Goal: Transaction & Acquisition: Download file/media

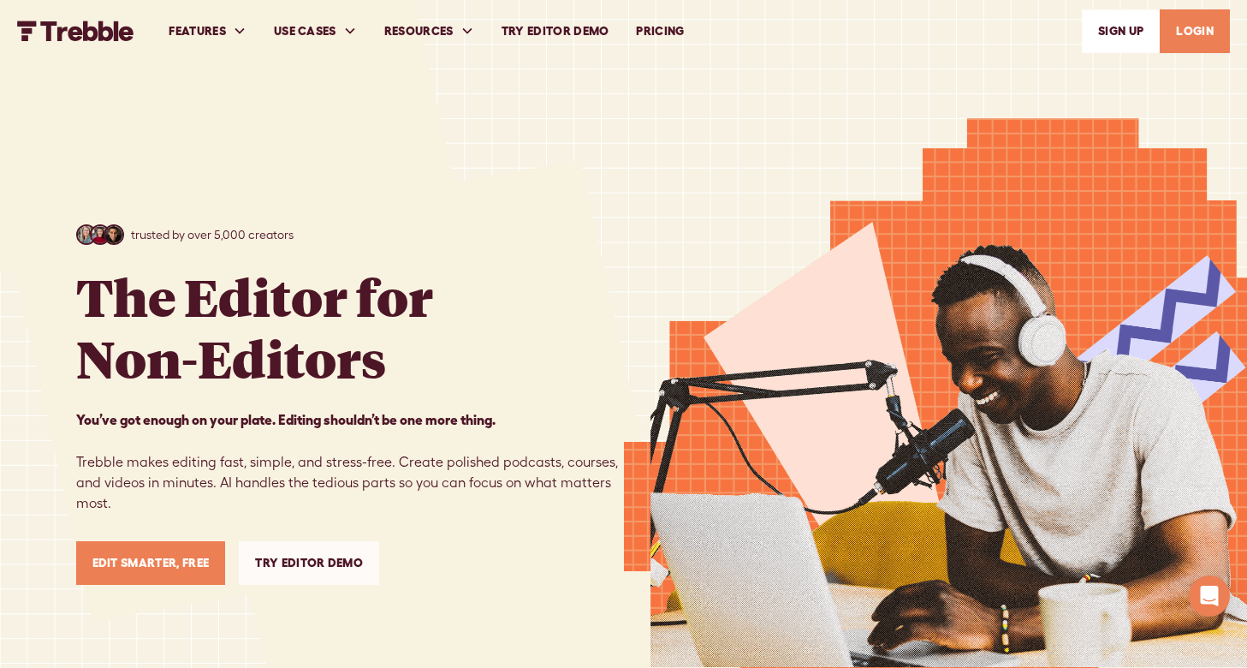
click at [561, 28] on link "Try Editor Demo" at bounding box center [555, 31] width 135 height 59
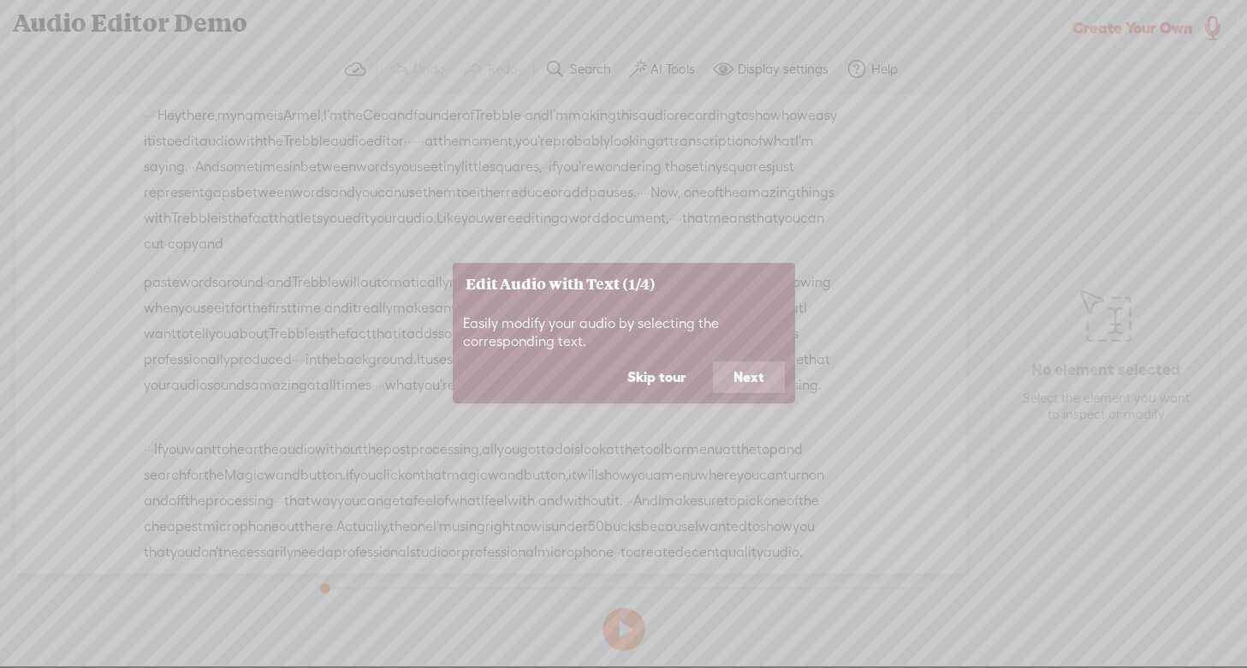
click at [747, 379] on button "Next" at bounding box center [749, 377] width 72 height 33
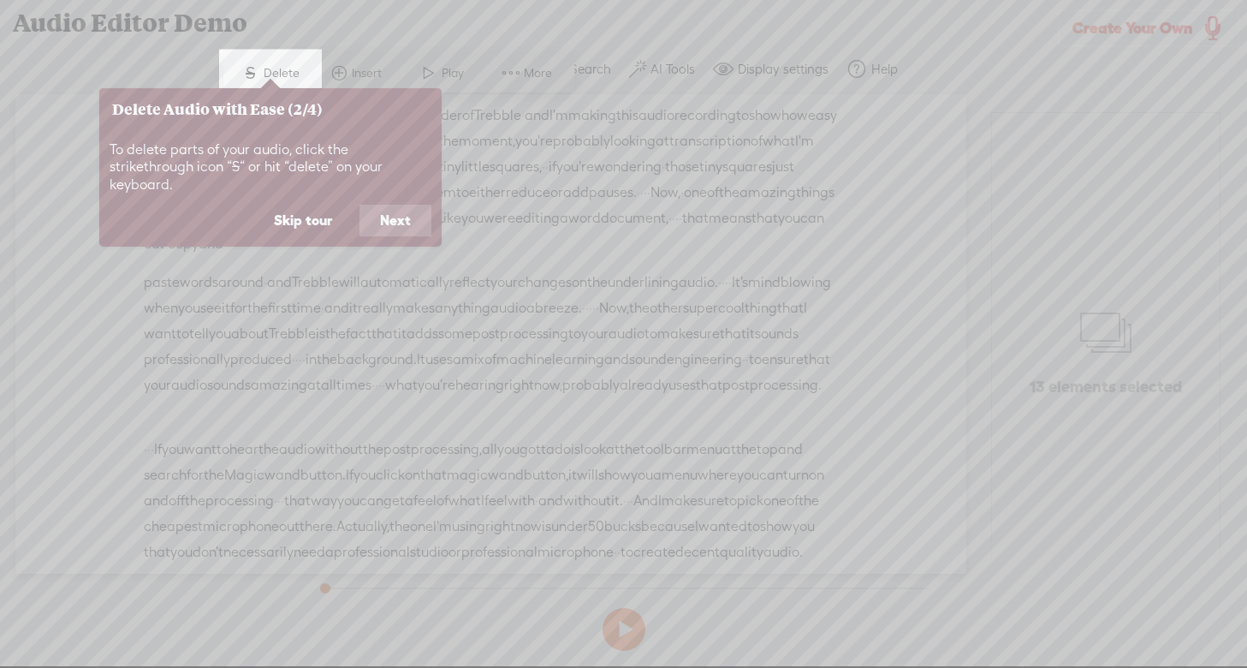
click at [401, 205] on button "Next" at bounding box center [395, 221] width 72 height 33
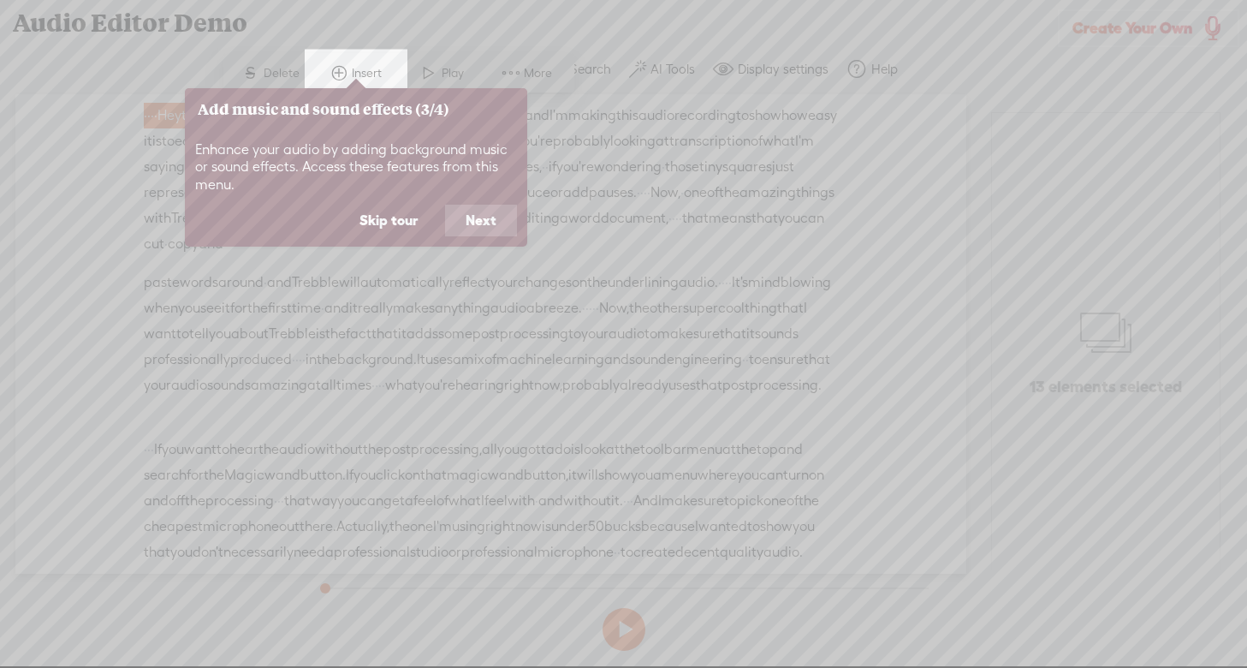
click at [493, 221] on button "Next" at bounding box center [481, 221] width 72 height 33
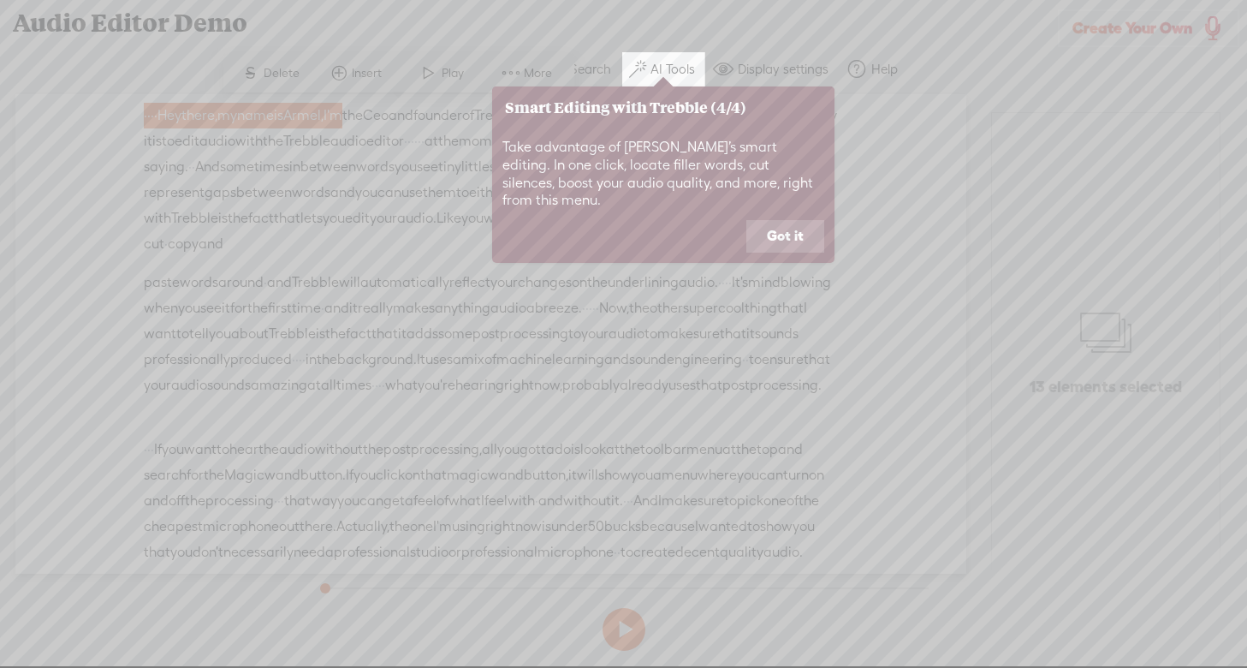
click at [786, 220] on button "Got it" at bounding box center [785, 236] width 78 height 33
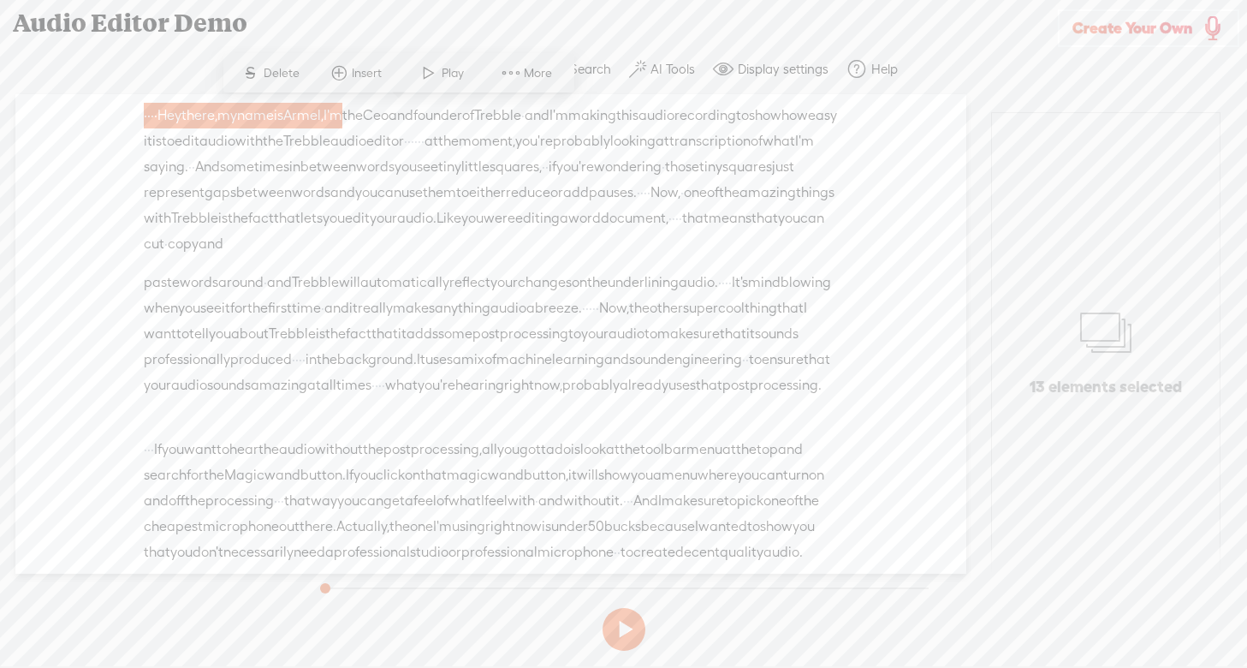
click at [1121, 24] on span "Create Your Own" at bounding box center [1132, 28] width 120 height 20
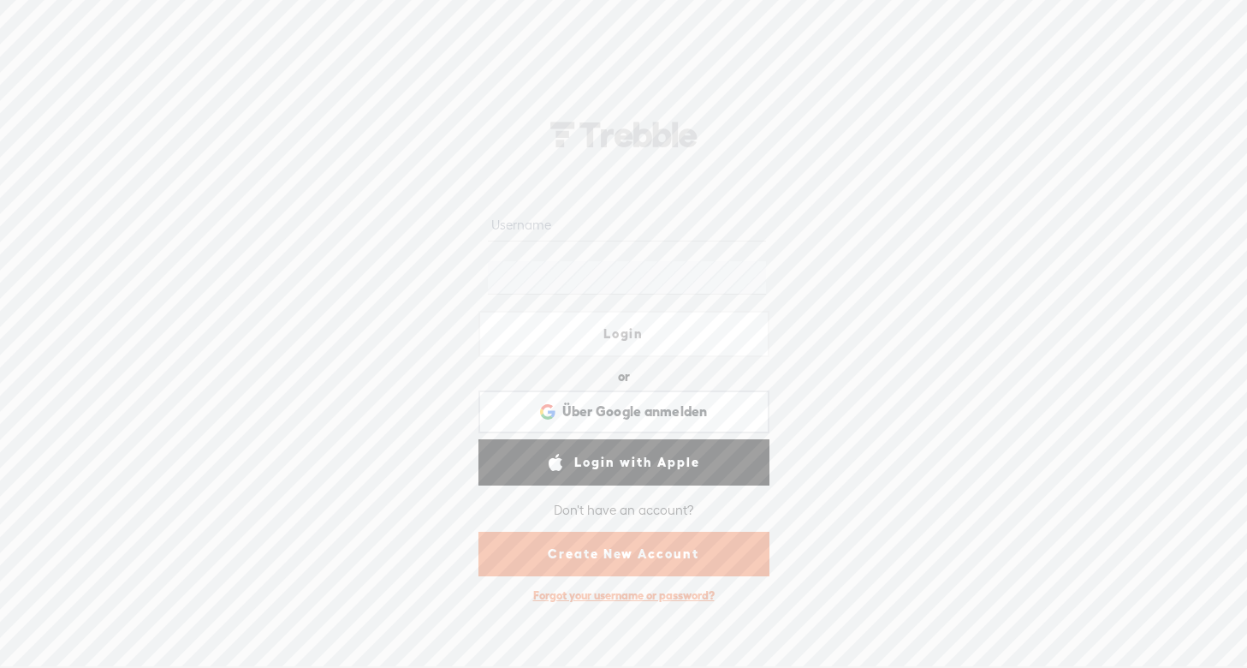
click at [558, 225] on input "text" at bounding box center [627, 224] width 278 height 33
click at [488, 225] on protonpass-control-a6db at bounding box center [488, 224] width 0 height 15
click at [556, 223] on input "text" at bounding box center [627, 224] width 278 height 33
click at [633, 556] on link "Create New Account" at bounding box center [623, 553] width 291 height 45
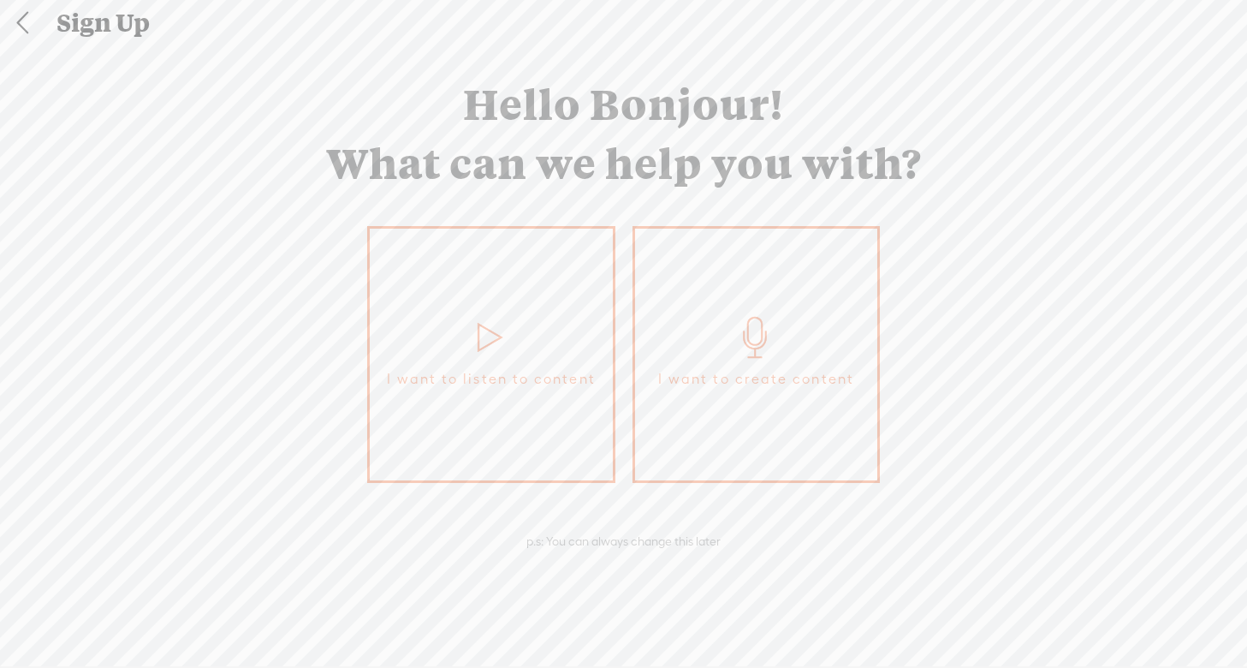
click at [757, 333] on icon at bounding box center [755, 337] width 43 height 41
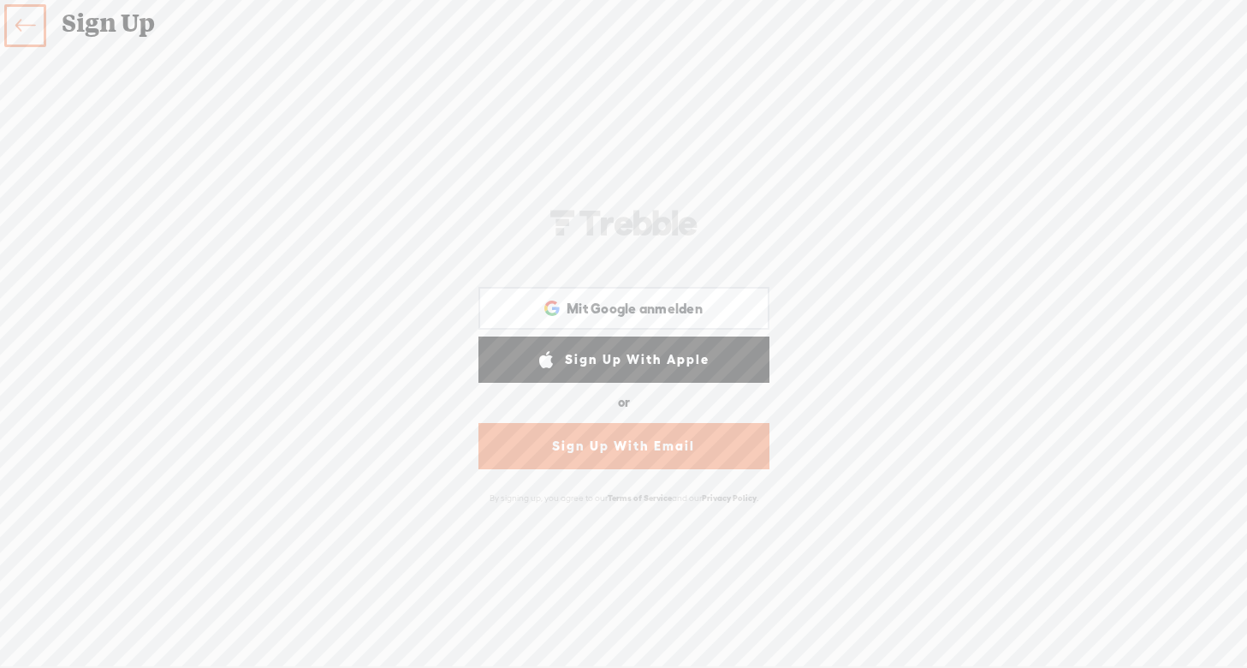
click at [639, 443] on link "Sign Up With Email" at bounding box center [623, 446] width 291 height 46
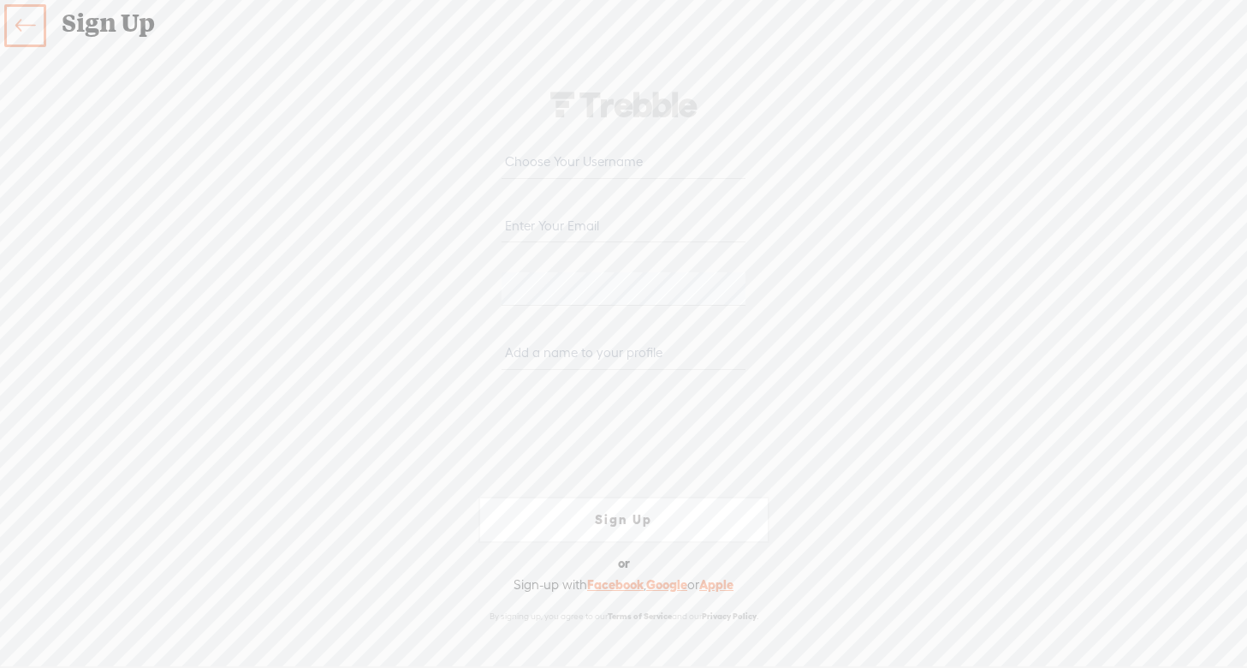
type input "[EMAIL_ADDRESS][DOMAIN_NAME]"
drag, startPoint x: 687, startPoint y: 228, endPoint x: 472, endPoint y: 226, distance: 215.7
click at [471, 226] on form "[EMAIL_ADDRESS][DOMAIN_NAME] [PERSON_NAME]-58D2-V8VT Sign Up Sign Up With Faceb…" at bounding box center [624, 356] width 342 height 566
click at [453, 312] on form "[EMAIL_ADDRESS][DOMAIN_NAME] [PERSON_NAME]-58D2-V8VT Sign Up Sign Up With Faceb…" at bounding box center [624, 356] width 342 height 566
click at [598, 355] on input "text" at bounding box center [624, 352] width 244 height 33
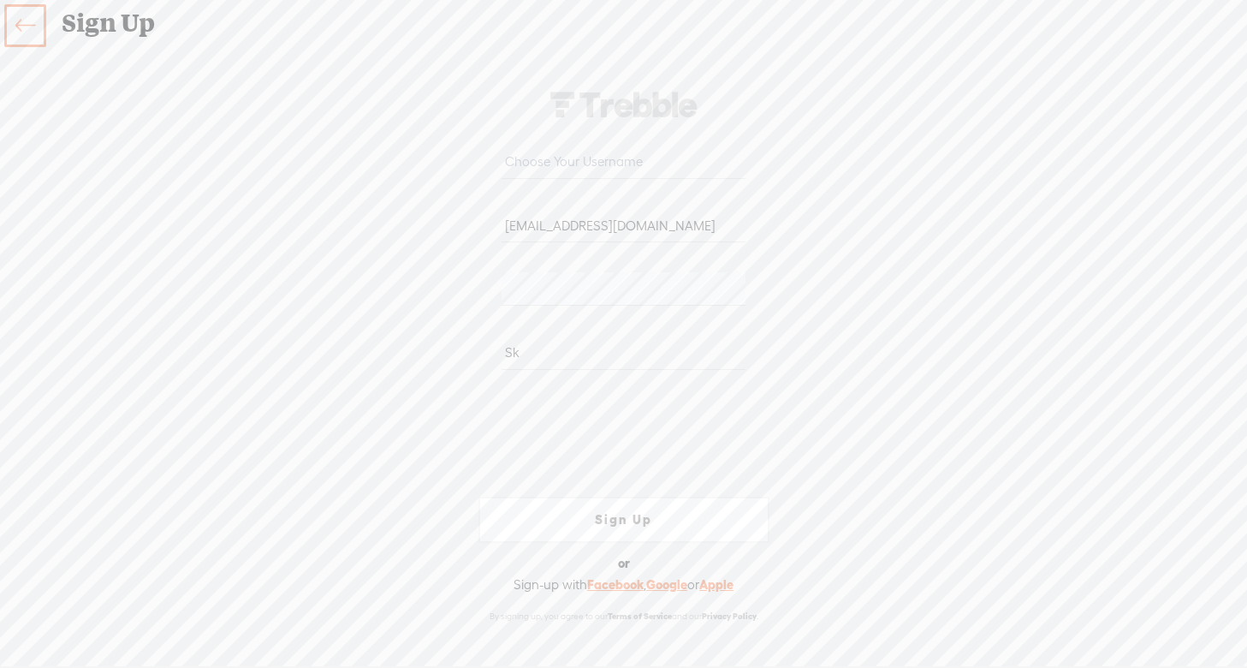
type input "S"
drag, startPoint x: 588, startPoint y: 347, endPoint x: 442, endPoint y: 341, distance: 146.5
click at [442, 341] on div "Your content channel is ready! Create an account to finish the set up trebble.r…" at bounding box center [624, 356] width 899 height 582
type input "TrialOne"
click at [543, 162] on input "text" at bounding box center [624, 161] width 244 height 33
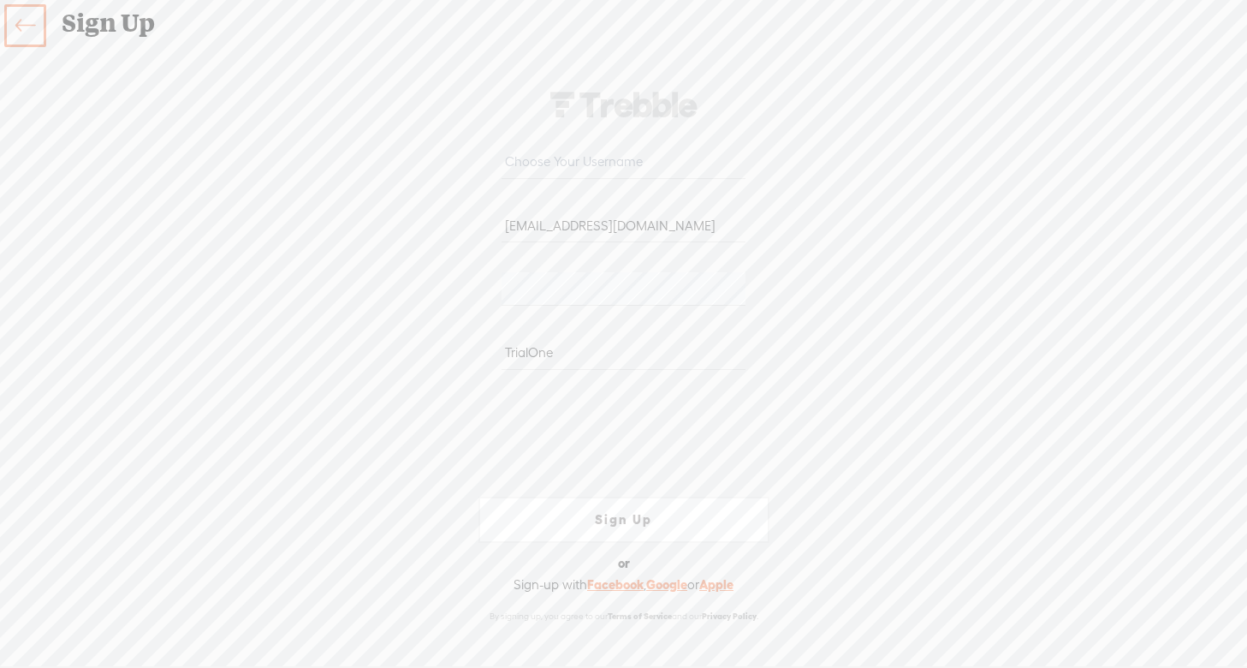
click at [564, 351] on input "TrialOne" at bounding box center [624, 352] width 244 height 33
click at [567, 163] on input "text" at bounding box center [624, 161] width 244 height 33
drag, startPoint x: 554, startPoint y: 349, endPoint x: 474, endPoint y: 348, distance: 79.6
click at [474, 348] on form "trebble.rope852@passmail.net WEBB-58D2-V8VT TrialOne Sign Up Sign Up With Faceb…" at bounding box center [624, 356] width 342 height 566
type input "TrialOne"
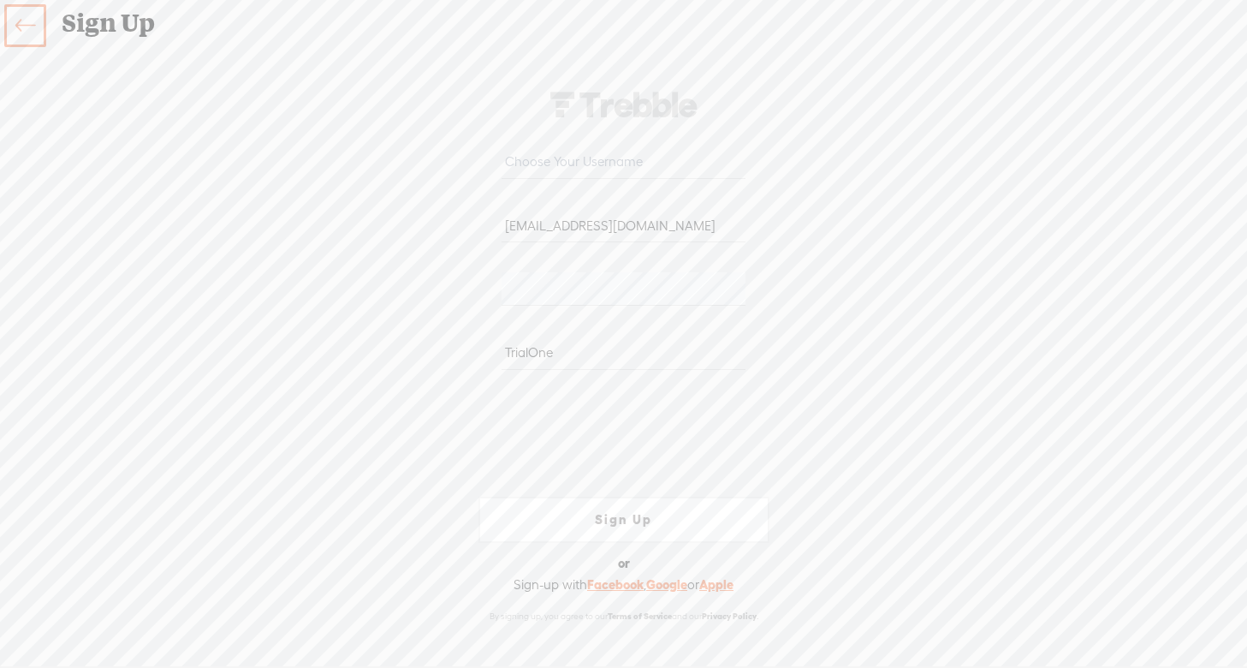
click at [633, 519] on link "Sign Up" at bounding box center [623, 519] width 291 height 46
drag, startPoint x: 562, startPoint y: 358, endPoint x: 442, endPoint y: 345, distance: 121.4
click at [442, 345] on div "Your content channel is ready! Create an account to finish the set up trebble.r…" at bounding box center [624, 356] width 899 height 582
click at [537, 163] on input "text" at bounding box center [624, 161] width 244 height 33
paste input "trialone"
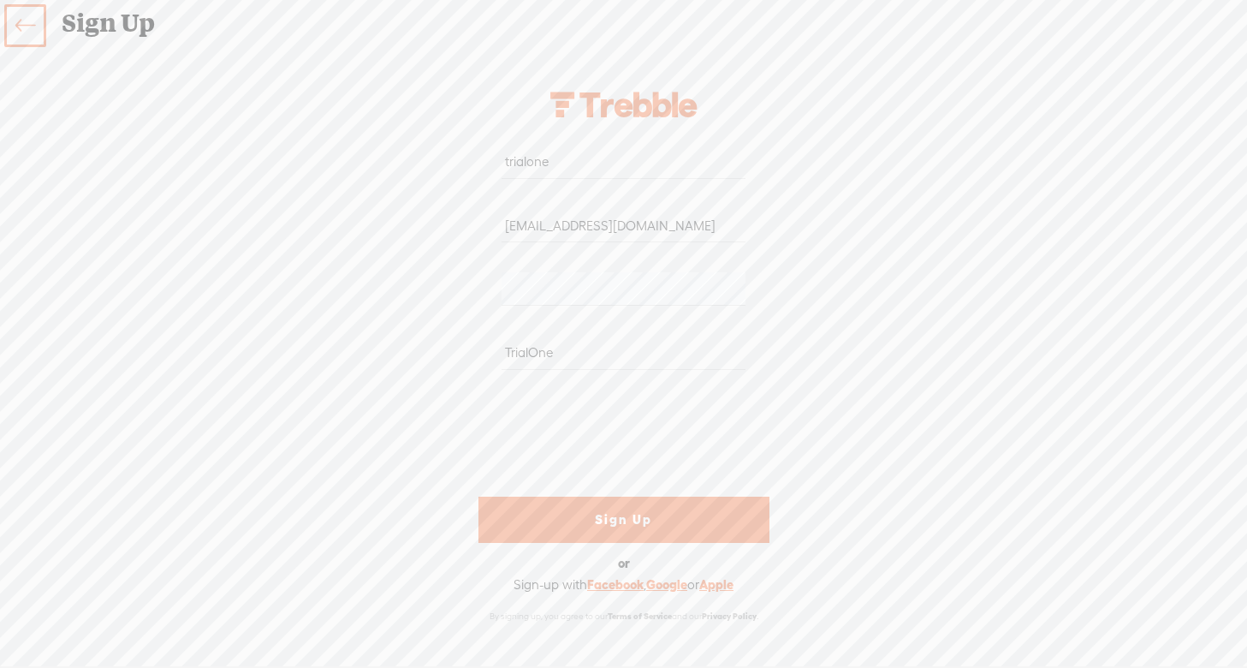
click at [509, 162] on input "trialone" at bounding box center [624, 161] width 244 height 33
type input "trialone"
click at [509, 353] on input "TrialOne" at bounding box center [624, 352] width 244 height 33
type input "trialone"
click at [626, 519] on link "Sign Up" at bounding box center [623, 519] width 291 height 46
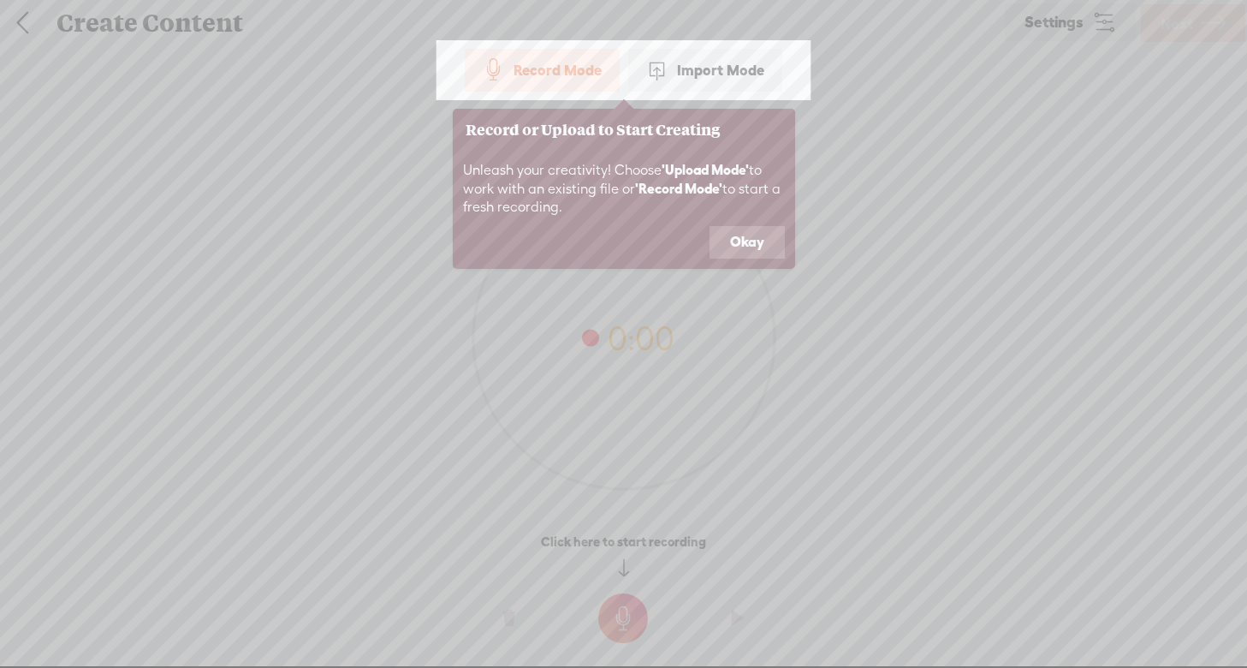
click at [755, 246] on button "Okay" at bounding box center [746, 242] width 75 height 33
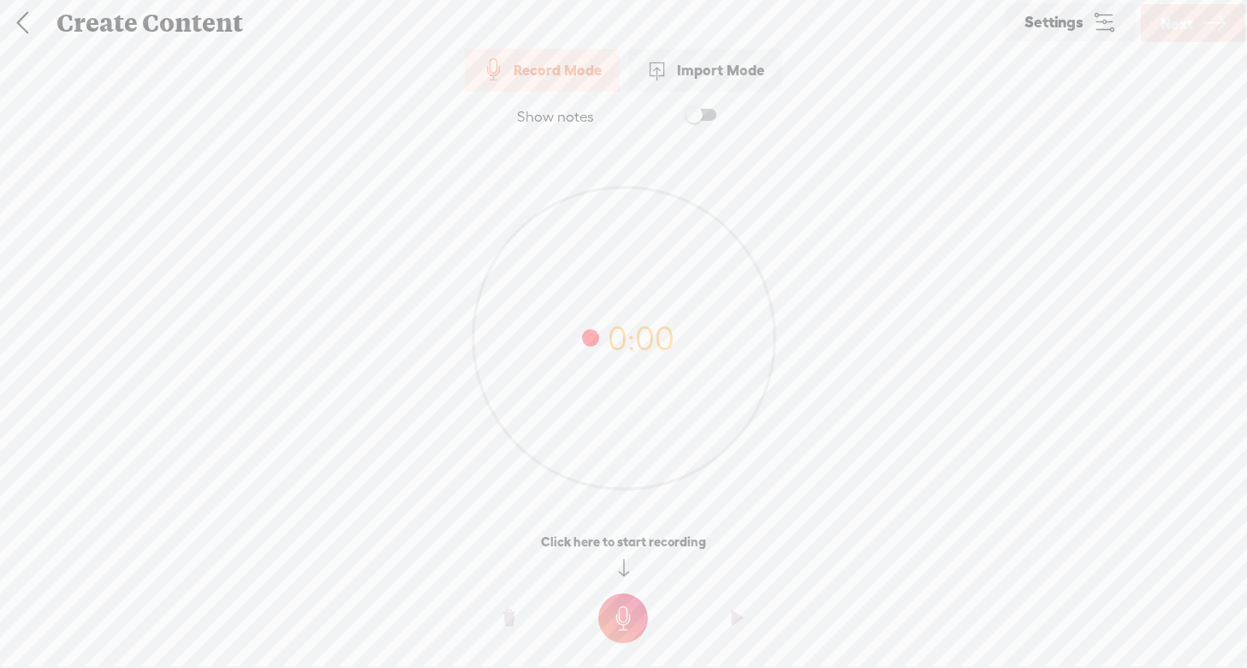
click at [733, 67] on div "Import Mode" at bounding box center [705, 70] width 154 height 43
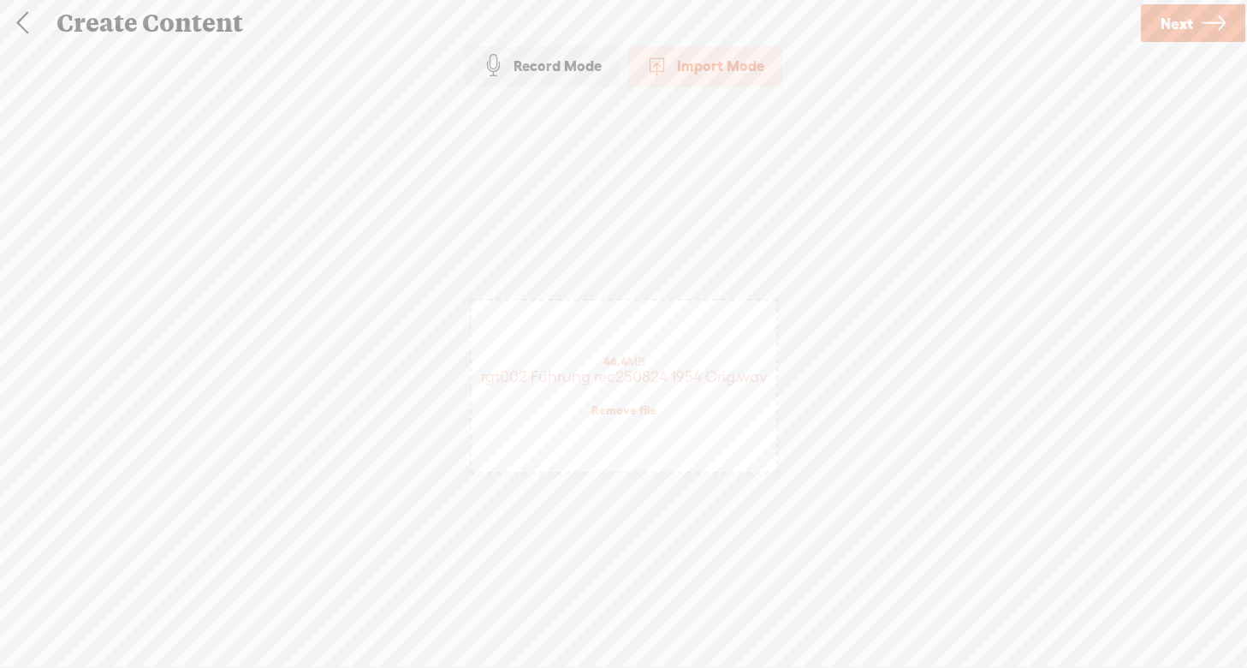
click at [1173, 19] on span "Next" at bounding box center [1177, 24] width 33 height 44
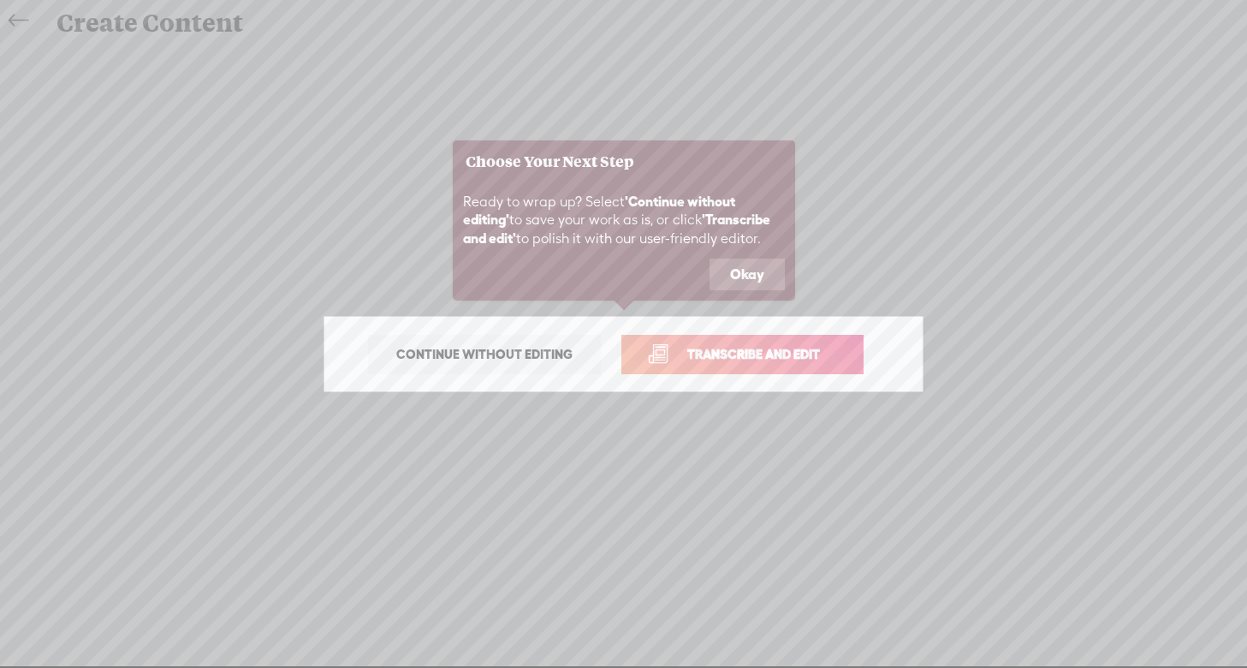
click at [745, 350] on span "Transcribe and edit" at bounding box center [753, 354] width 169 height 20
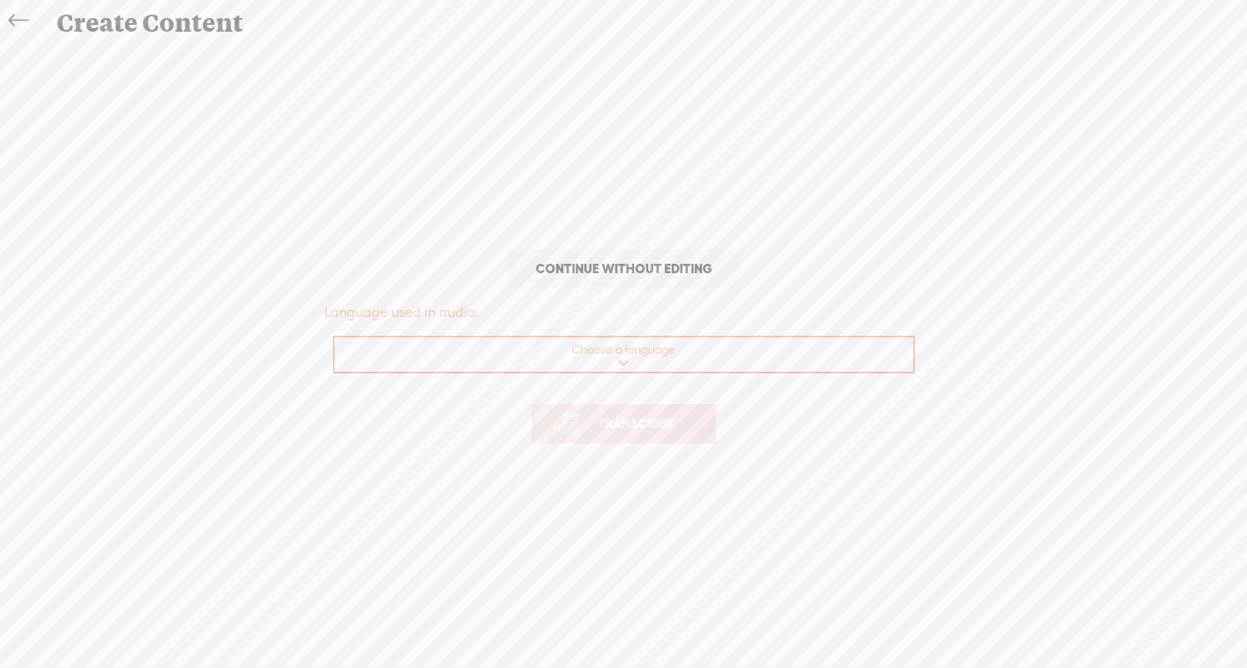
click at [626, 357] on select "Choose a language Afrikaans Albanian Amharic Arabic, Gulf Arabic, Modern Standa…" at bounding box center [625, 354] width 580 height 35
select select "de-DE"
click at [335, 337] on select "Choose a language Afrikaans Albanian Amharic Arabic, Gulf Arabic, Modern Standa…" at bounding box center [625, 354] width 580 height 35
click at [641, 419] on span "Transcribe" at bounding box center [634, 423] width 111 height 20
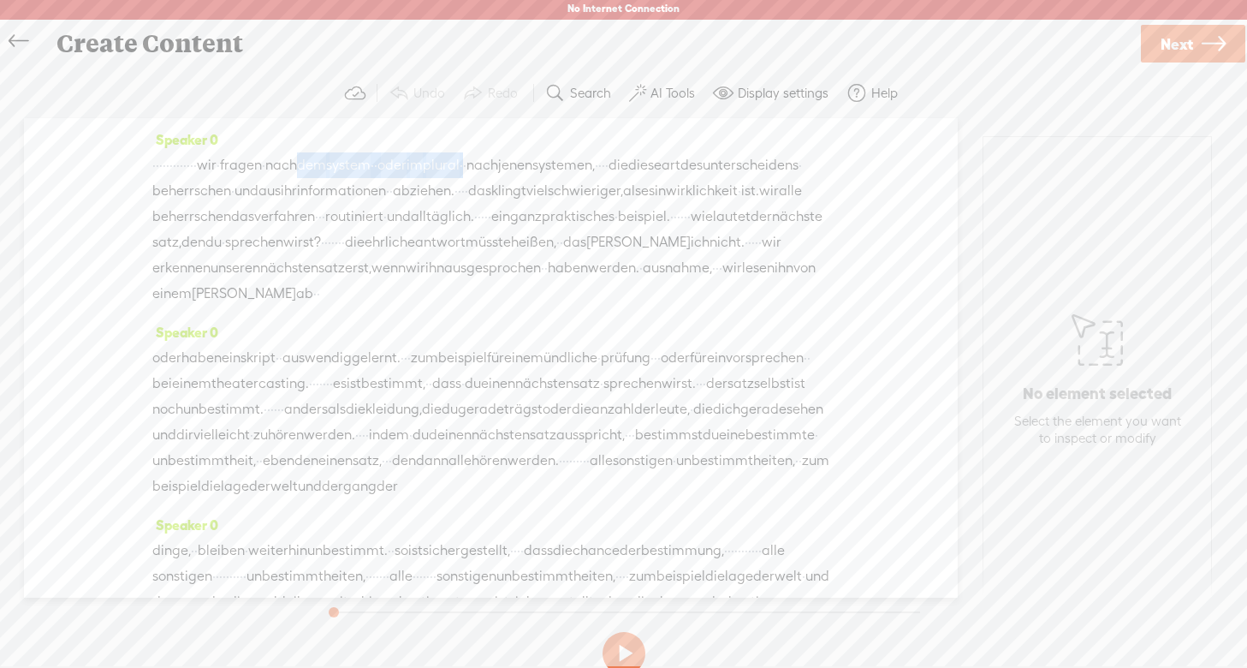
drag, startPoint x: 414, startPoint y: 165, endPoint x: 620, endPoint y: 164, distance: 205.4
click at [620, 164] on div "· · · · · · · · · · · · · wir · fragen · nach dem system · · oder im plural · ·…" at bounding box center [490, 229] width 677 height 154
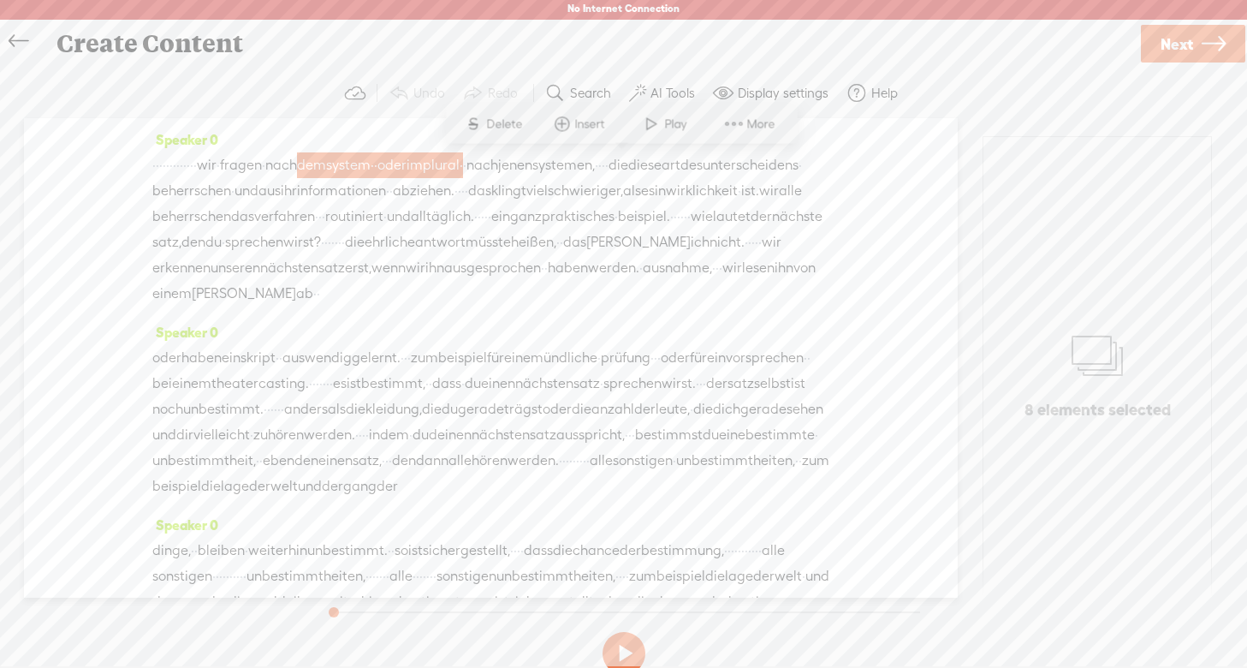
click at [494, 119] on span "Delete" at bounding box center [506, 124] width 40 height 17
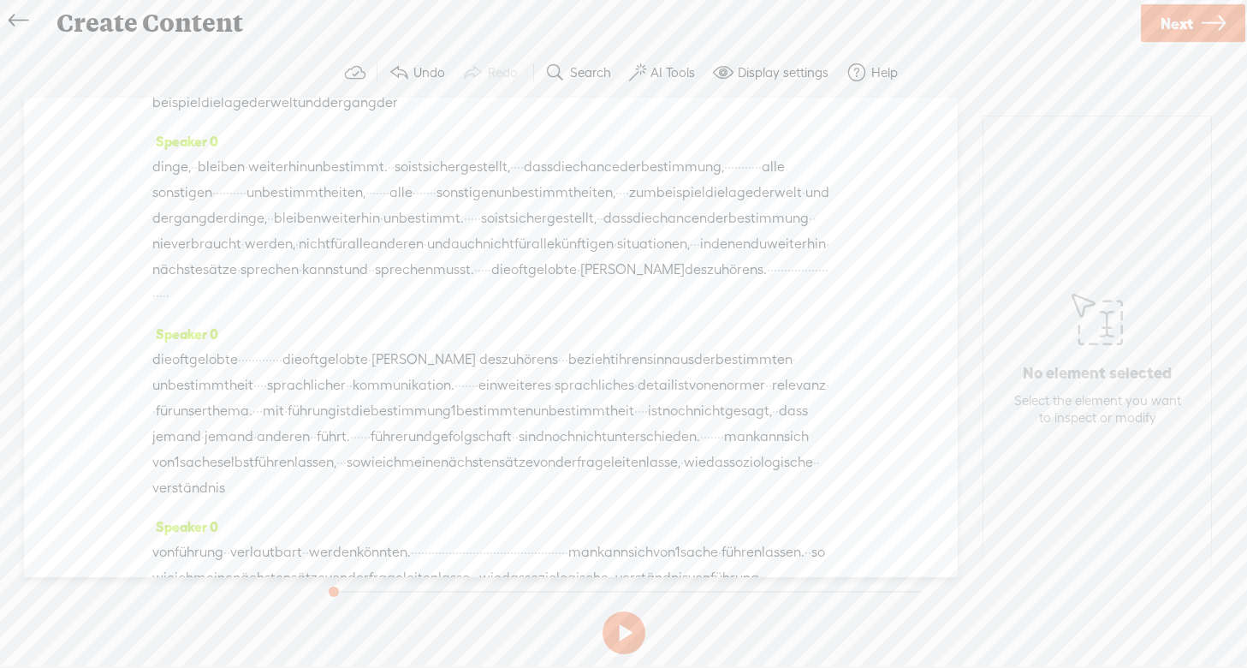
scroll to position [340, 0]
click at [762, 178] on span "alle" at bounding box center [773, 165] width 23 height 26
click at [479, 225] on span at bounding box center [477, 226] width 26 height 31
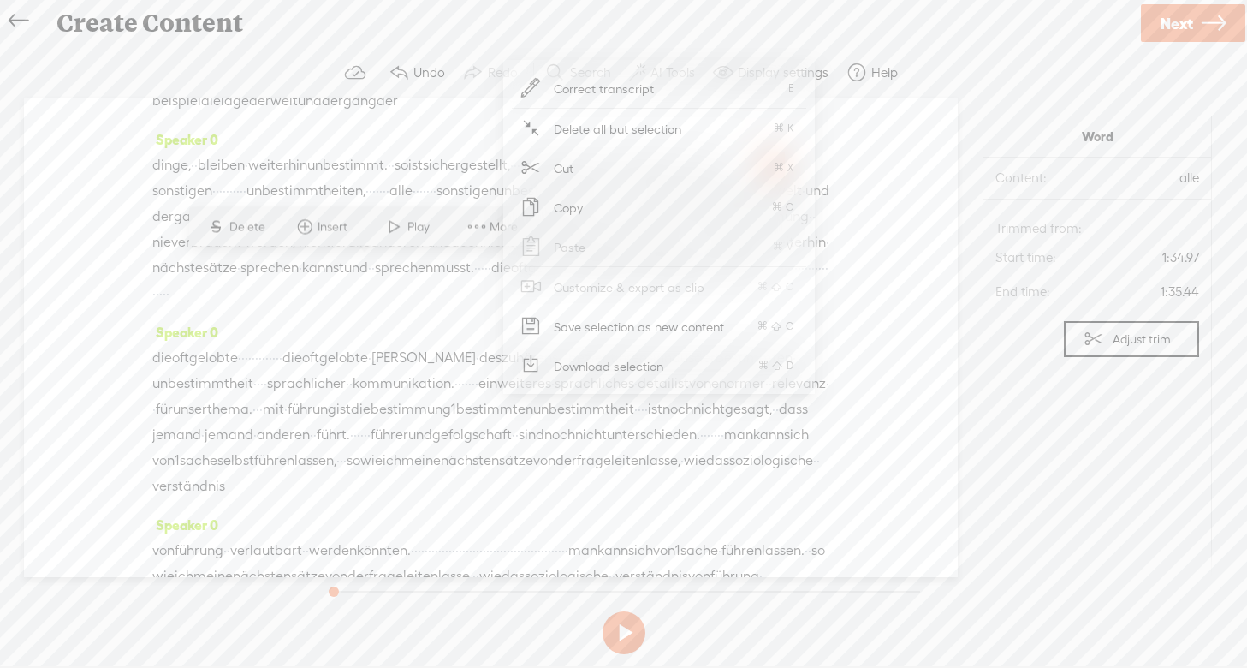
click at [762, 178] on span "alle" at bounding box center [773, 165] width 23 height 26
click at [294, 88] on span "eben" at bounding box center [279, 75] width 32 height 26
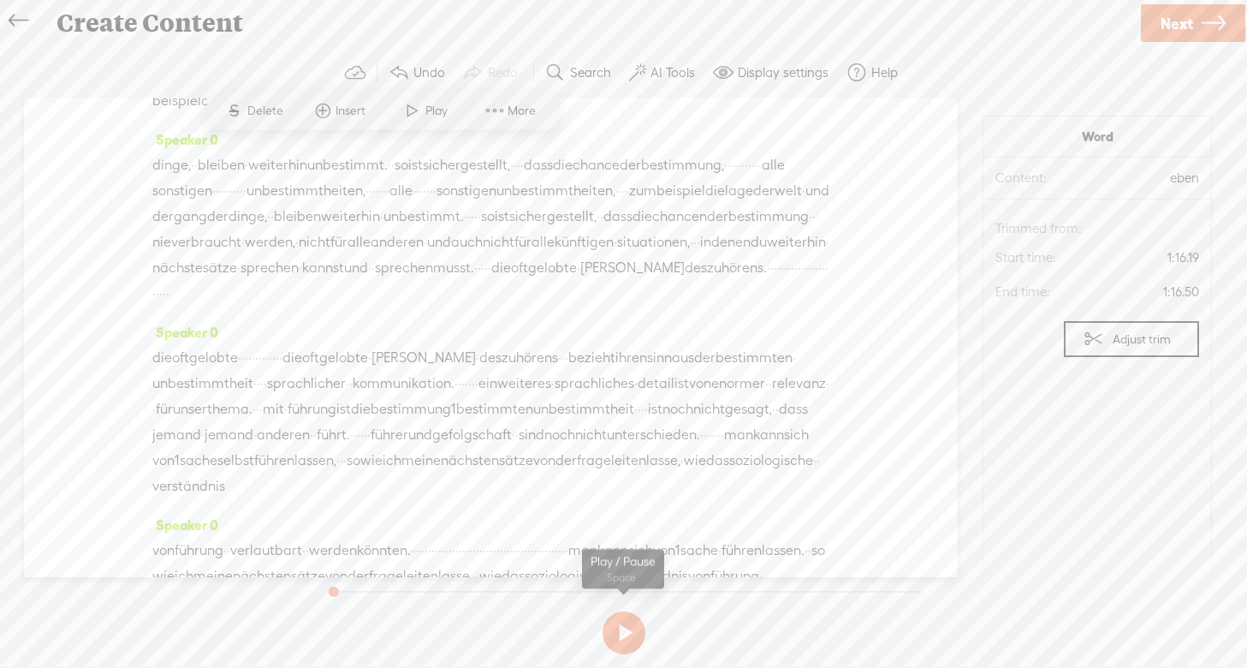
click at [626, 632] on button at bounding box center [624, 632] width 43 height 43
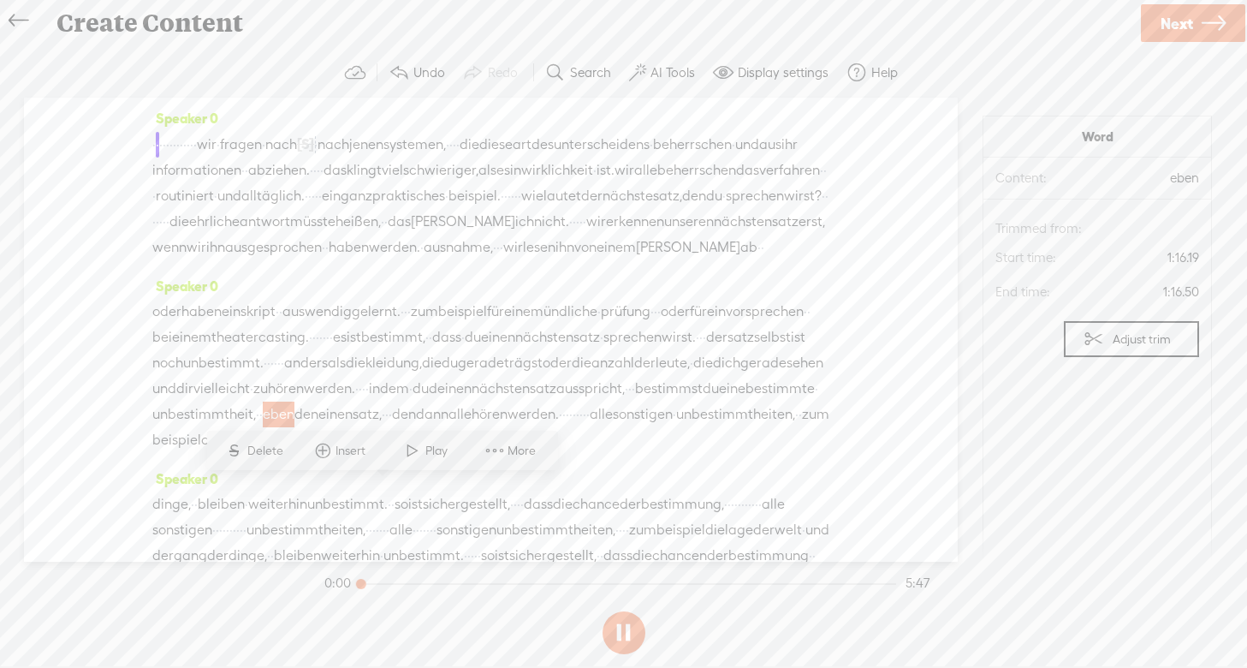
scroll to position [0, 0]
click at [297, 142] on span "nach" at bounding box center [281, 146] width 32 height 26
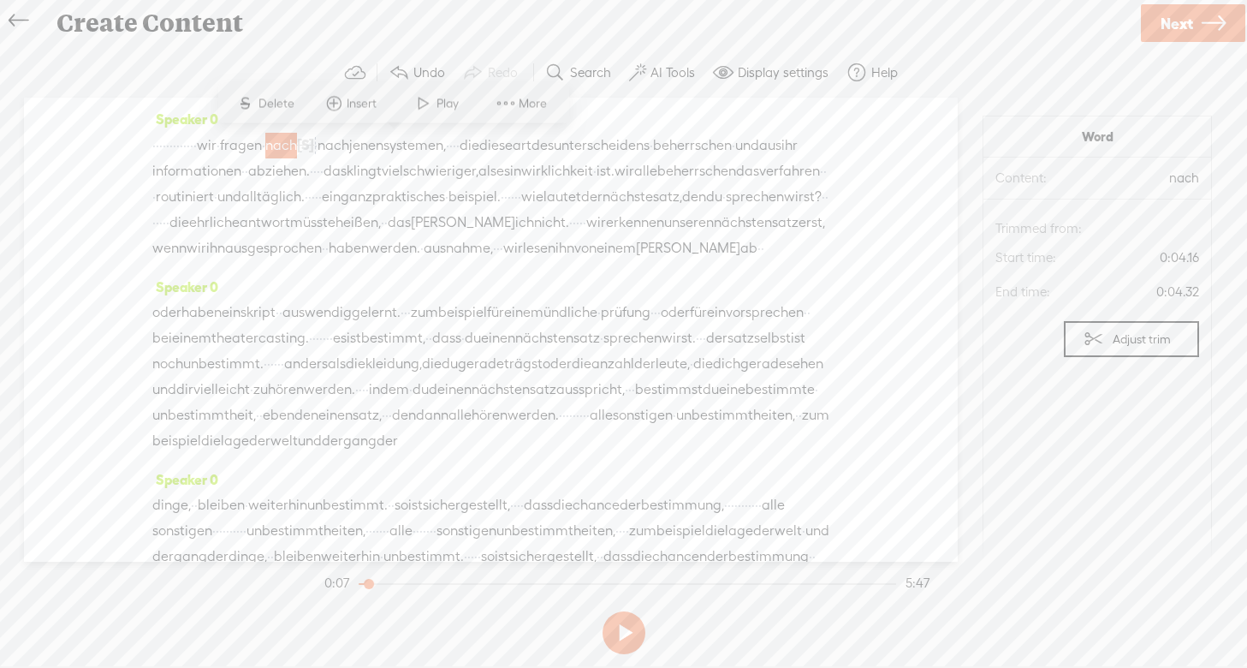
click at [297, 142] on span "nach" at bounding box center [281, 146] width 32 height 26
click at [282, 97] on span "Delete" at bounding box center [278, 103] width 40 height 17
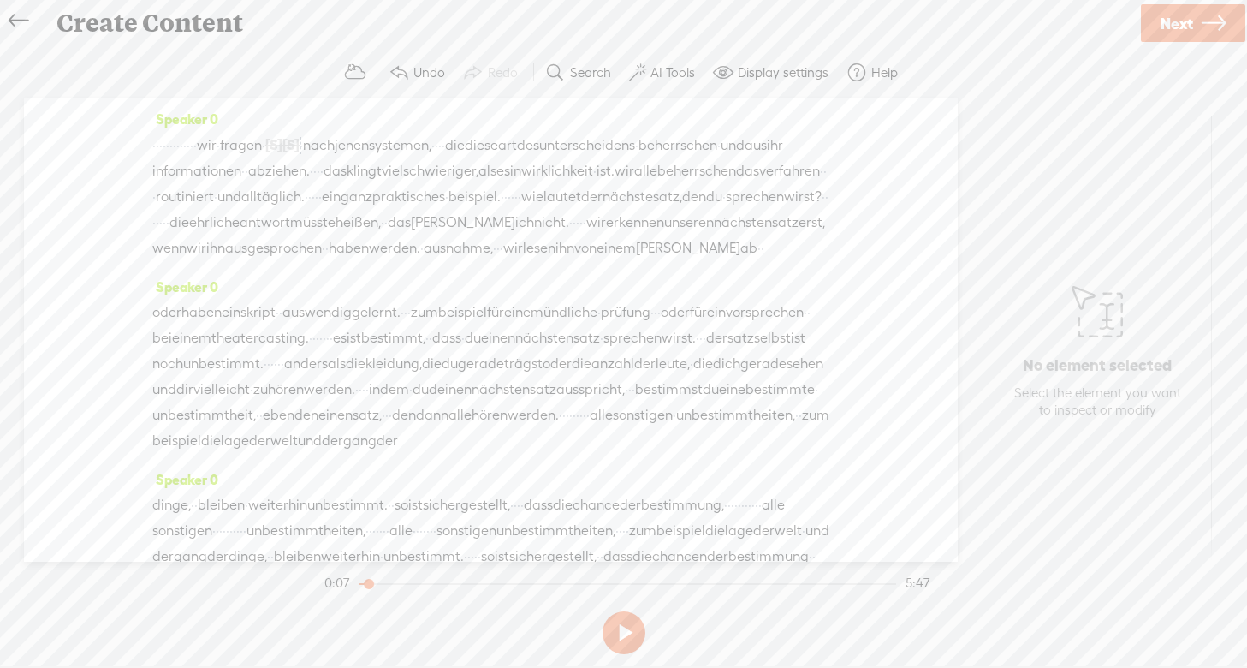
click at [217, 147] on span "wir" at bounding box center [207, 146] width 20 height 26
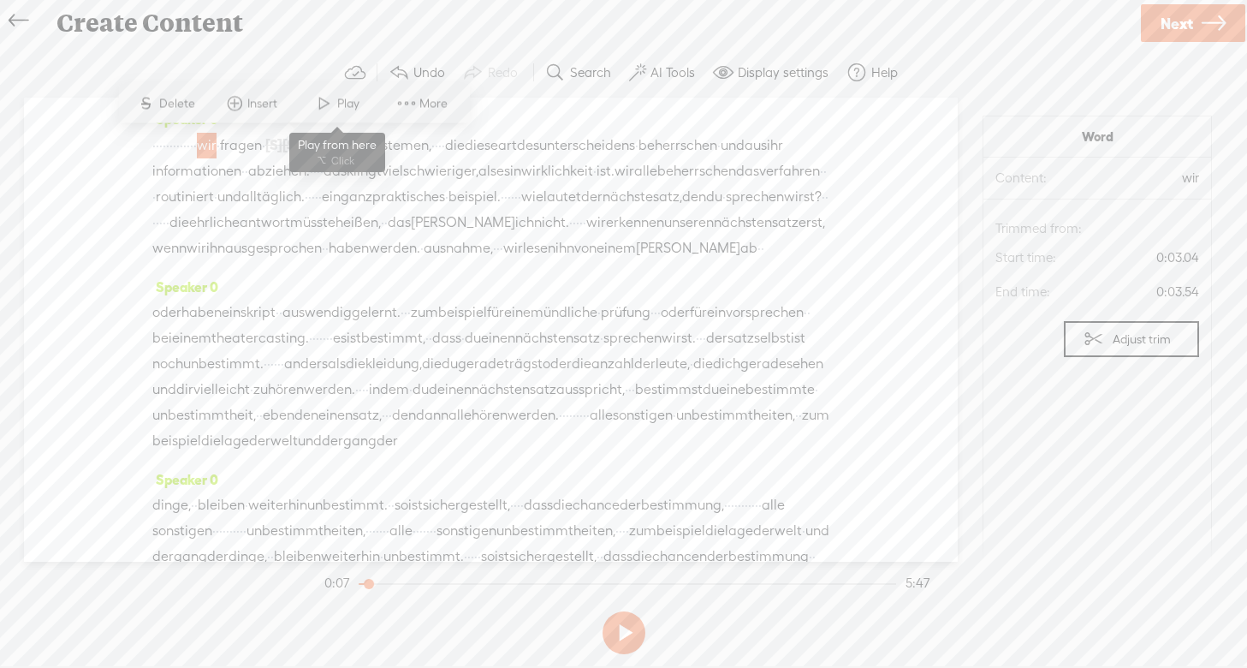
click at [341, 101] on span "Play" at bounding box center [350, 103] width 27 height 17
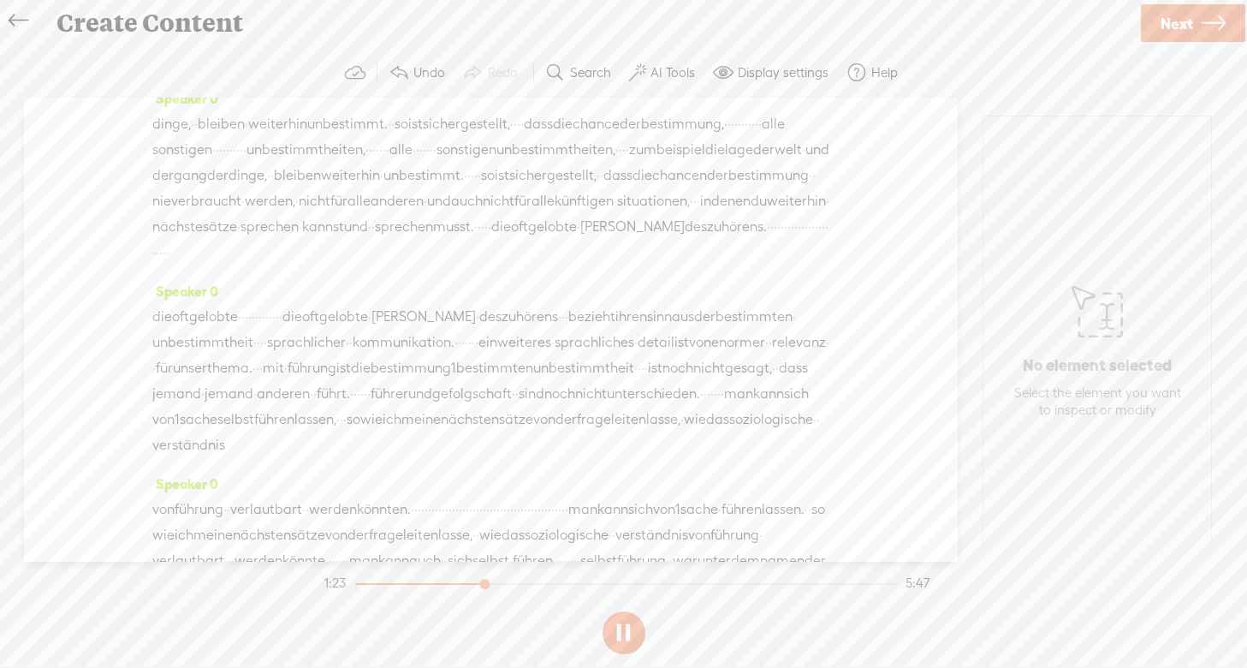
scroll to position [382, 0]
click at [624, 626] on button at bounding box center [624, 632] width 43 height 43
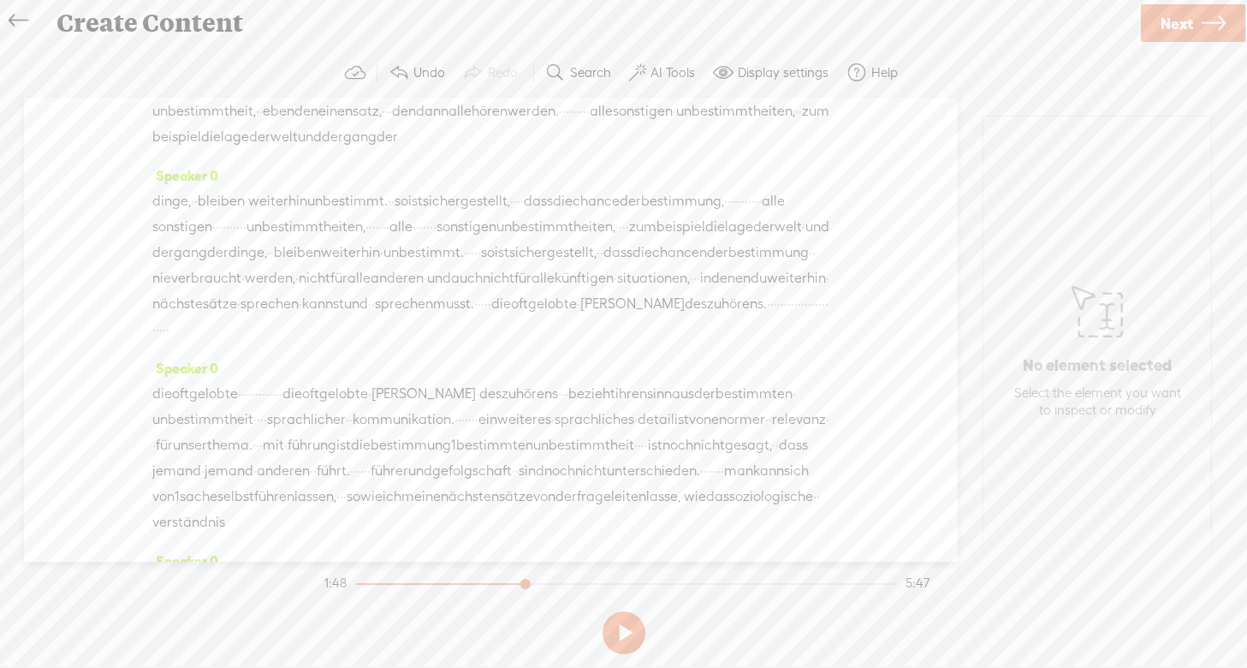
scroll to position [300, 0]
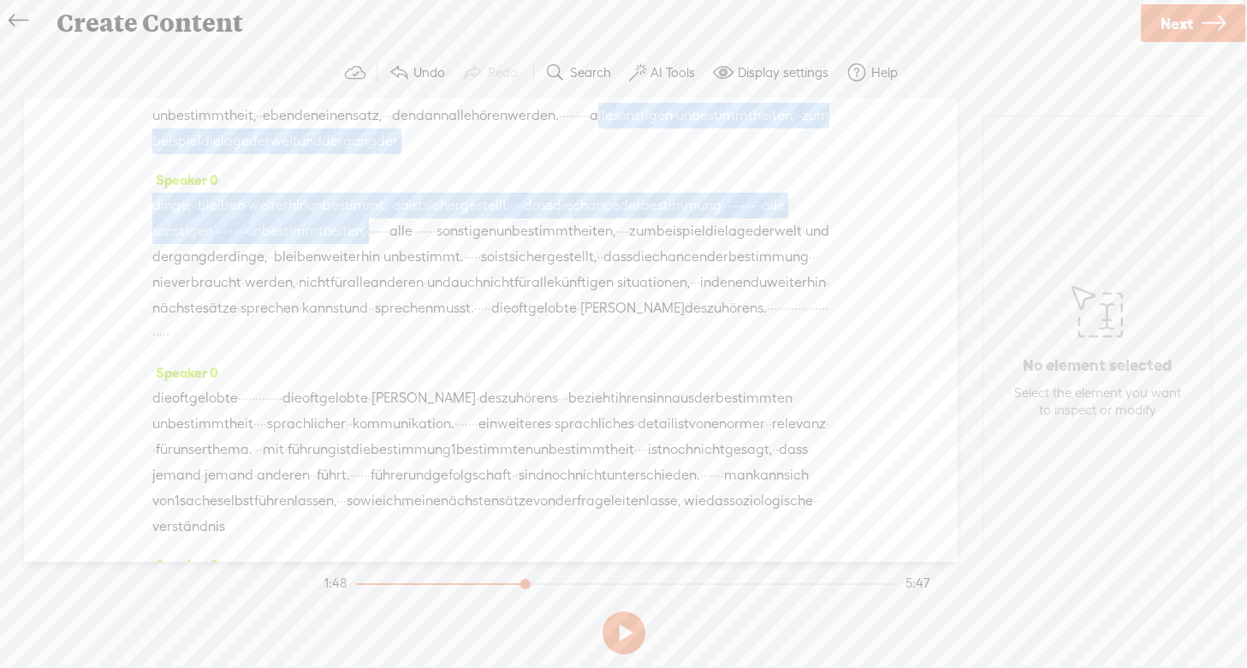
drag, startPoint x: 157, startPoint y: 219, endPoint x: 672, endPoint y: 311, distance: 523.3
click at [672, 311] on div "Speaker 0 · · · · · · · · · · · · · wir · fragen · [S] nach [S] dem system · · …" at bounding box center [491, 330] width 934 height 464
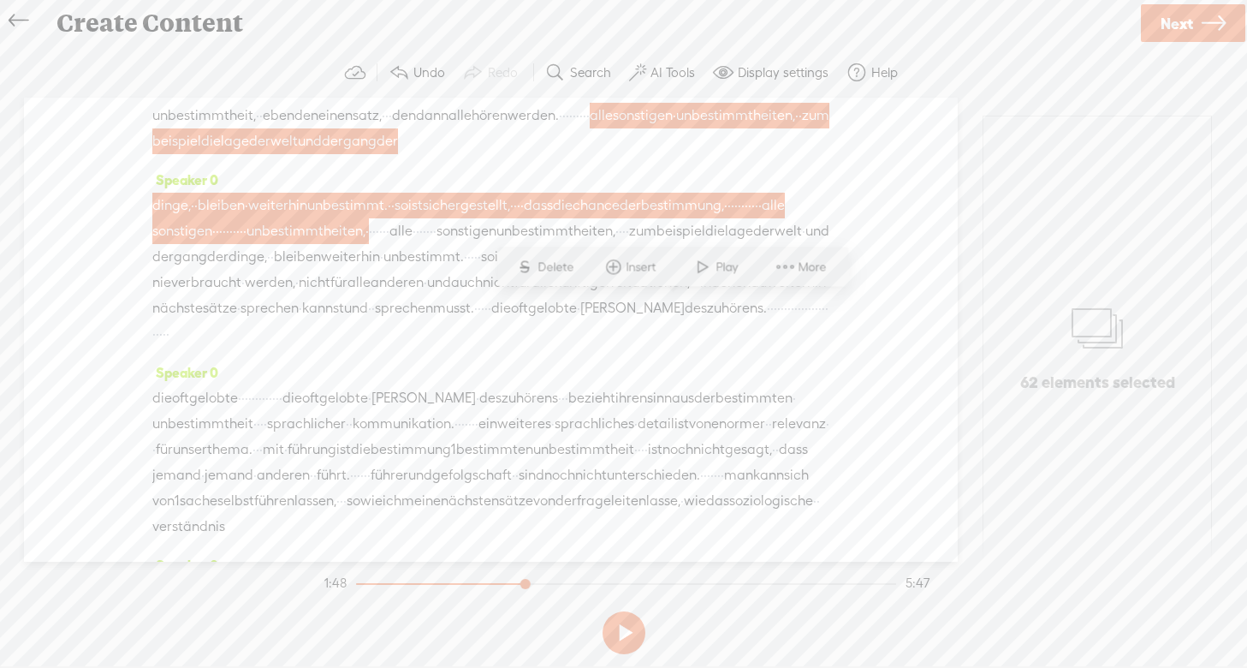
click at [550, 264] on span "Delete" at bounding box center [557, 266] width 40 height 17
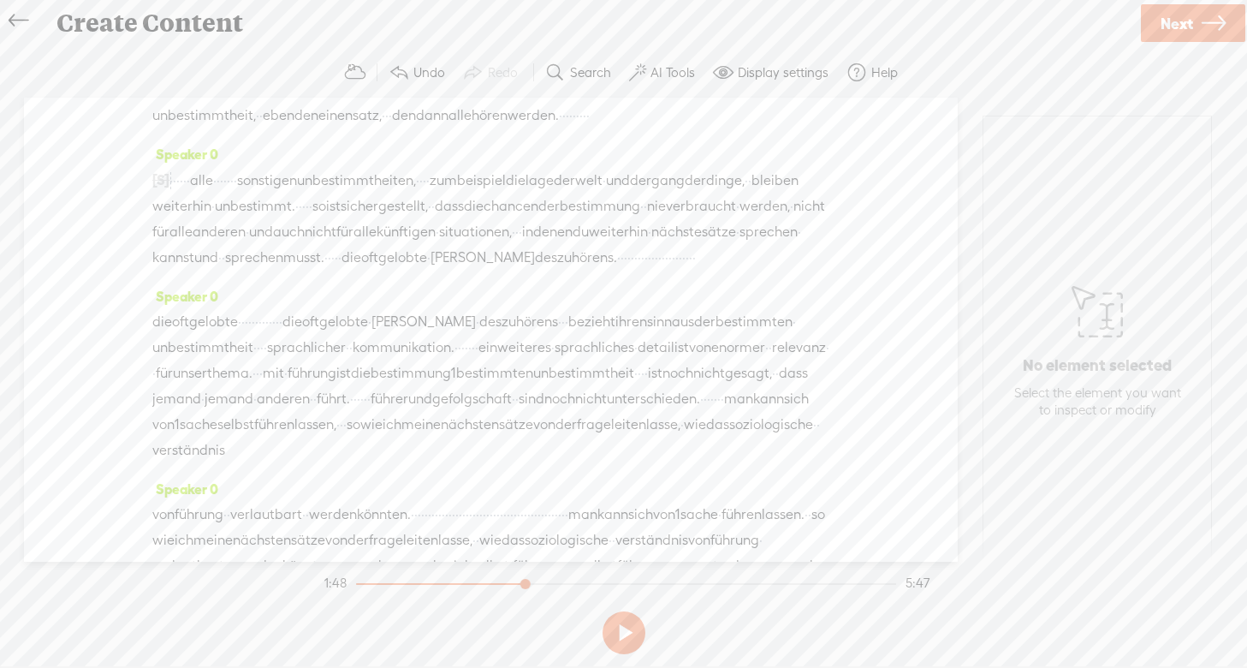
click at [448, 128] on span "dann" at bounding box center [432, 116] width 33 height 26
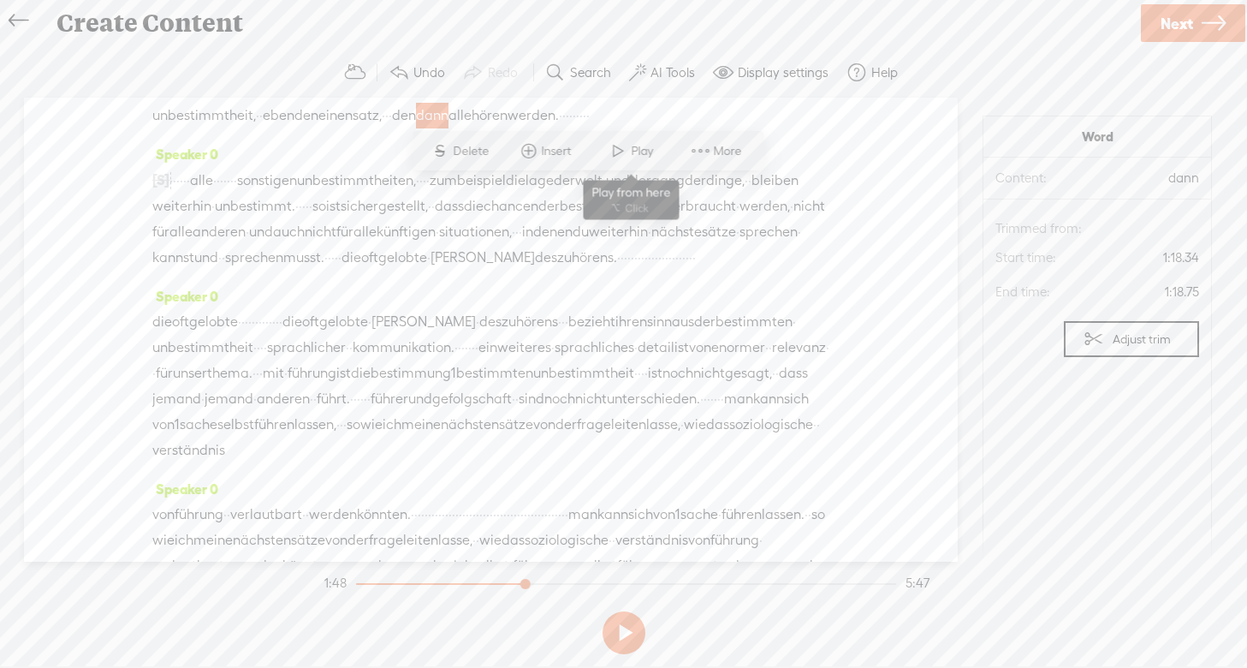
click at [635, 149] on span "Play" at bounding box center [644, 151] width 27 height 17
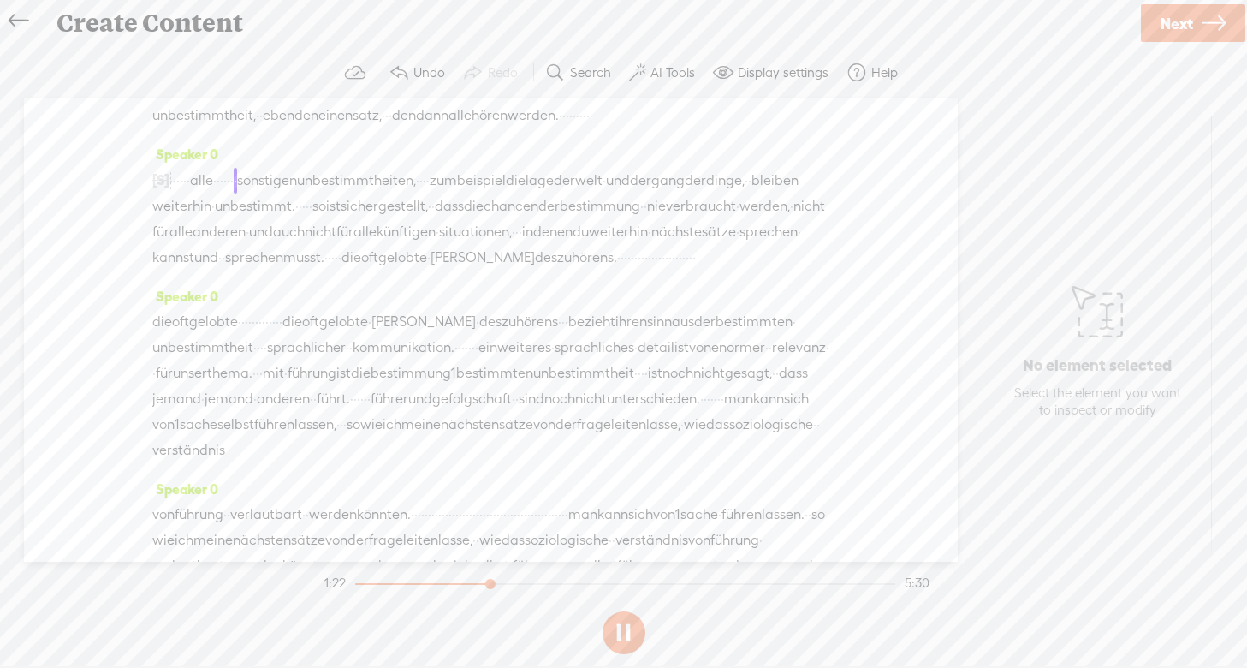
click at [626, 632] on button at bounding box center [624, 632] width 43 height 43
drag, startPoint x: 234, startPoint y: 284, endPoint x: 142, endPoint y: 279, distance: 92.6
click at [142, 278] on div "Speaker 0 · · · · · · · · · · · · · wir · fragen · [S] nach [S] dem system · · …" at bounding box center [491, 330] width 934 height 464
click at [75, 233] on span "Delete" at bounding box center [65, 241] width 40 height 17
click at [448, 128] on span "dann" at bounding box center [432, 116] width 33 height 26
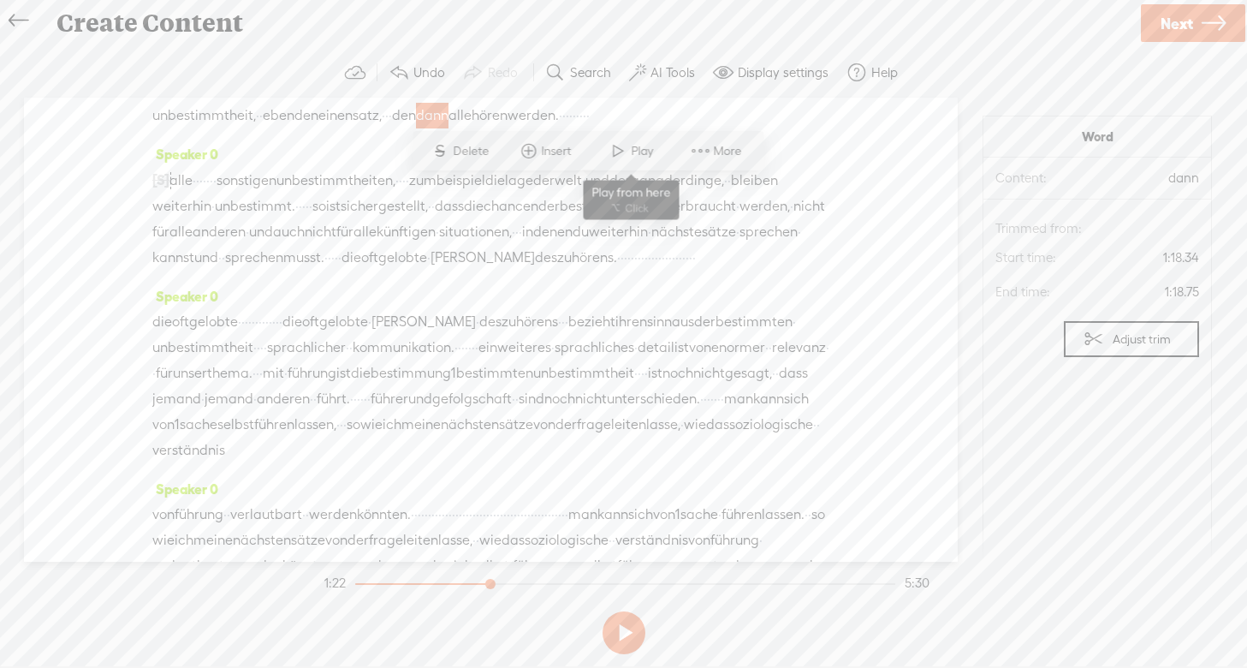
click at [637, 145] on span "Play" at bounding box center [644, 151] width 27 height 17
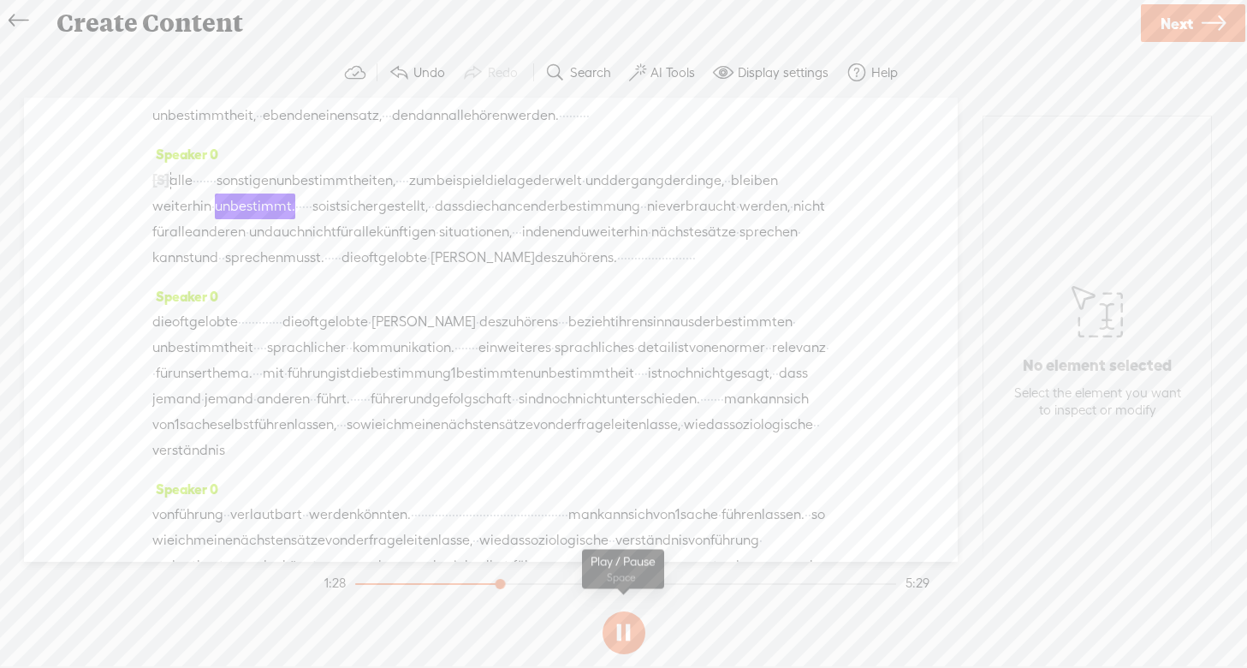
click at [616, 631] on button at bounding box center [624, 632] width 43 height 43
click at [178, 193] on span "alle" at bounding box center [180, 181] width 23 height 26
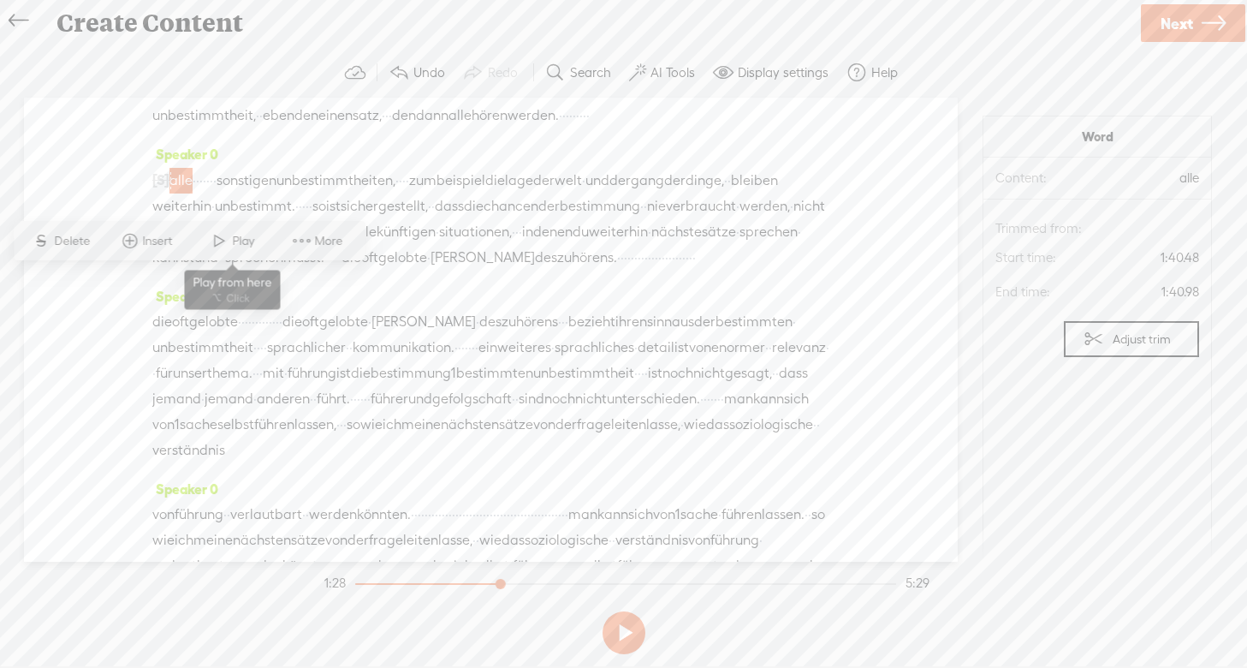
click at [241, 231] on span "Play" at bounding box center [233, 240] width 86 height 31
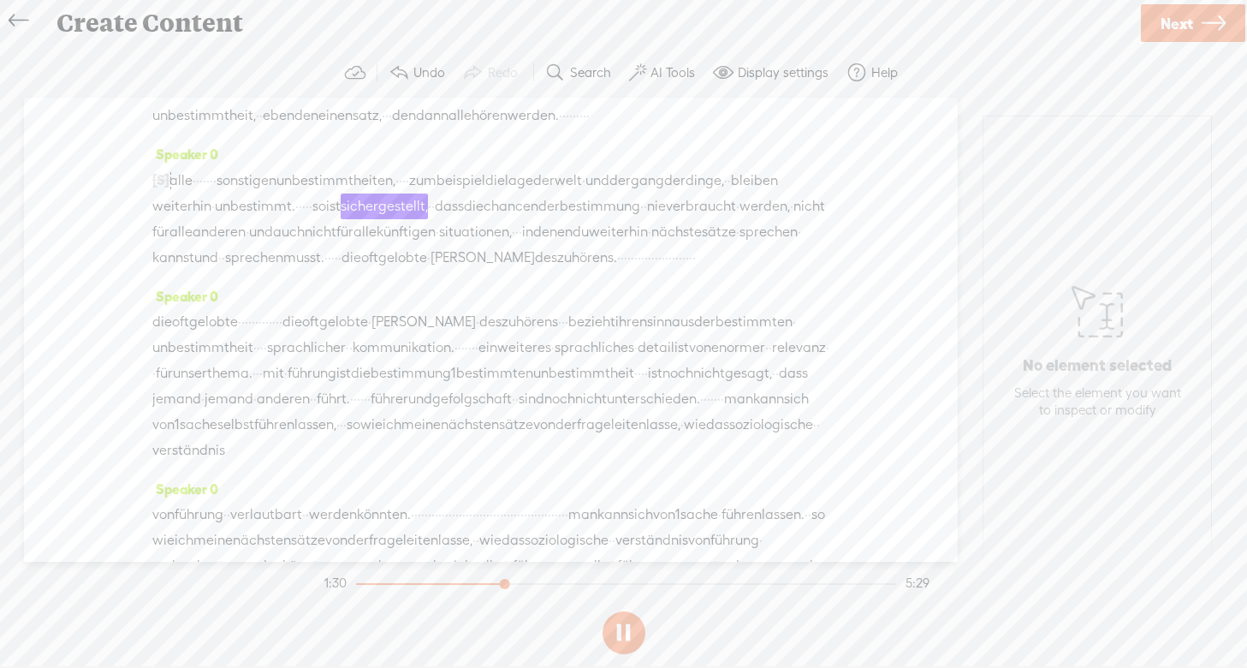
click at [619, 629] on button at bounding box center [624, 632] width 43 height 43
click at [426, 64] on label "Undo" at bounding box center [429, 72] width 32 height 17
click at [448, 128] on span "dann" at bounding box center [432, 116] width 33 height 26
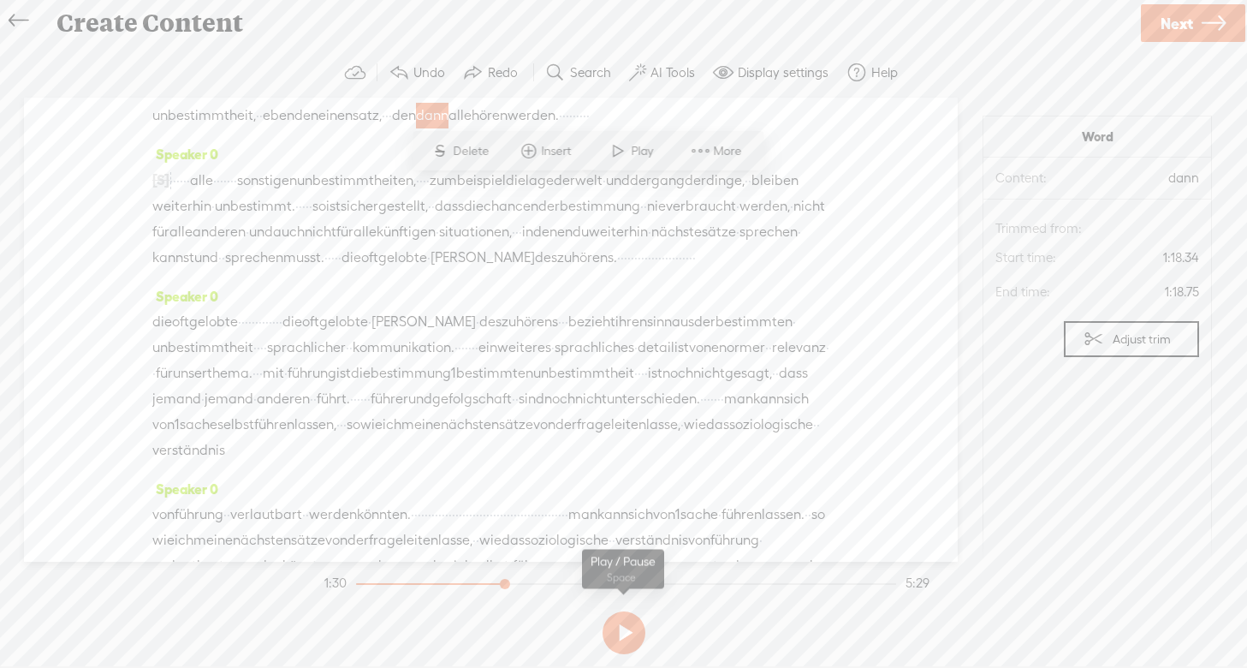
click at [620, 627] on button at bounding box center [624, 632] width 43 height 43
click at [626, 631] on button at bounding box center [624, 632] width 43 height 43
click at [448, 128] on span "dann" at bounding box center [432, 116] width 33 height 26
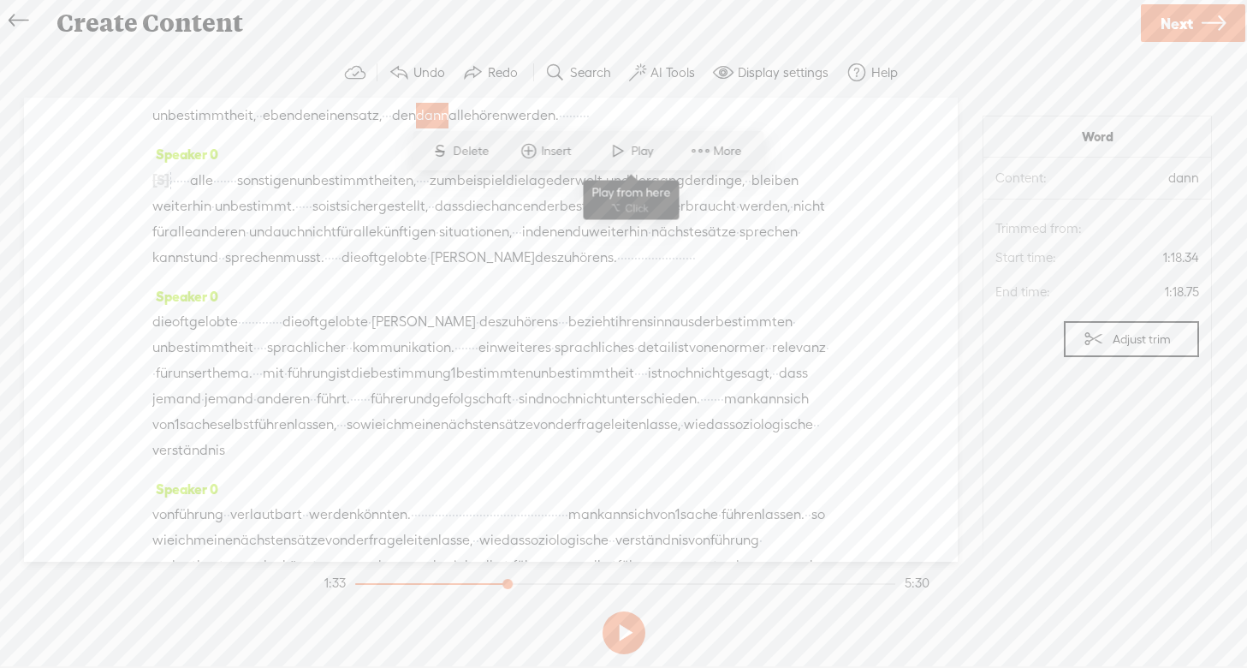
click at [626, 149] on span at bounding box center [618, 150] width 26 height 31
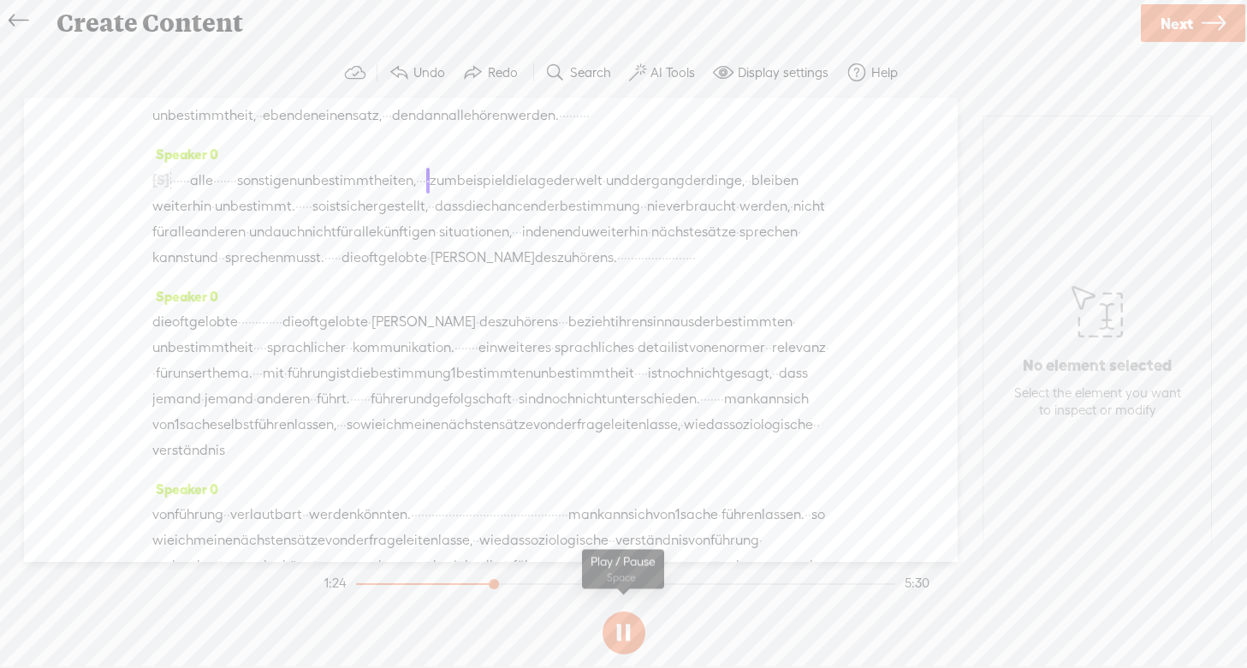
click at [615, 632] on button at bounding box center [624, 632] width 43 height 43
drag, startPoint x: 233, startPoint y: 284, endPoint x: 813, endPoint y: 193, distance: 587.4
click at [813, 193] on div "Speaker 0 · · · · · · · · · · · · · wir · fragen · [S] nach [S] dem system · · …" at bounding box center [491, 330] width 934 height 464
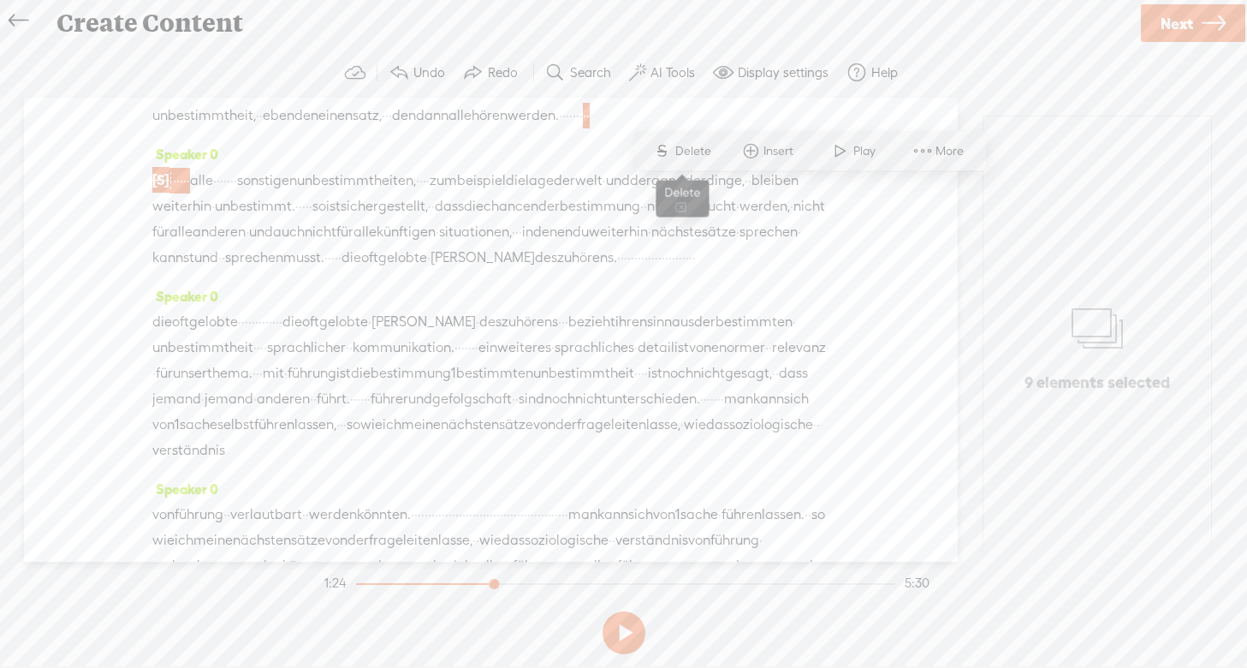
click at [700, 146] on span "Delete" at bounding box center [695, 151] width 40 height 17
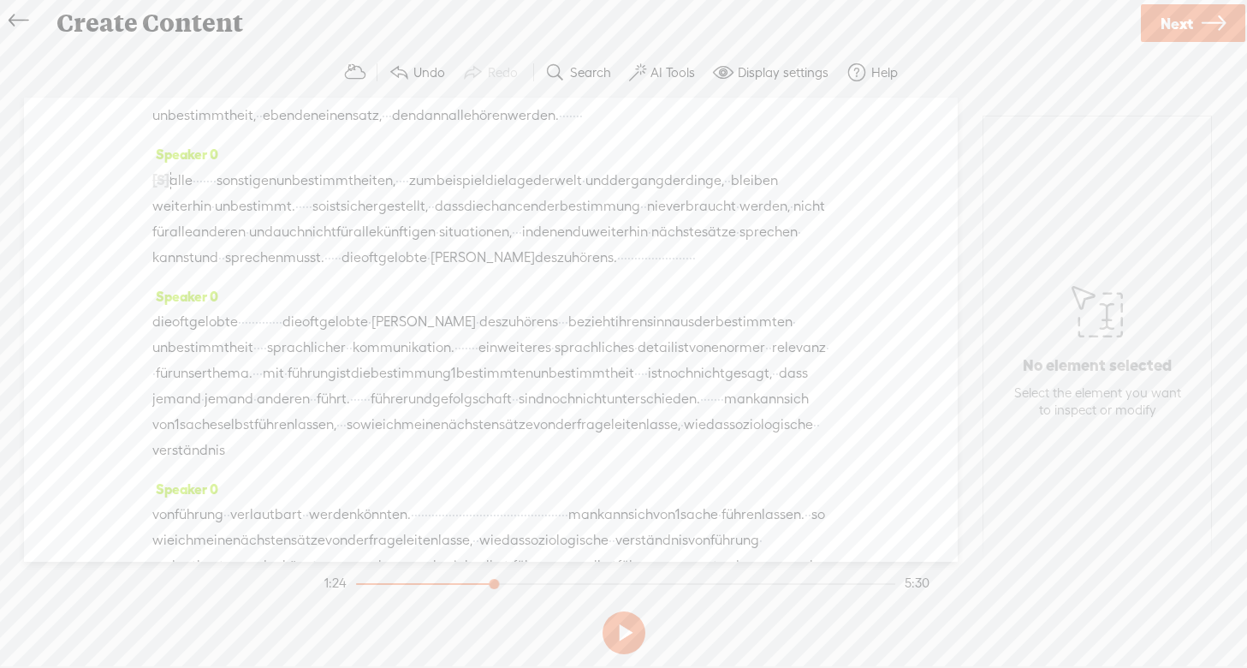
click at [472, 128] on span "alle" at bounding box center [459, 116] width 23 height 26
click at [673, 147] on span "Play" at bounding box center [678, 151] width 27 height 17
click at [629, 632] on button at bounding box center [624, 632] width 43 height 43
drag, startPoint x: 787, startPoint y: 192, endPoint x: 811, endPoint y: 192, distance: 24.8
click at [811, 128] on div "oder haben ein skript · · auswendig gelernt. · · · zum beispiel für eine mündli…" at bounding box center [490, 64] width 677 height 128
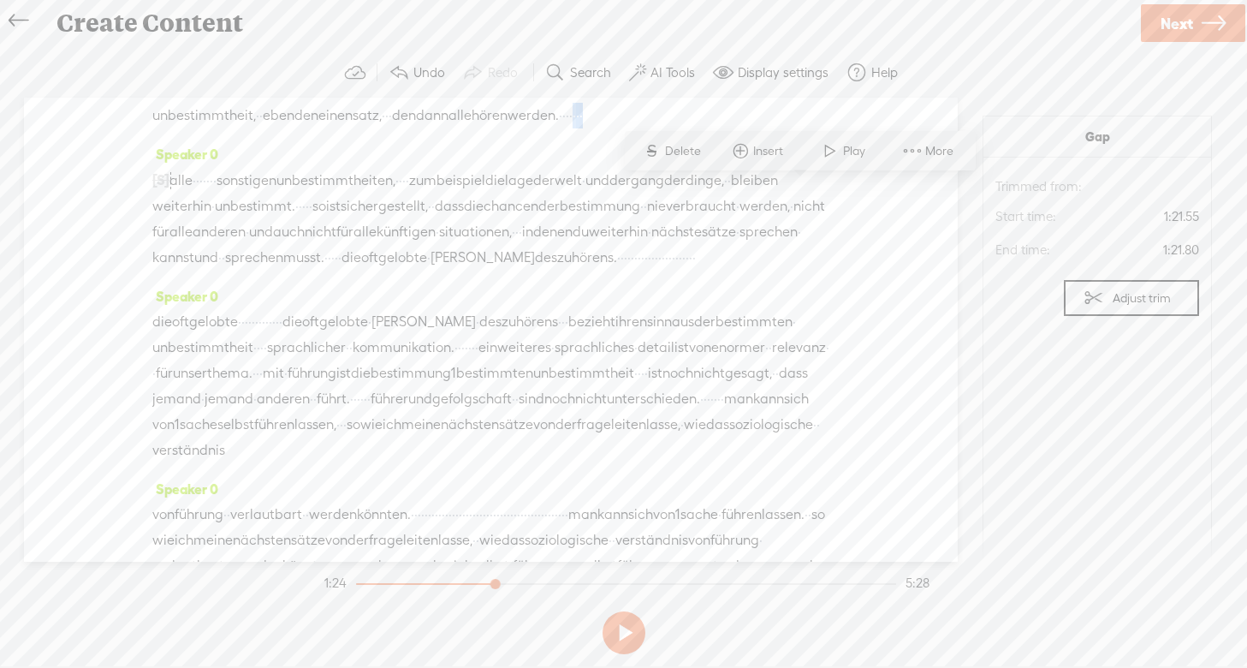
drag, startPoint x: 768, startPoint y: 194, endPoint x: 831, endPoint y: 197, distance: 63.4
click at [831, 197] on div "Speaker 0 · · · · · · · · · · · · · wir · fragen · [S] nach [S] dem system · · …" at bounding box center [491, 330] width 934 height 464
click at [694, 143] on span "Delete" at bounding box center [685, 151] width 40 height 17
click at [472, 128] on span "alle" at bounding box center [459, 116] width 23 height 26
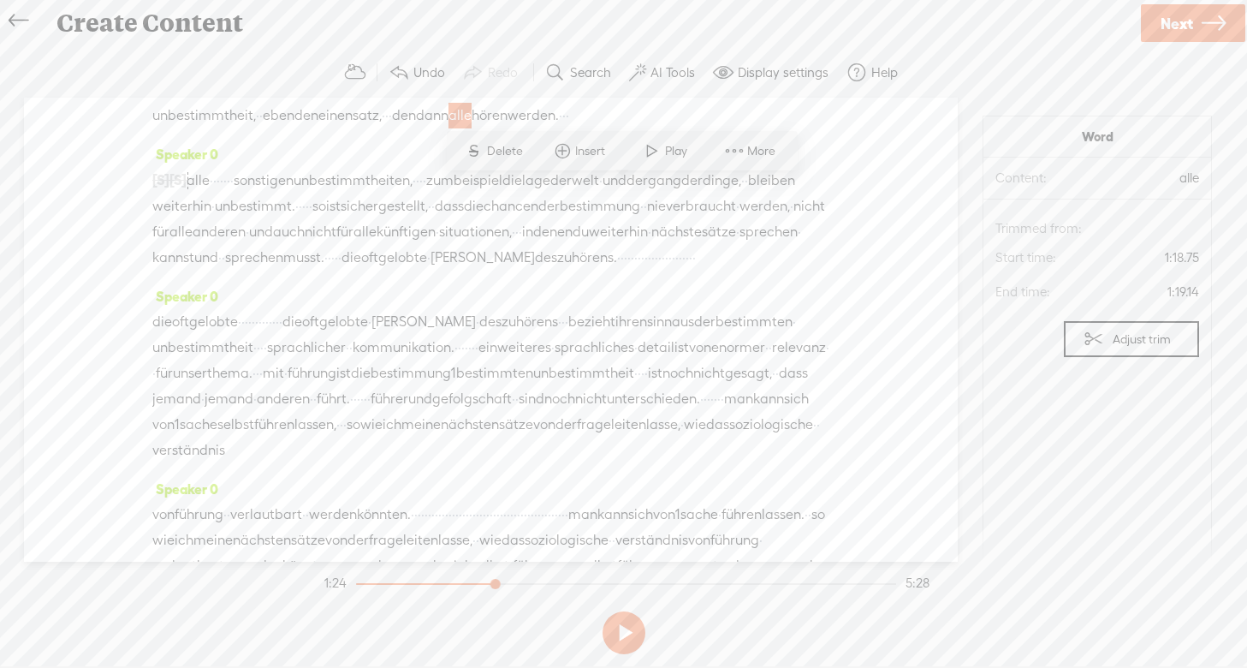
click at [674, 148] on span "Play" at bounding box center [678, 151] width 27 height 17
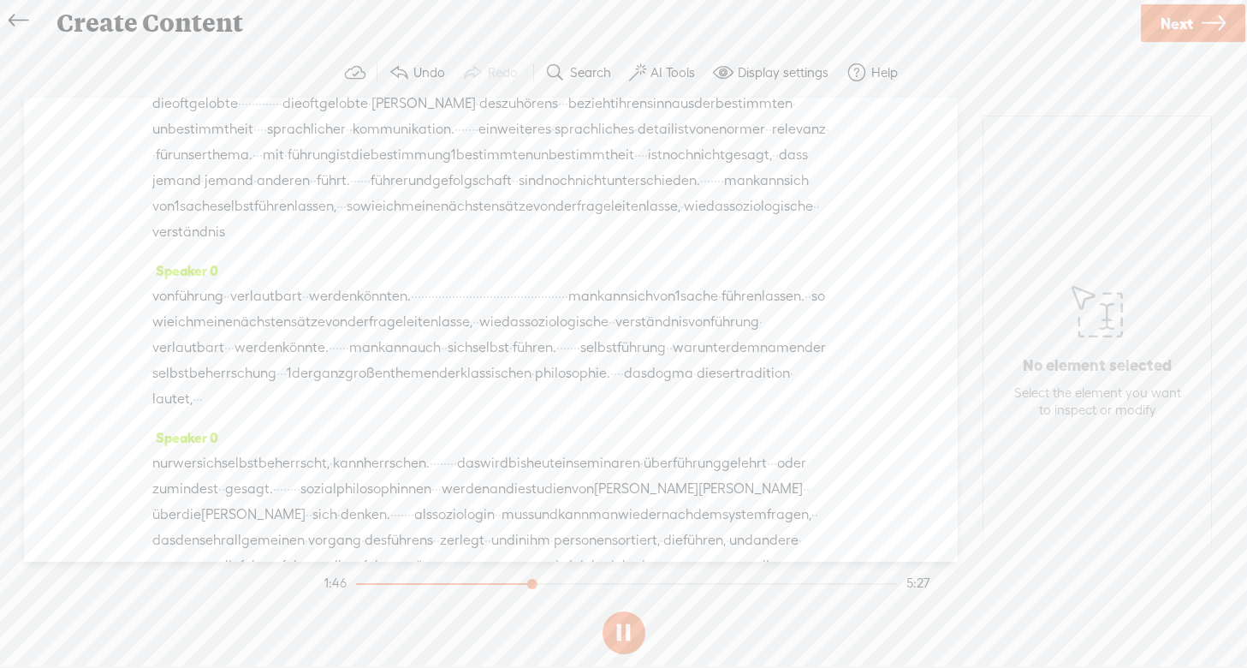
scroll to position [512, 0]
click at [625, 630] on button at bounding box center [624, 632] width 43 height 43
drag, startPoint x: 312, startPoint y: 148, endPoint x: 359, endPoint y: 204, distance: 72.9
click at [359, 204] on div "Speaker 0 · · · · · · · · · · · · · wir · fragen · [S] nach [S] dem system · · …" at bounding box center [491, 330] width 934 height 464
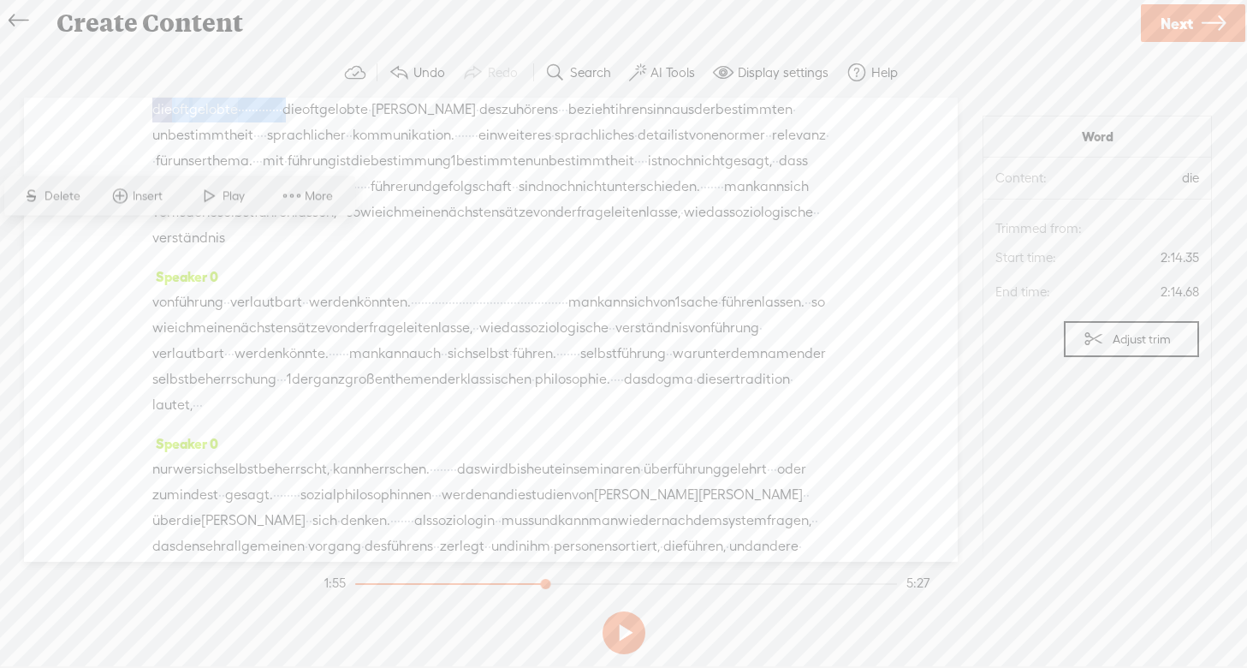
drag, startPoint x: 386, startPoint y: 240, endPoint x: 307, endPoint y: 152, distance: 117.6
click at [307, 152] on div "Speaker 0 · · · · · · · · · · · · · wir · fragen · [S] nach [S] dem system · · …" at bounding box center [491, 330] width 934 height 464
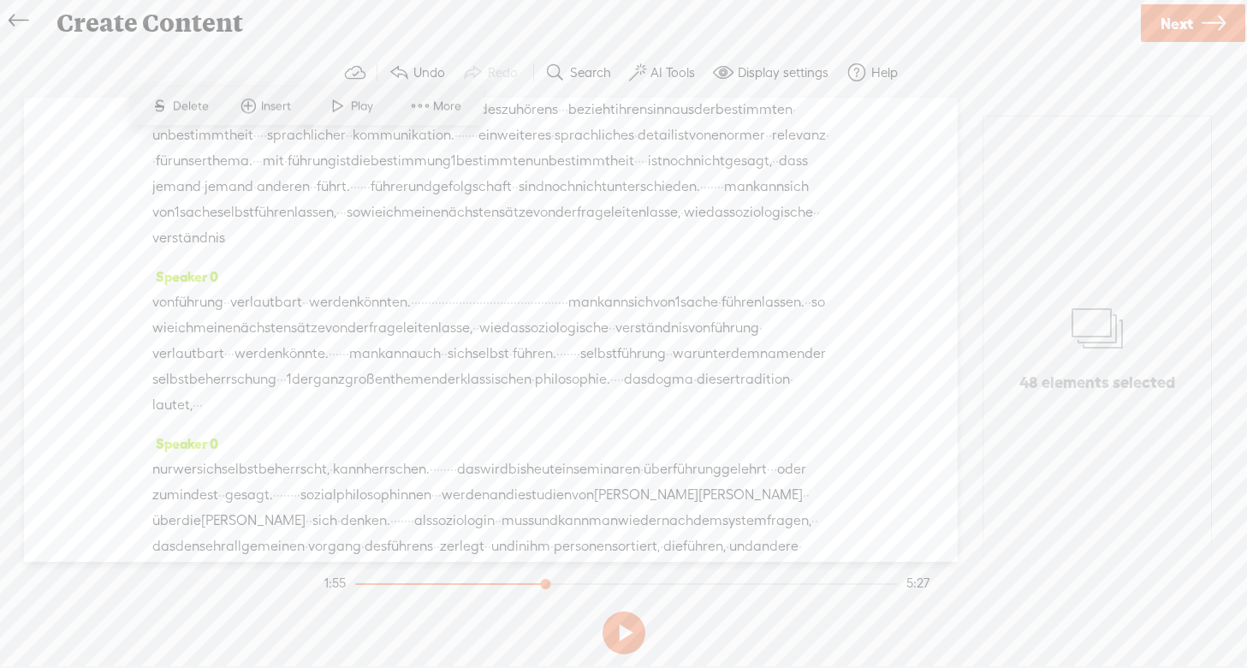
click at [200, 99] on span "Delete" at bounding box center [193, 106] width 40 height 17
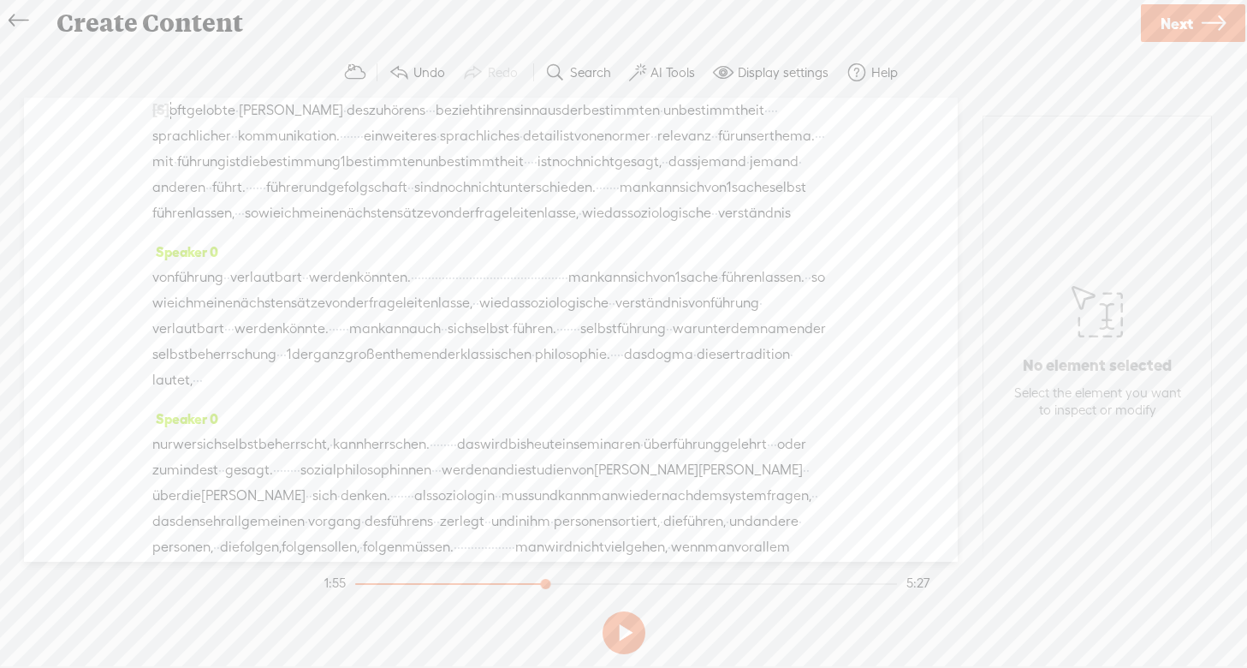
click at [283, 58] on span "musst." at bounding box center [303, 46] width 41 height 26
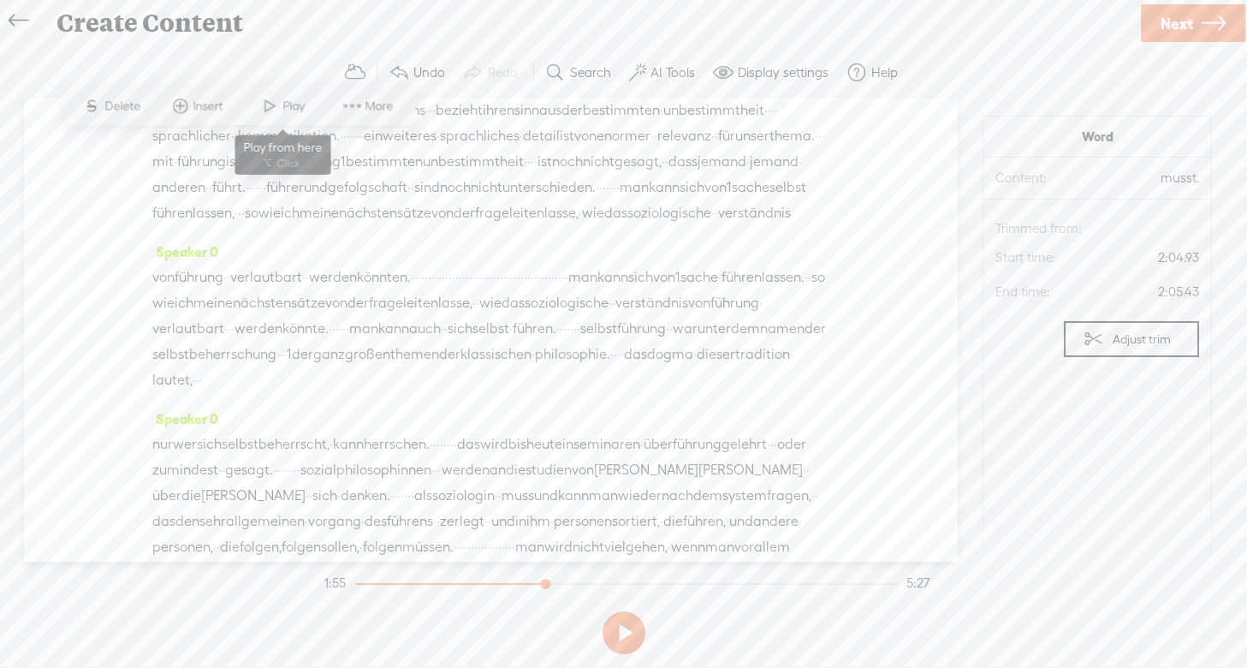
click at [293, 109] on span "Play" at bounding box center [295, 106] width 27 height 17
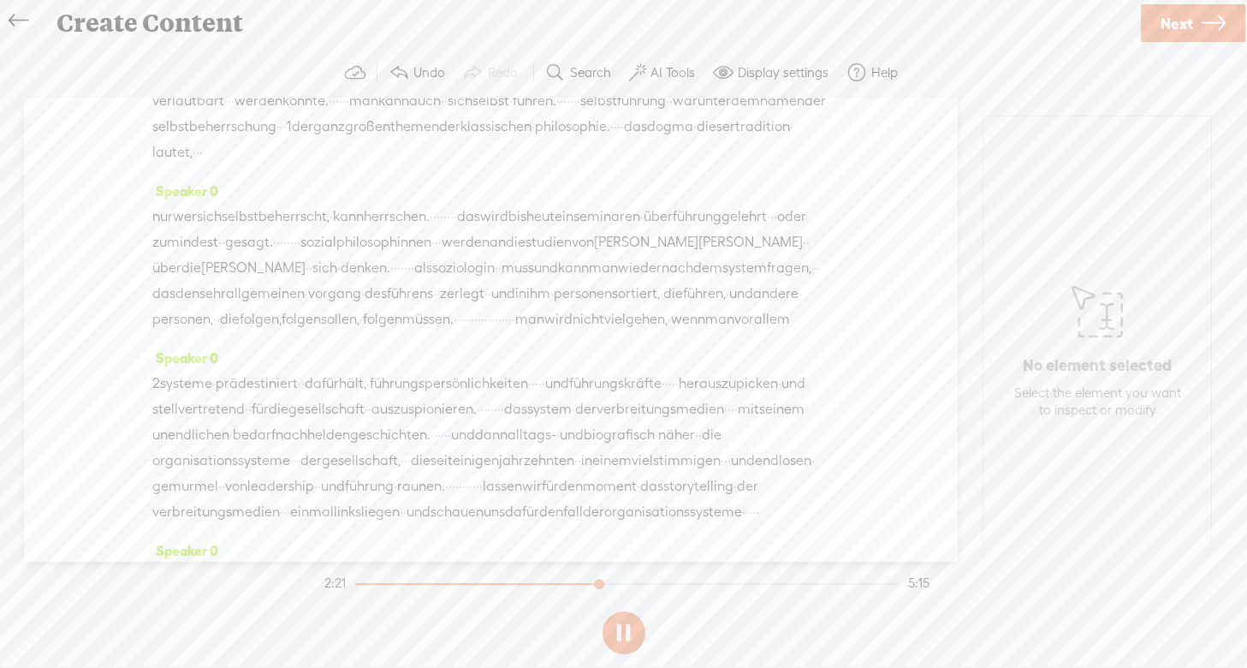
scroll to position [740, 0]
click at [621, 628] on button at bounding box center [624, 632] width 43 height 43
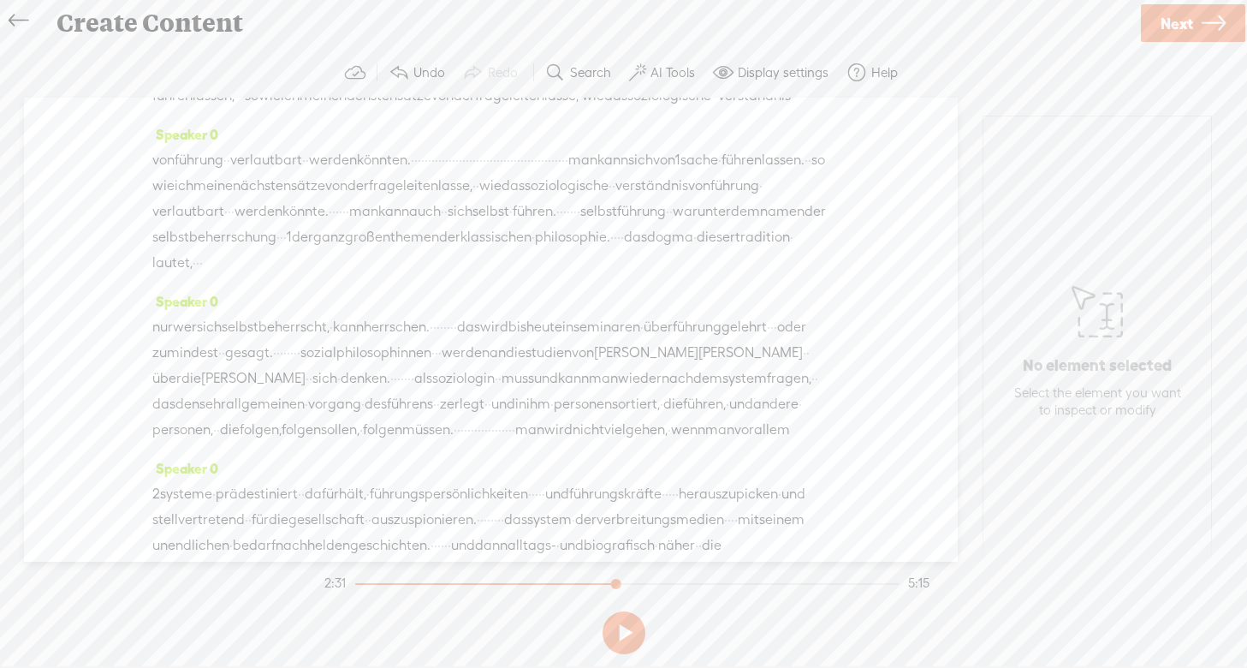
scroll to position [626, 0]
drag, startPoint x: 521, startPoint y: 204, endPoint x: 248, endPoint y: 342, distance: 306.2
click at [248, 342] on div "Speaker 0 · · · · · · · · · · · · · wir · fragen · [S] nach [S] dem system · · …" at bounding box center [491, 330] width 934 height 464
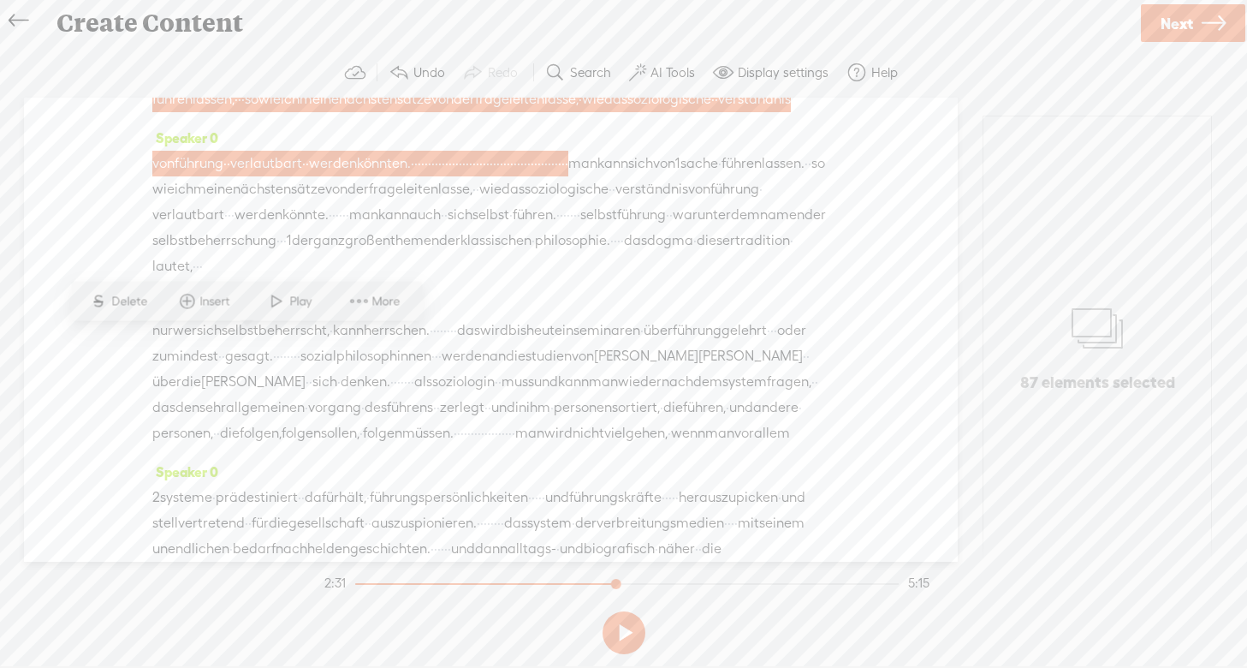
click at [138, 300] on span "Delete" at bounding box center [131, 301] width 40 height 17
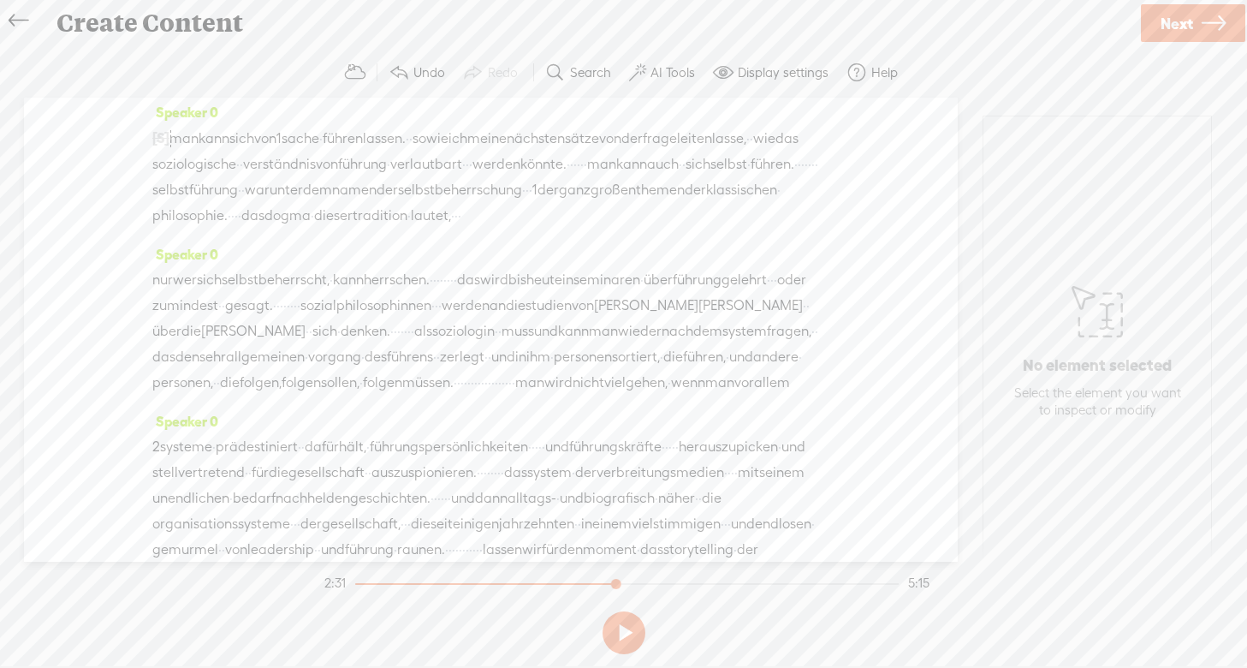
click at [502, 86] on span "unterschieden." at bounding box center [548, 74] width 93 height 26
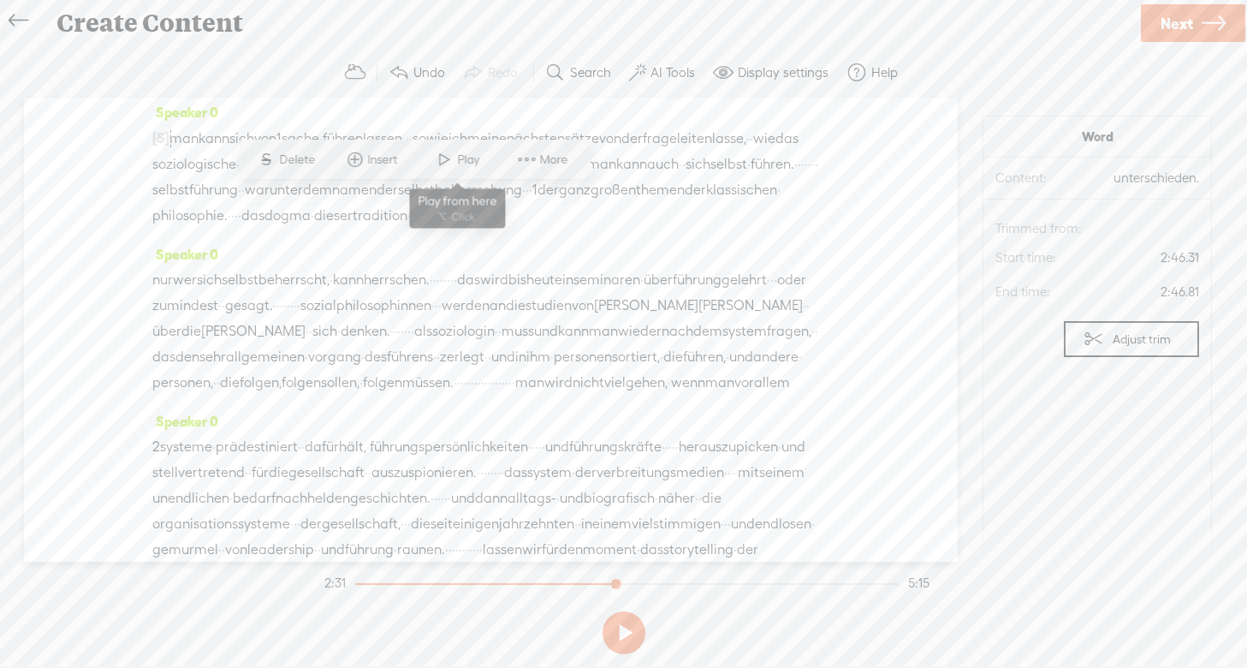
click at [460, 154] on span "Play" at bounding box center [470, 159] width 27 height 17
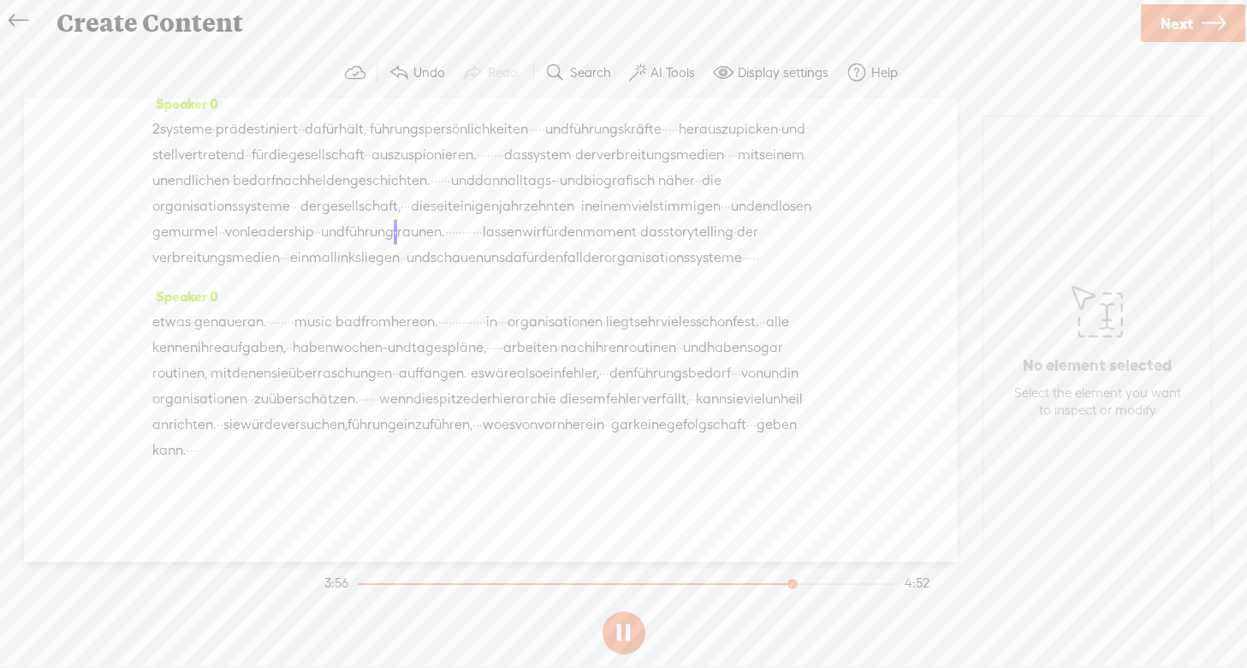
scroll to position [1225, 0]
click at [626, 630] on button at bounding box center [624, 632] width 43 height 43
drag, startPoint x: 326, startPoint y: 294, endPoint x: 679, endPoint y: 302, distance: 352.7
click at [679, 309] on div "etwas · genauer an. · · · · · · · · music · bad from here on. · · · · · · · · ·…" at bounding box center [490, 386] width 677 height 154
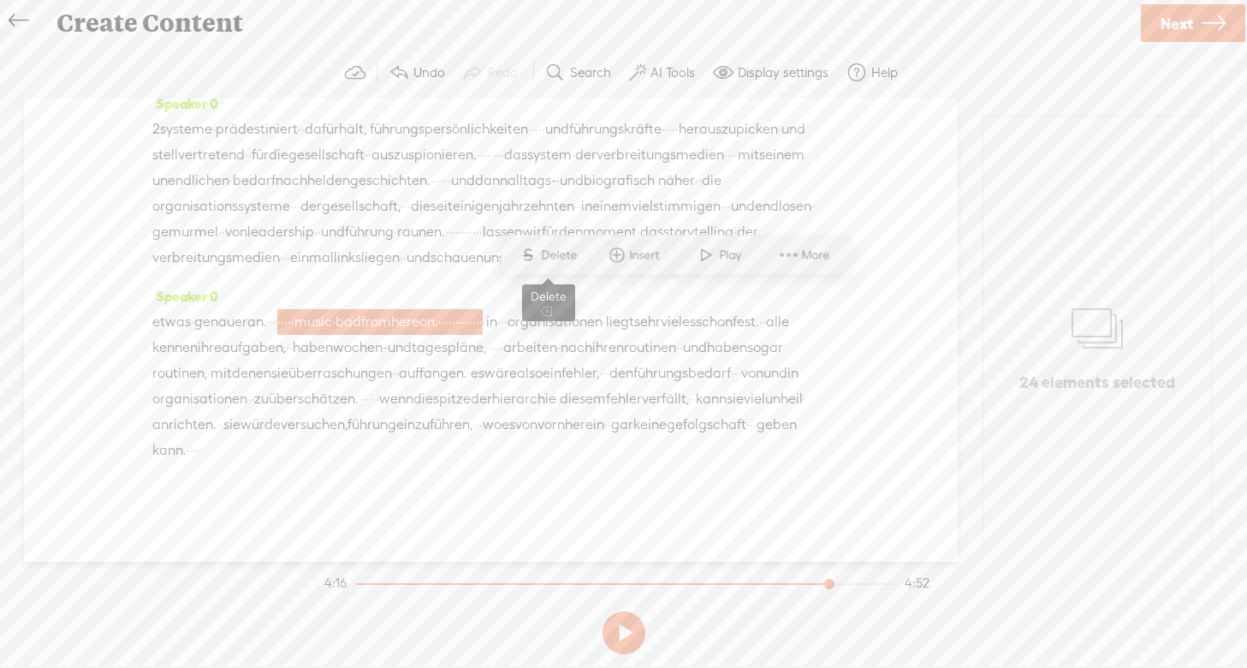
click at [562, 254] on span "Delete" at bounding box center [561, 254] width 40 height 17
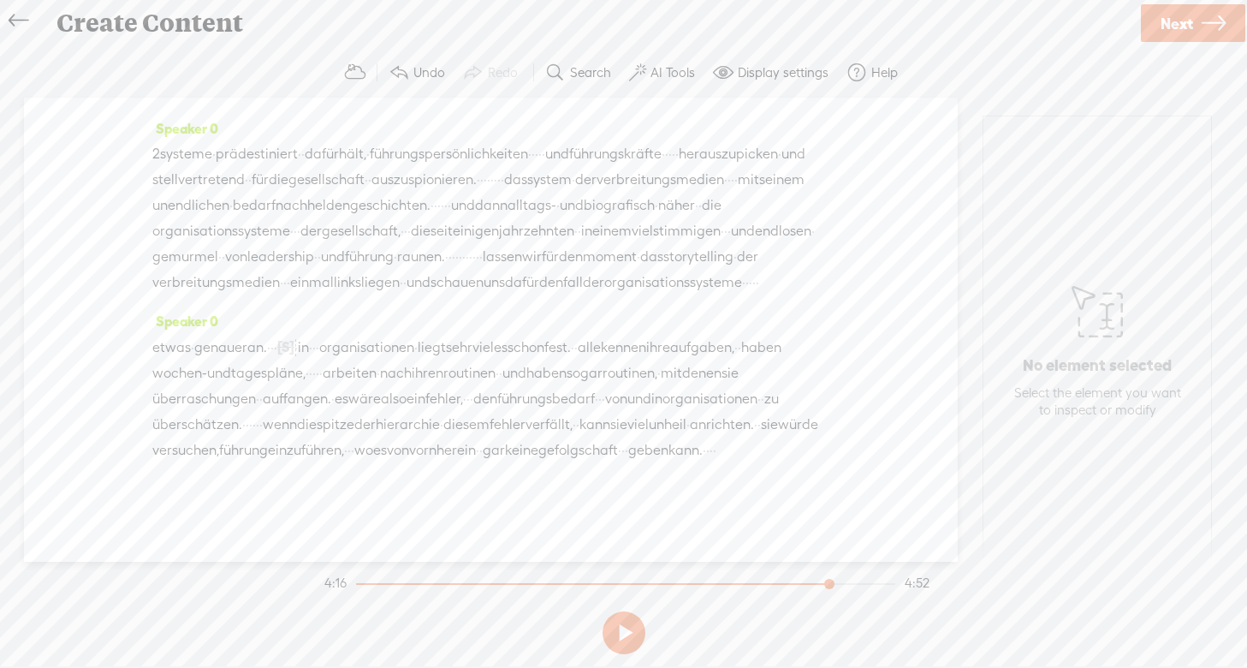
scroll to position [1199, 0]
click at [213, 335] on span "genauer" at bounding box center [220, 348] width 53 height 26
click at [292, 282] on span "Play" at bounding box center [291, 280] width 27 height 17
click at [622, 628] on button at bounding box center [624, 632] width 43 height 43
click at [410, 65] on button "Undo" at bounding box center [419, 73] width 74 height 34
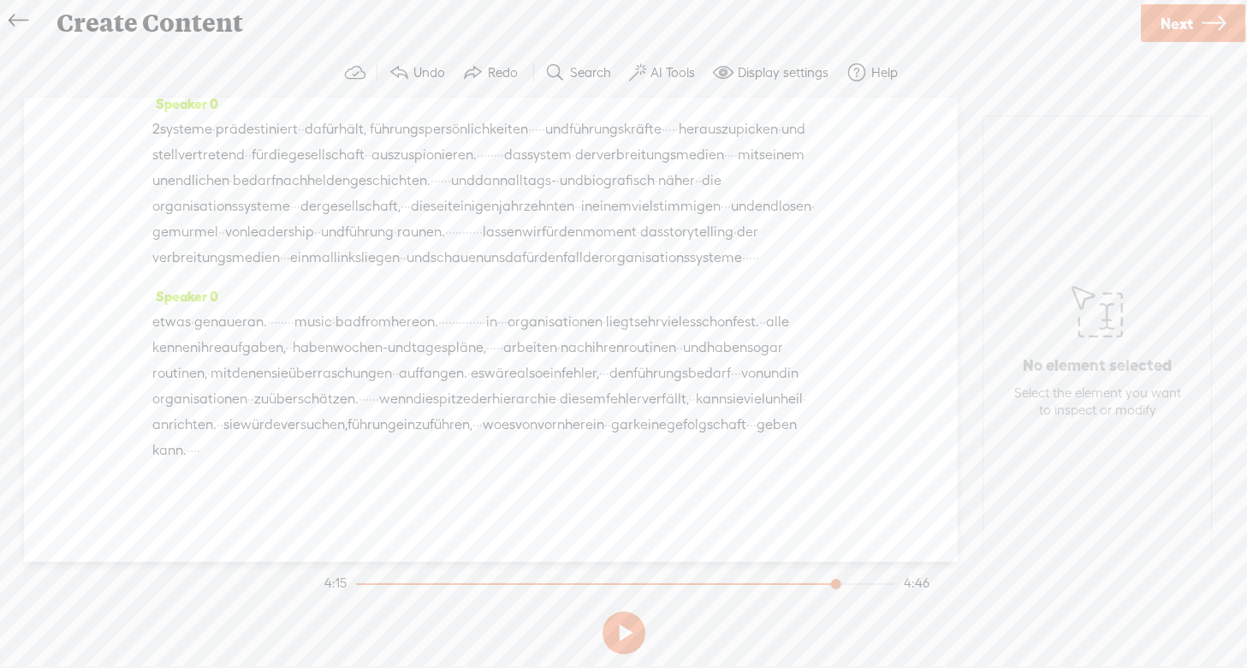
drag, startPoint x: 301, startPoint y: 321, endPoint x: 657, endPoint y: 324, distance: 356.0
click at [657, 324] on div "etwas · genauer an. · · · · · · · · music · bad from here on. · · · · · · · · ·…" at bounding box center [490, 386] width 677 height 154
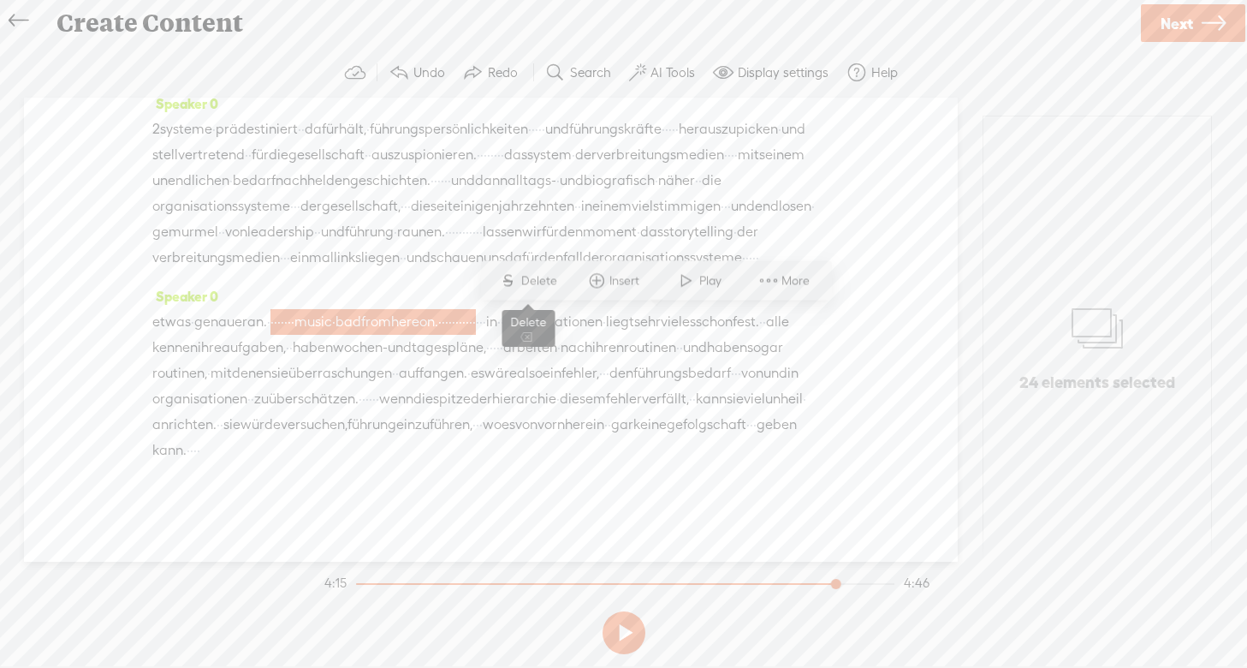
click at [543, 282] on span "Delete" at bounding box center [541, 280] width 40 height 17
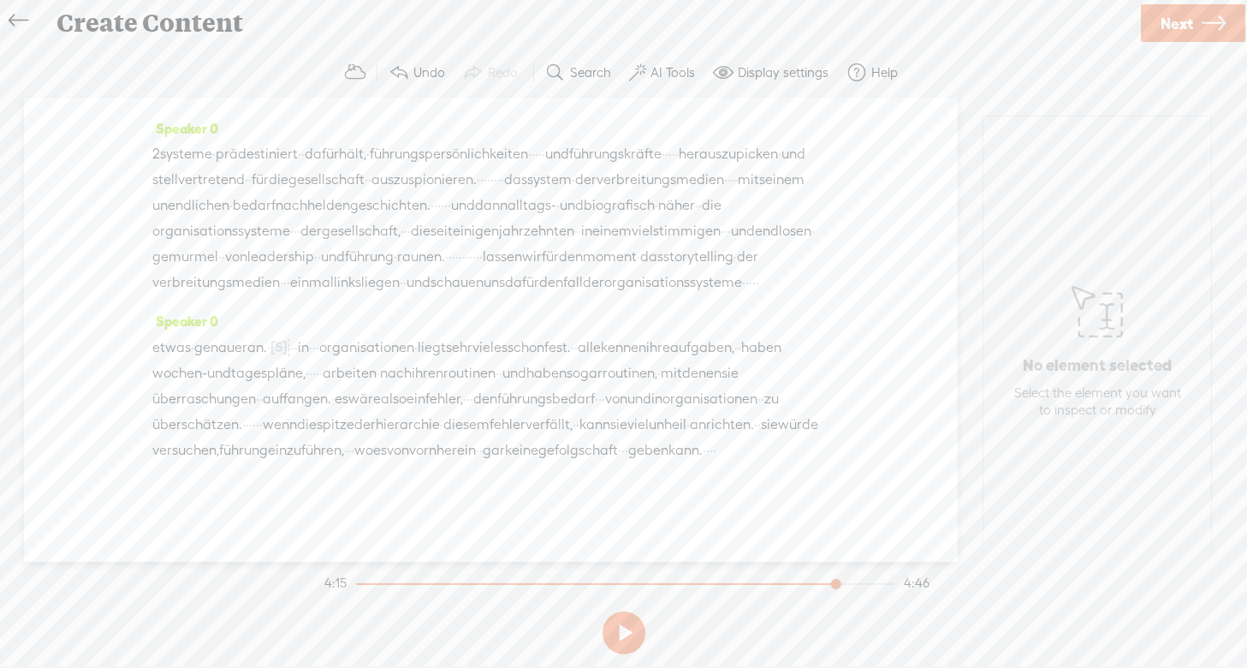
click at [215, 335] on span "genauer" at bounding box center [220, 348] width 53 height 26
click at [300, 281] on span "Play" at bounding box center [291, 280] width 27 height 17
click at [746, 453] on span at bounding box center [733, 450] width 34 height 26
click at [713, 451] on span "·" at bounding box center [710, 450] width 3 height 26
click at [598, 403] on span "Delete" at bounding box center [603, 409] width 40 height 17
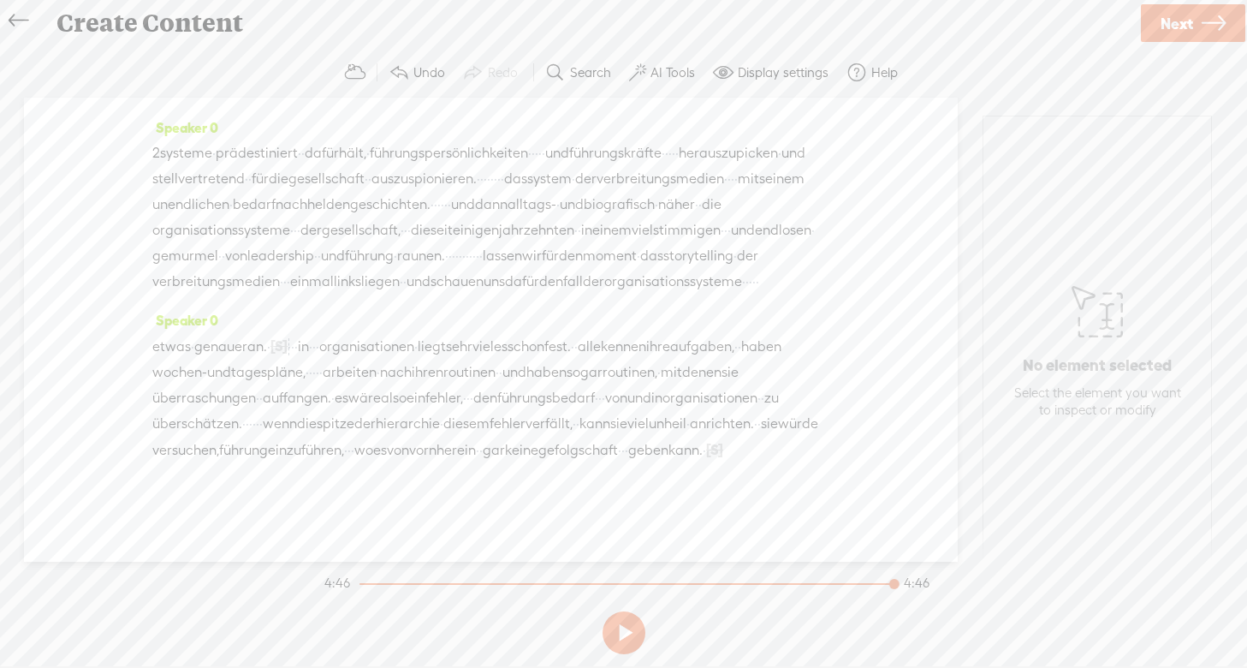
click at [628, 448] on span "geben" at bounding box center [648, 450] width 40 height 26
click at [624, 633] on button at bounding box center [624, 632] width 43 height 43
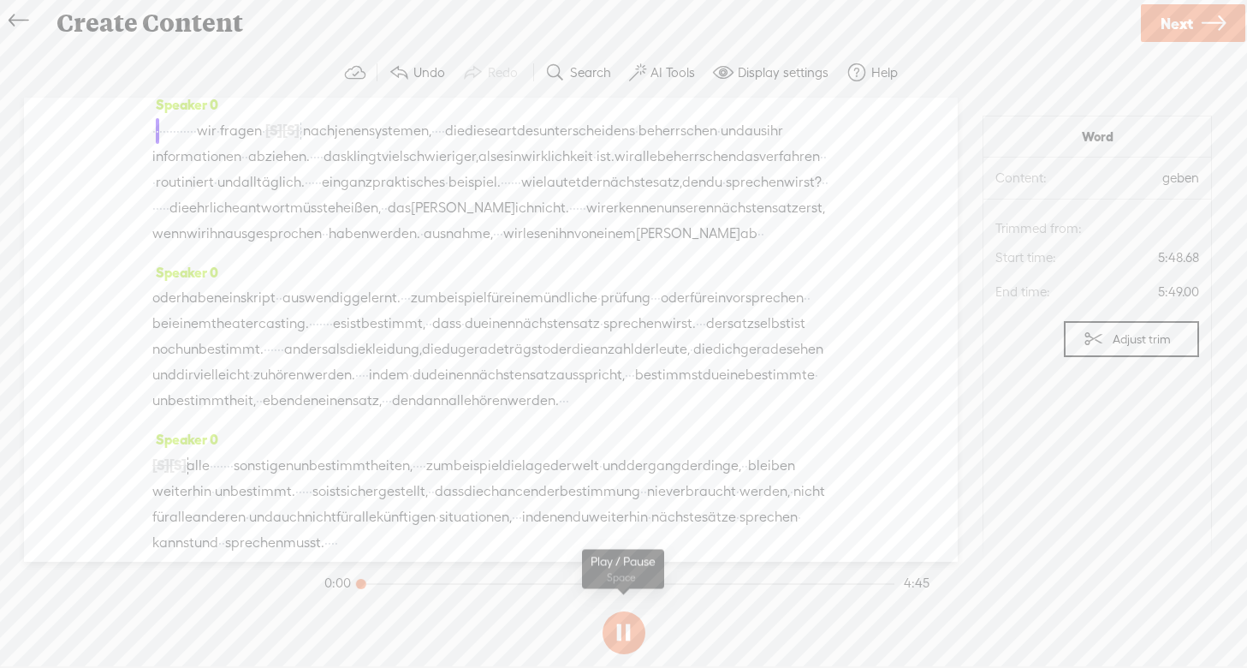
scroll to position [0, 0]
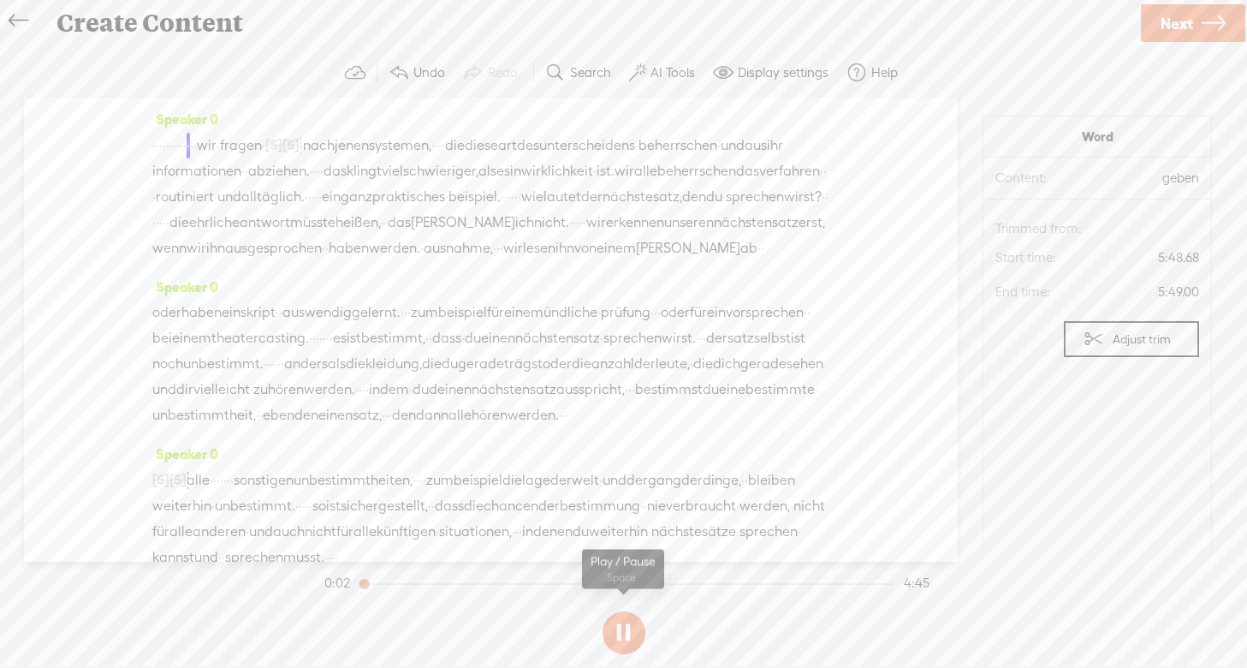
click at [619, 635] on button at bounding box center [624, 632] width 43 height 43
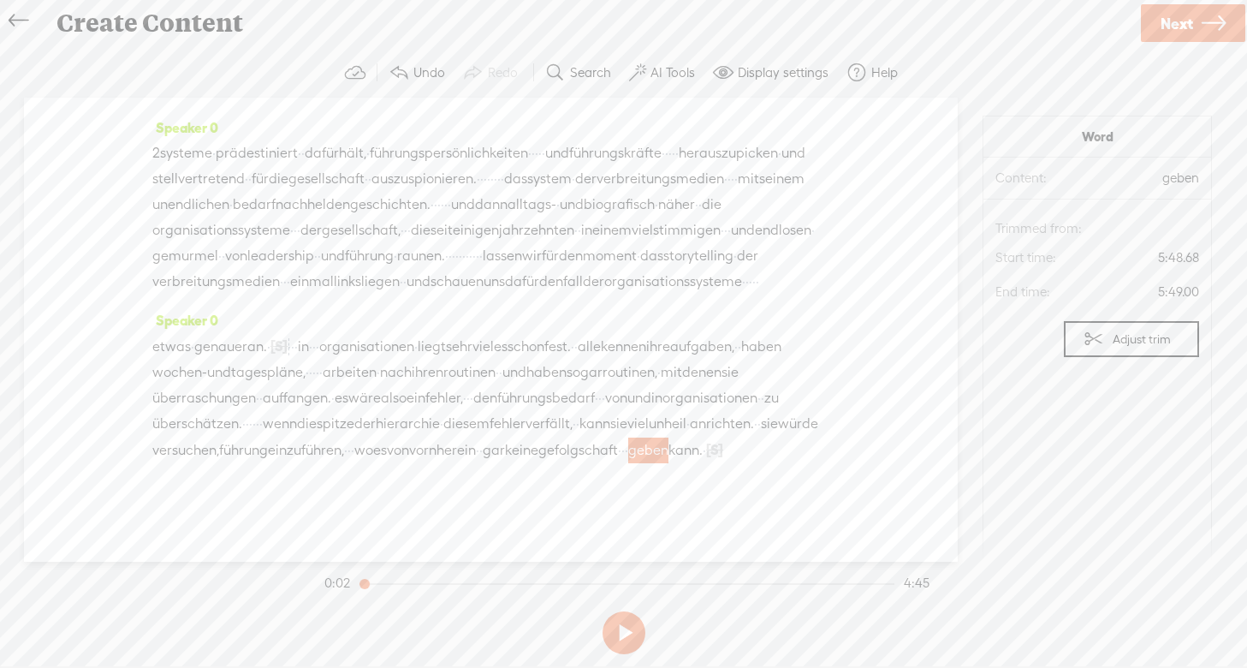
scroll to position [1199, 0]
click at [555, 452] on span "gefolgschaft" at bounding box center [578, 450] width 80 height 26
click at [538, 454] on span "gefolgschaft" at bounding box center [578, 450] width 80 height 26
click at [538, 448] on span "gefolgschaft" at bounding box center [578, 450] width 80 height 26
click at [599, 399] on span "Play" at bounding box center [586, 409] width 86 height 31
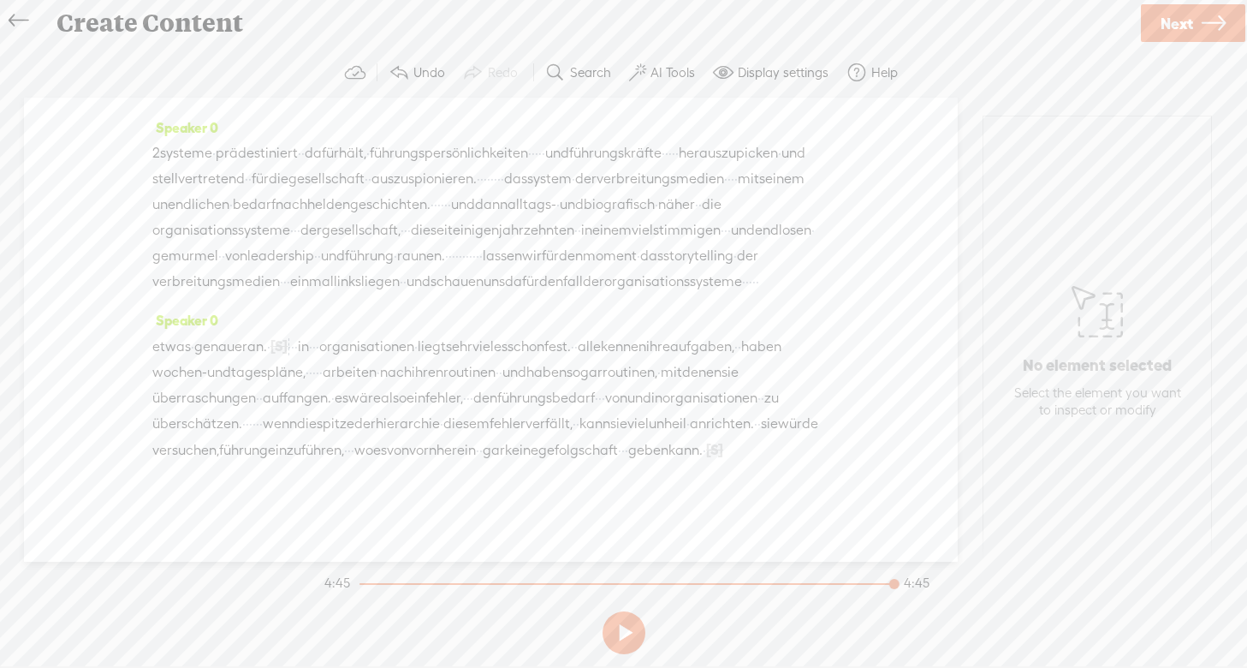
scroll to position [1135, 0]
click at [771, 68] on label "Display settings" at bounding box center [783, 72] width 91 height 17
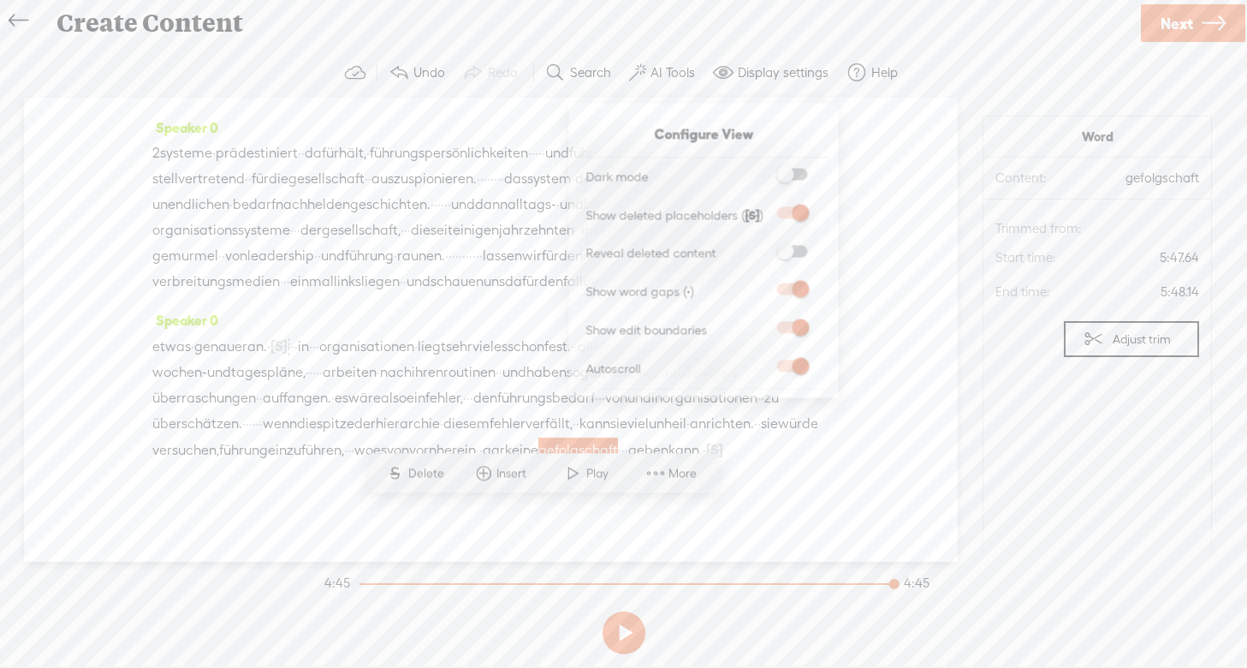
click at [771, 68] on label "Display settings" at bounding box center [783, 72] width 91 height 17
click at [675, 73] on label "AI Tools" at bounding box center [672, 72] width 45 height 17
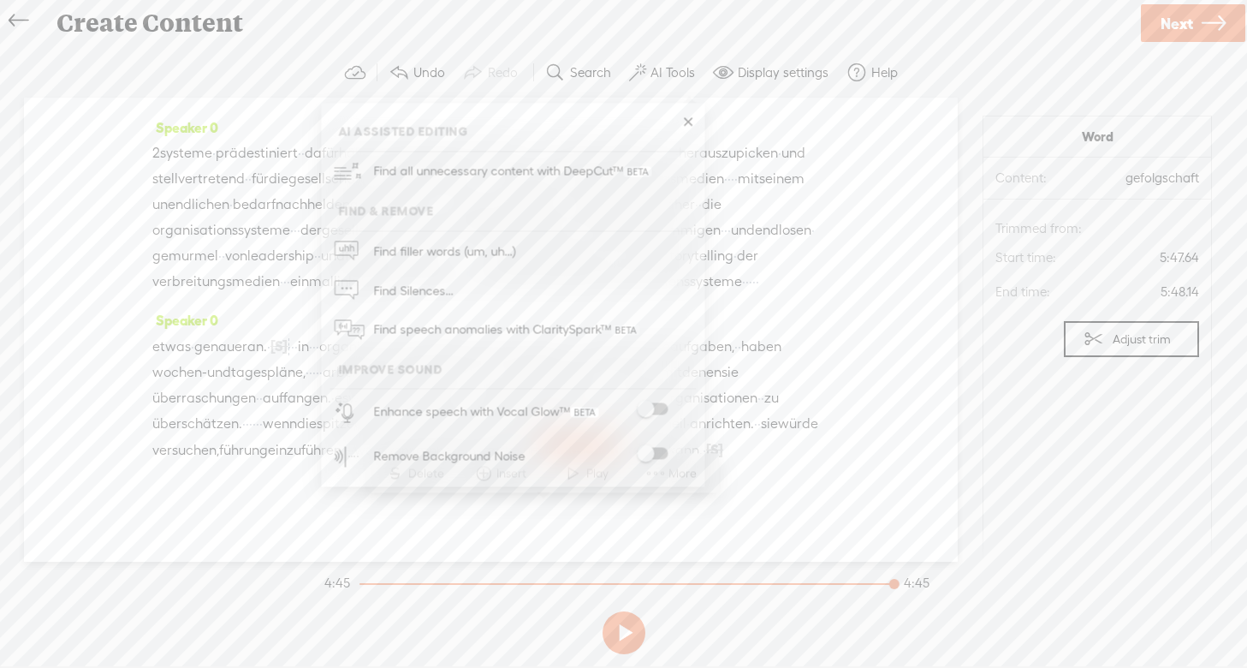
click at [763, 307] on div "Speaker 0 2 systeme · prädestiniert · · dafür hält, · führungspersönlichkeiten …" at bounding box center [490, 211] width 677 height 193
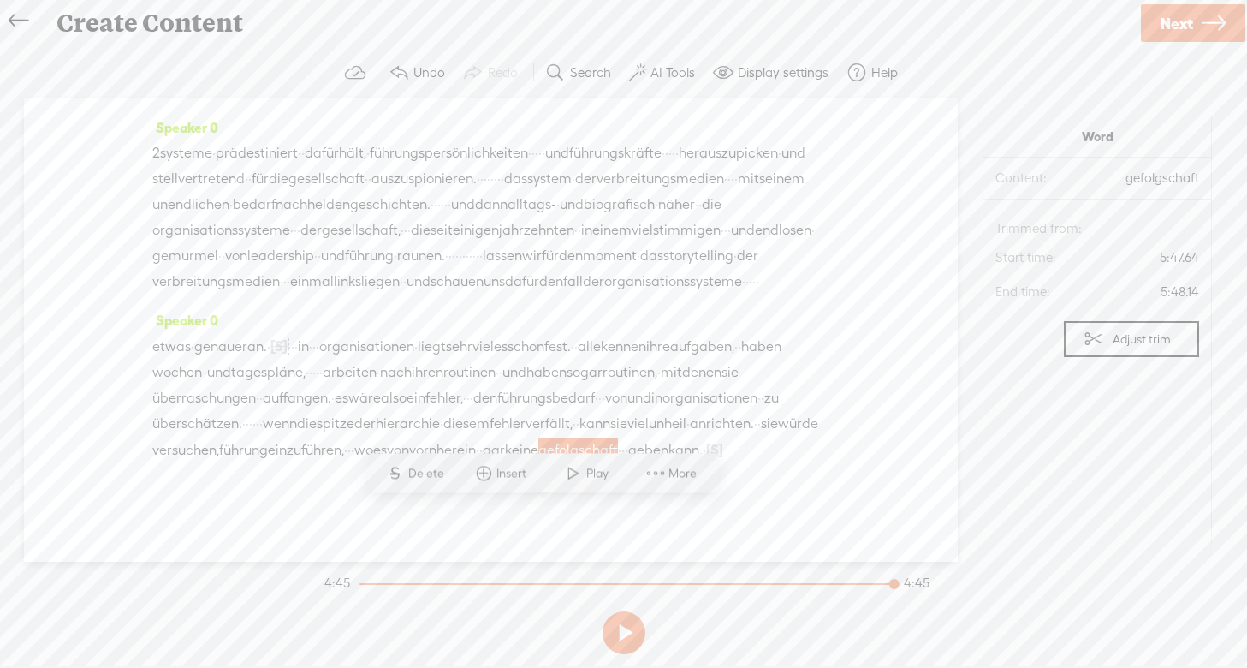
click at [1187, 21] on span "Next" at bounding box center [1177, 24] width 33 height 44
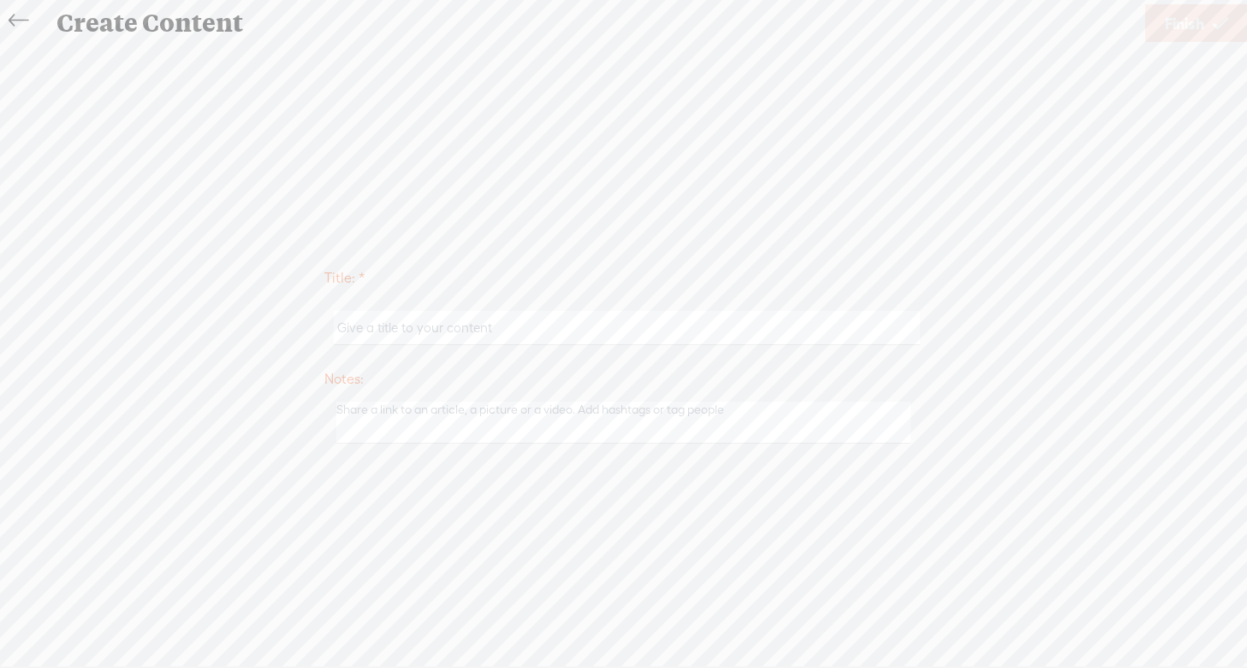
click at [415, 327] on input "text" at bounding box center [627, 327] width 586 height 33
paste input "rec250824 1954 Orig."
click at [389, 330] on input "rgt002 Test rec250824 1954 Orig" at bounding box center [627, 327] width 586 height 33
type input "rgt002 trebbletest rec250824 1954 Orig"
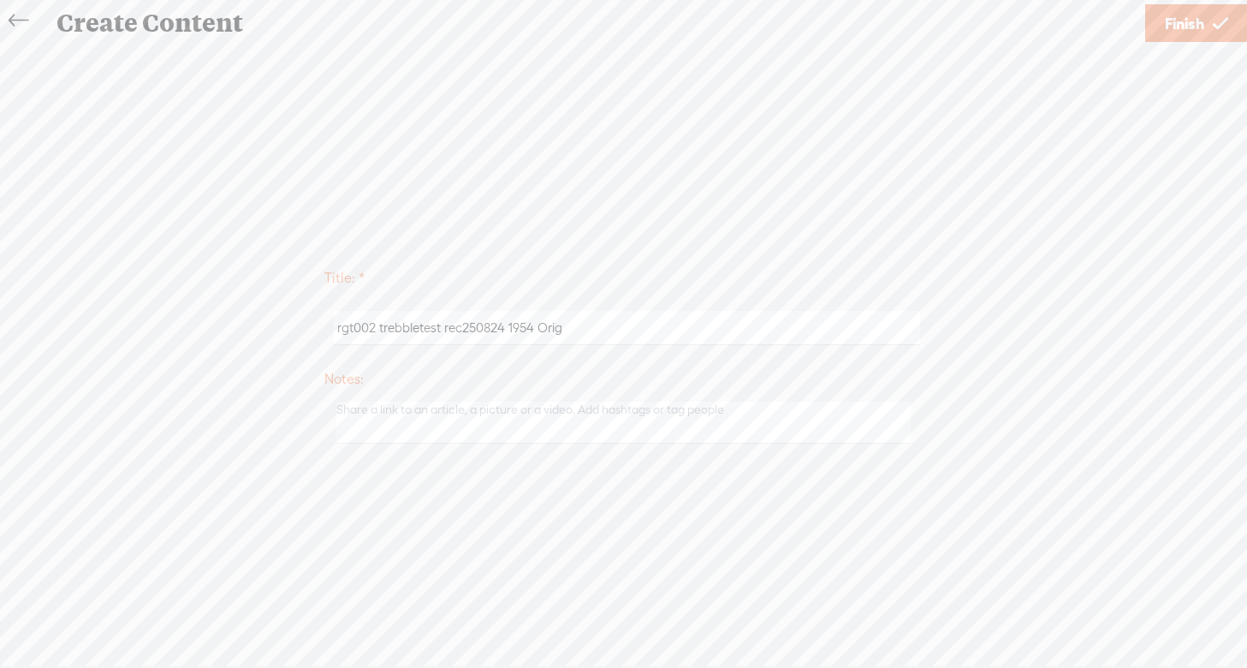
click at [386, 425] on textarea at bounding box center [623, 422] width 575 height 42
click at [1193, 16] on span "Finish" at bounding box center [1184, 24] width 39 height 44
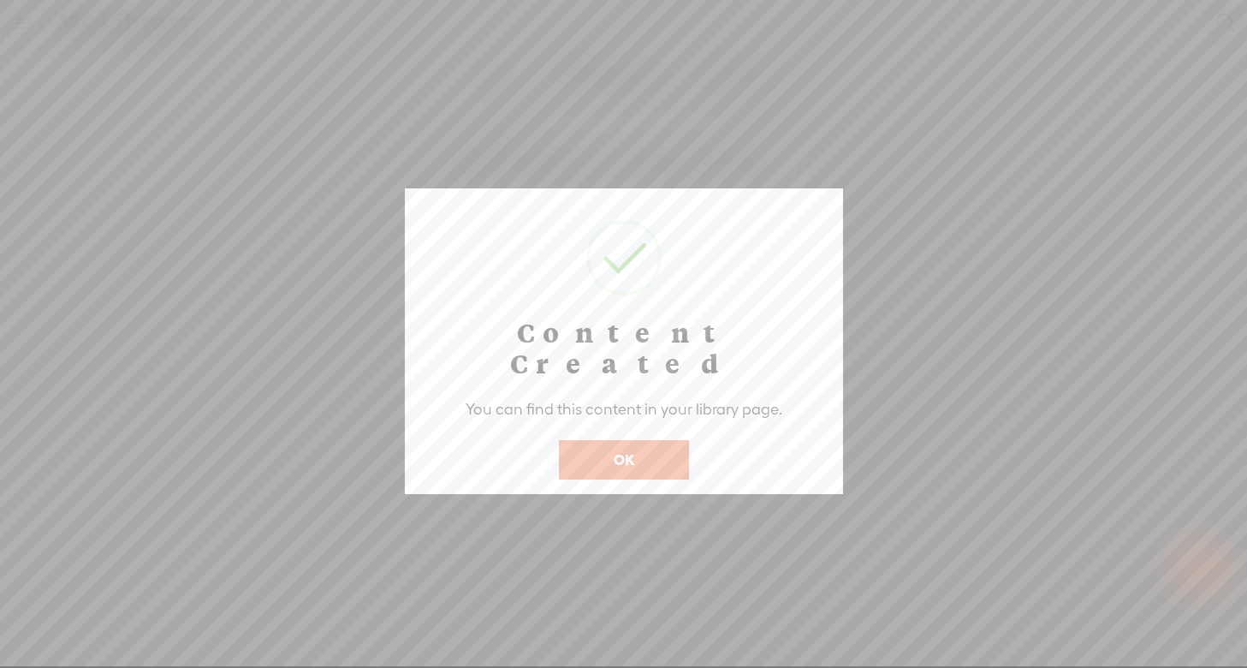
click at [638, 440] on button "OK" at bounding box center [624, 459] width 130 height 39
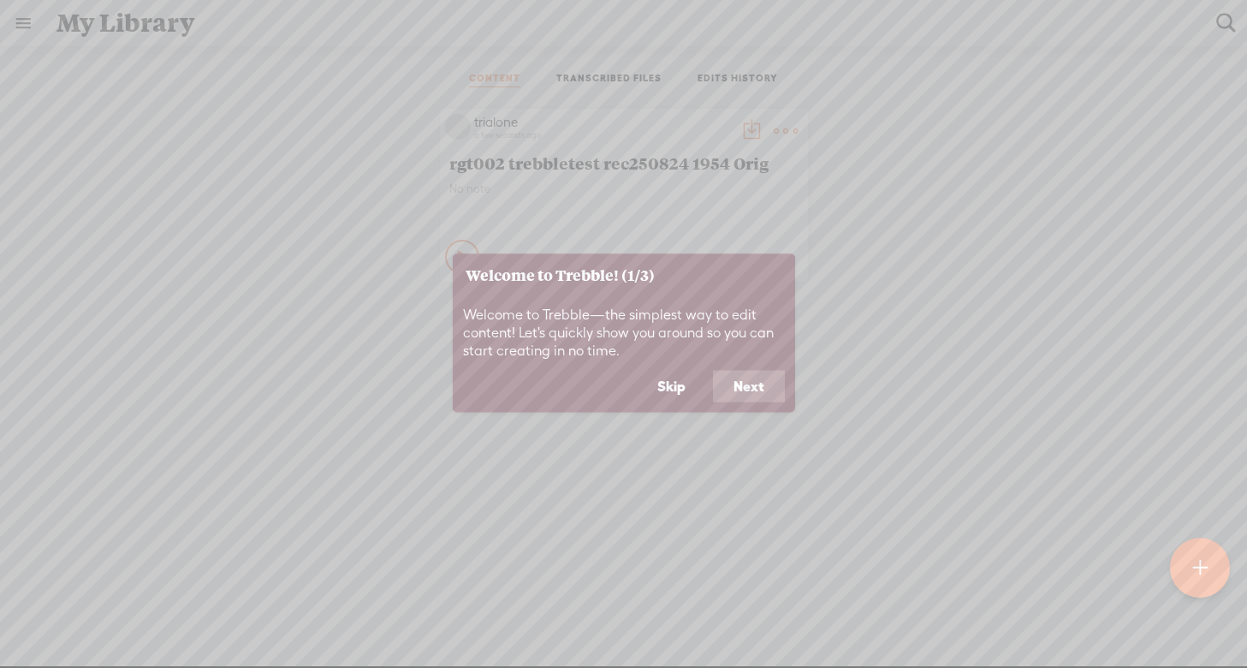
click at [749, 385] on button "Next" at bounding box center [749, 386] width 72 height 33
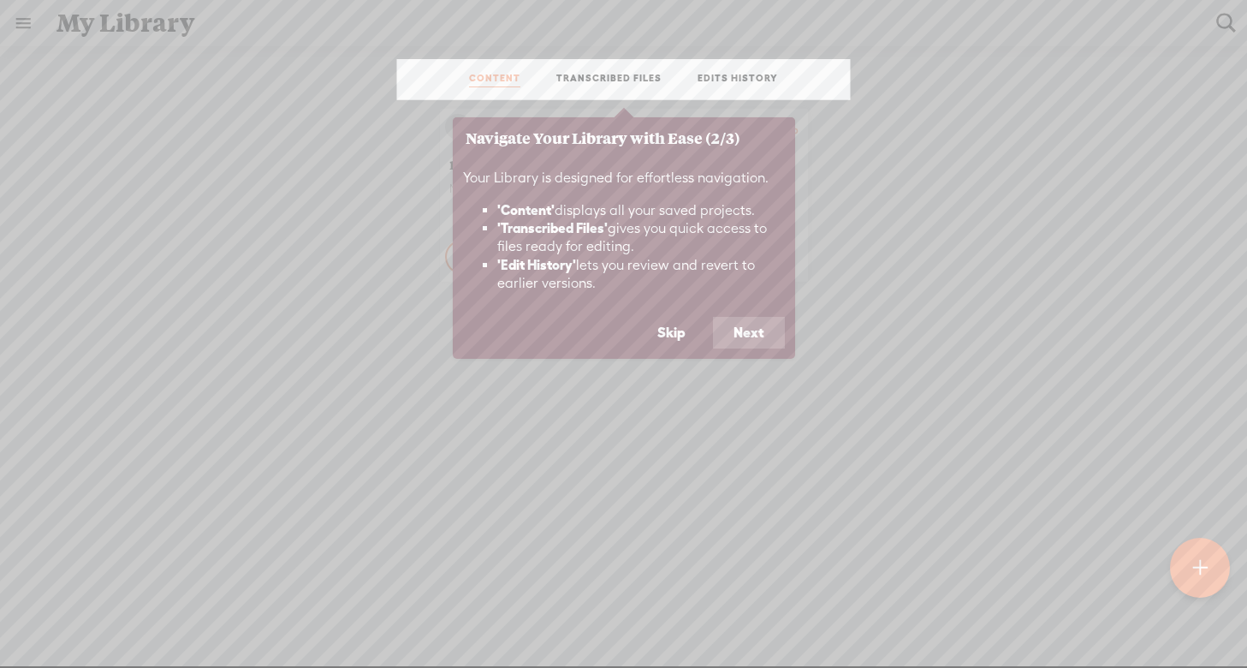
click at [757, 324] on button "Next" at bounding box center [749, 333] width 72 height 33
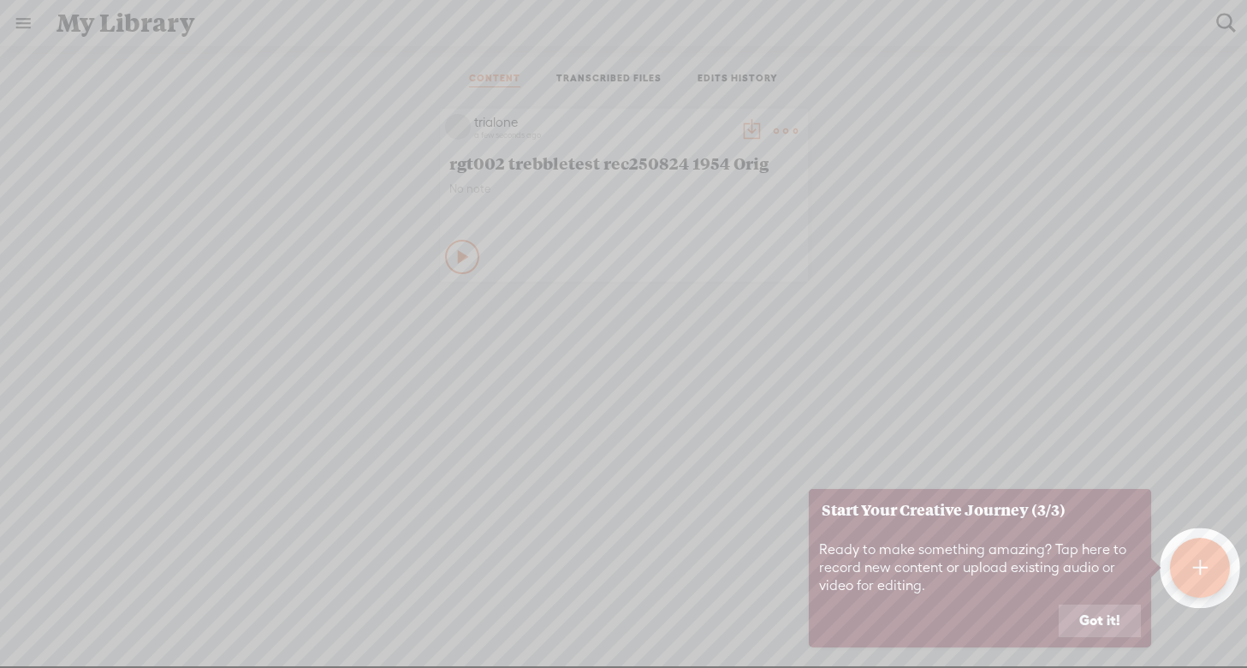
click at [1100, 620] on button "Got it!" at bounding box center [1100, 620] width 82 height 33
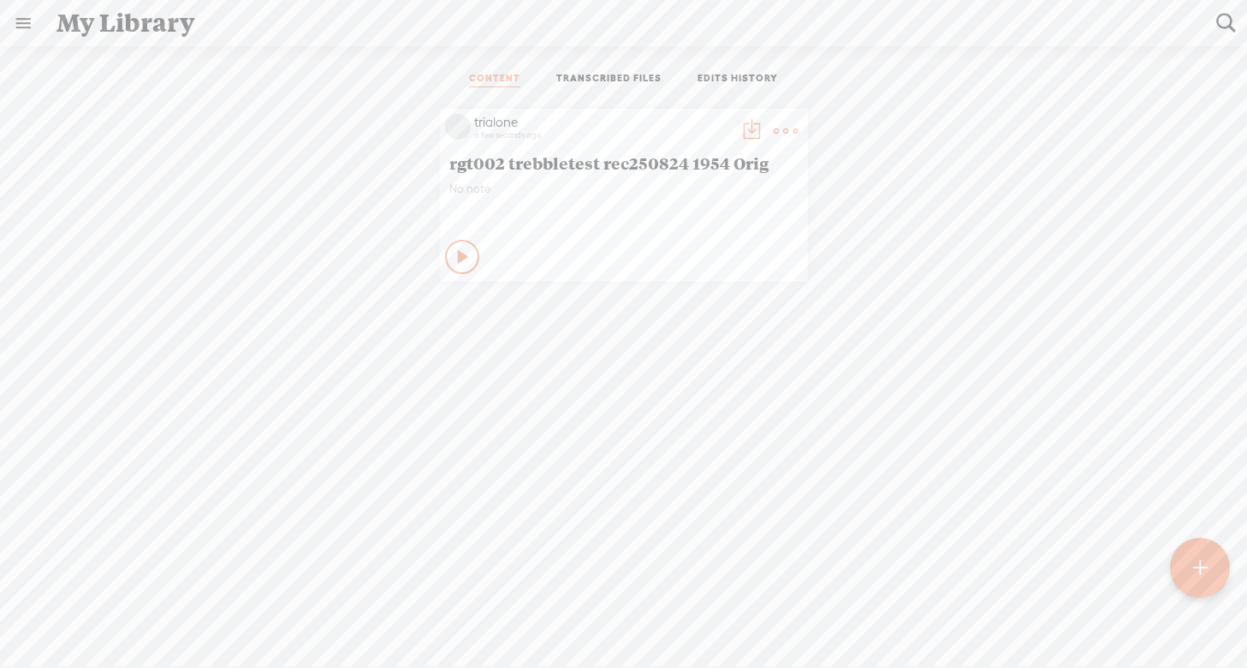
click at [746, 126] on t at bounding box center [751, 131] width 24 height 24
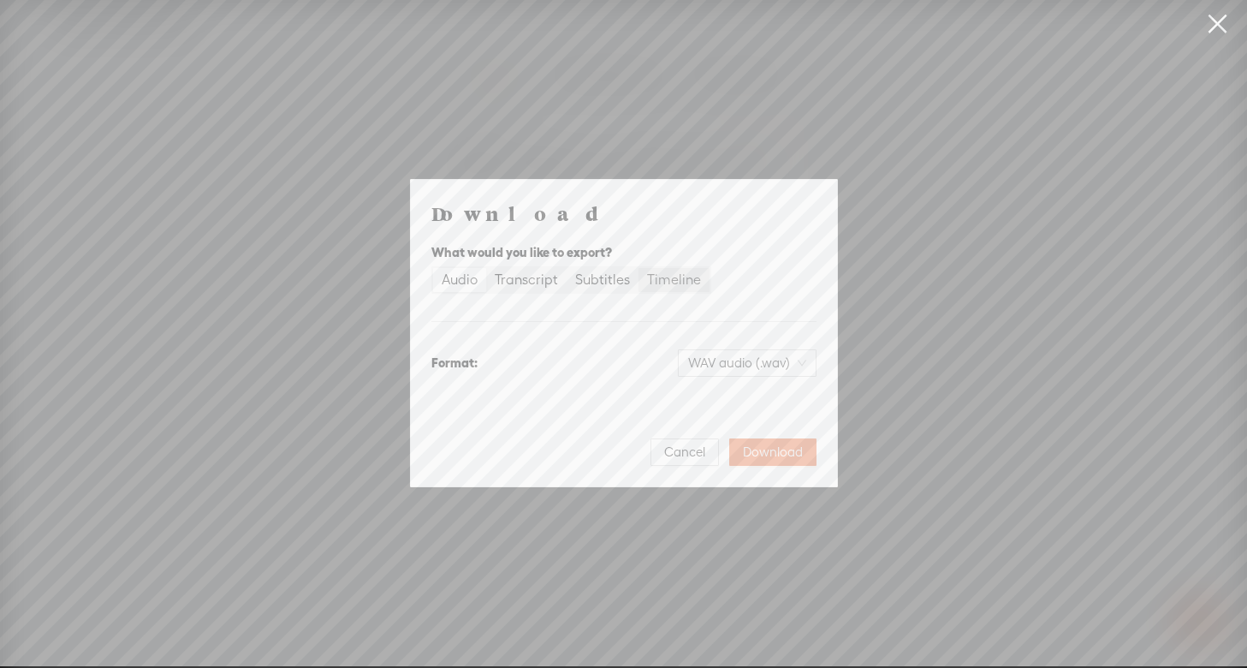
click at [674, 277] on div "Timeline" at bounding box center [674, 280] width 54 height 24
click at [638, 268] on input "Timeline" at bounding box center [638, 268] width 0 height 0
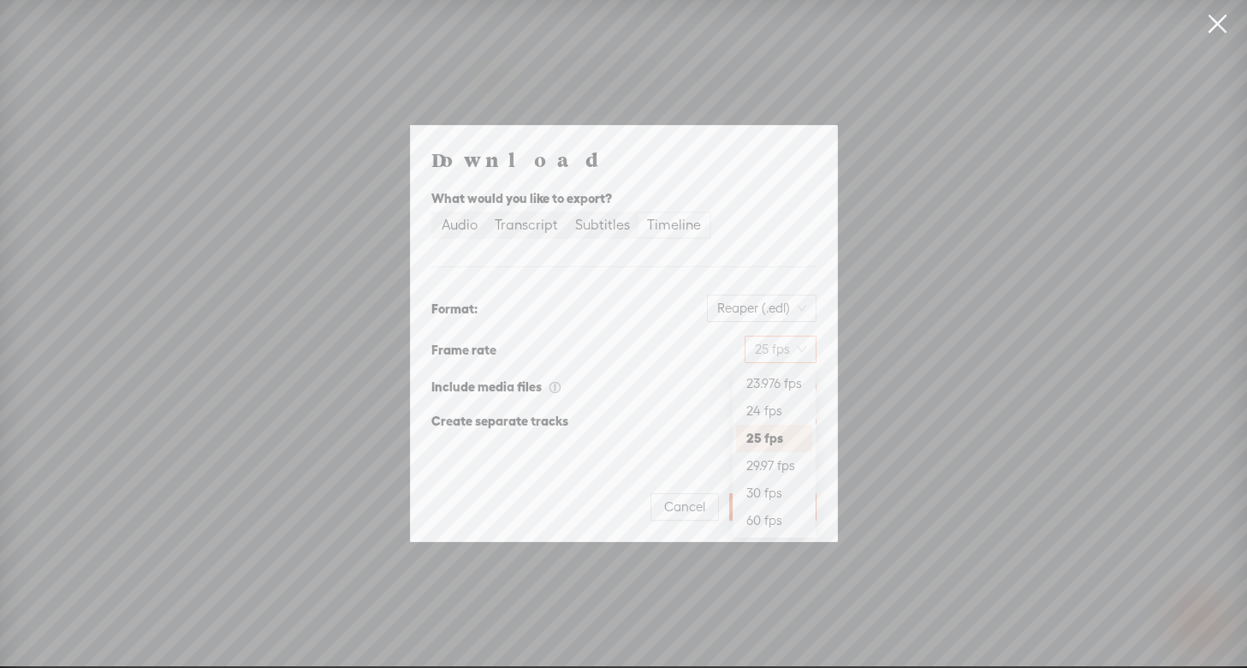
click at [803, 347] on span "25 fps" at bounding box center [780, 349] width 51 height 26
click at [697, 315] on div "Reaper (.edl)" at bounding box center [653, 307] width 325 height 27
click at [605, 222] on div "Subtitles" at bounding box center [602, 225] width 55 height 24
click at [567, 213] on input "Subtitles" at bounding box center [567, 213] width 0 height 0
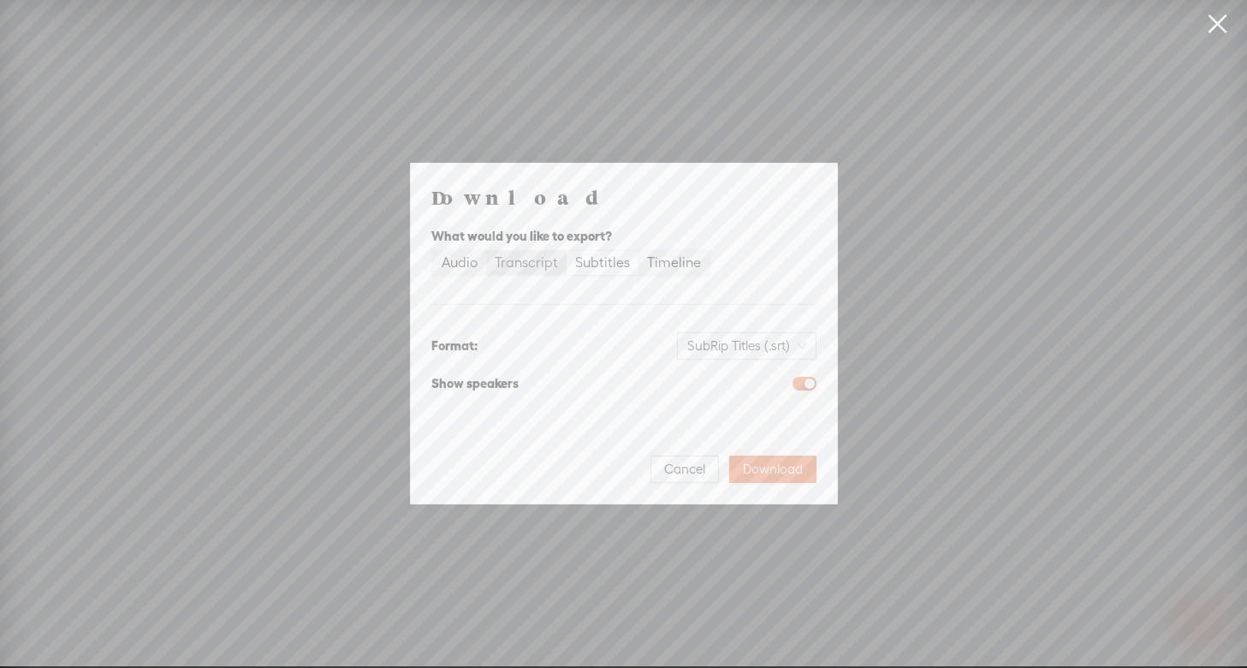
click at [525, 264] on div "Transcript" at bounding box center [526, 263] width 63 height 24
click at [486, 251] on input "Transcript" at bounding box center [486, 251] width 0 height 0
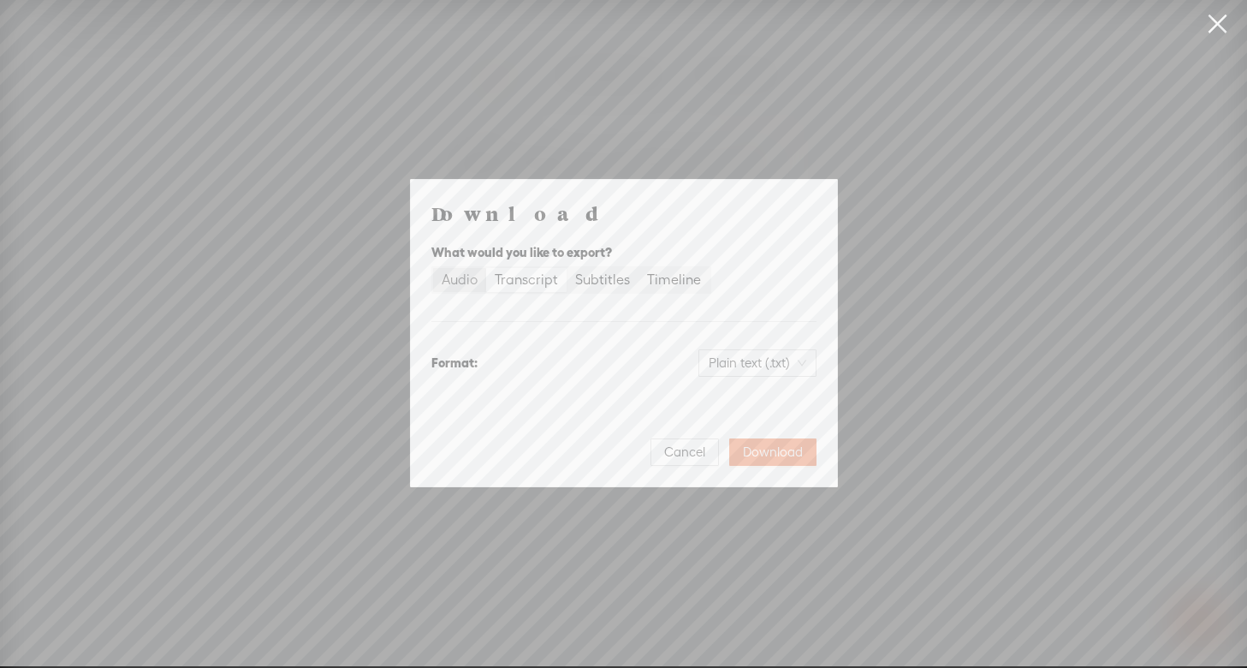
click at [460, 280] on div "Audio" at bounding box center [460, 280] width 36 height 24
click at [433, 268] on input "Audio" at bounding box center [433, 268] width 0 height 0
click at [542, 280] on div "Transcript" at bounding box center [526, 280] width 63 height 24
click at [486, 268] on input "Transcript" at bounding box center [486, 268] width 0 height 0
click at [611, 275] on div "Subtitles" at bounding box center [602, 280] width 55 height 24
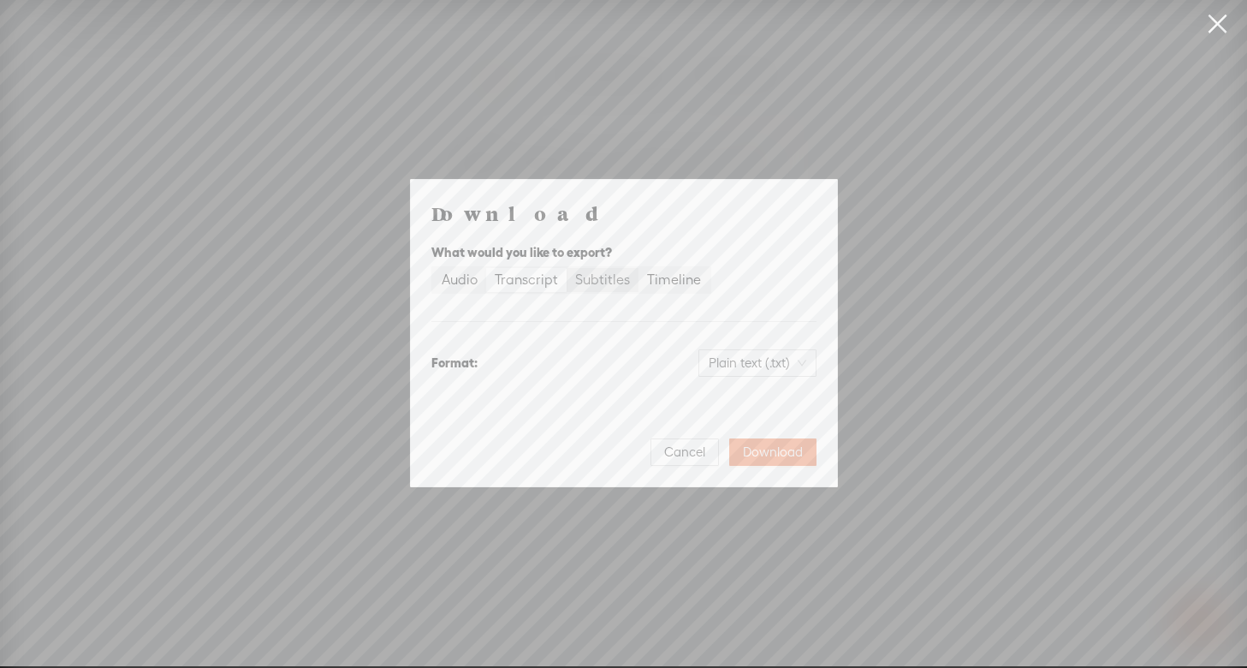
click at [567, 268] on input "Subtitles" at bounding box center [567, 268] width 0 height 0
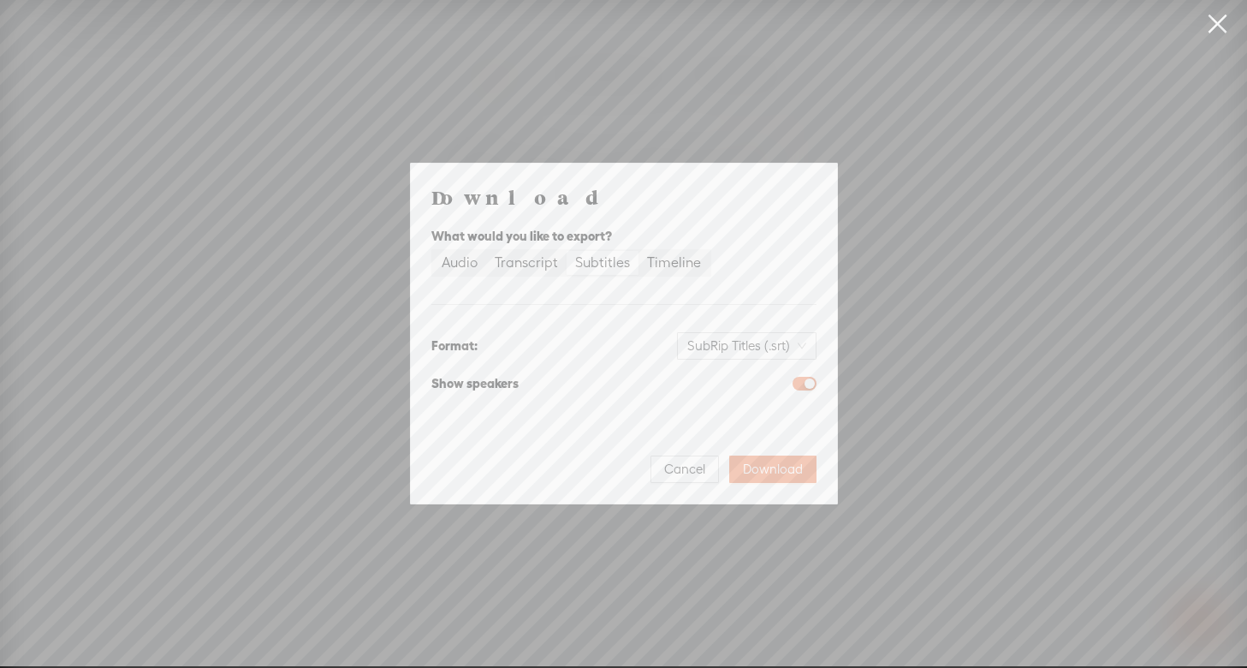
click at [473, 262] on div "Audio" at bounding box center [460, 263] width 36 height 24
click at [433, 251] on input "Audio" at bounding box center [433, 251] width 0 height 0
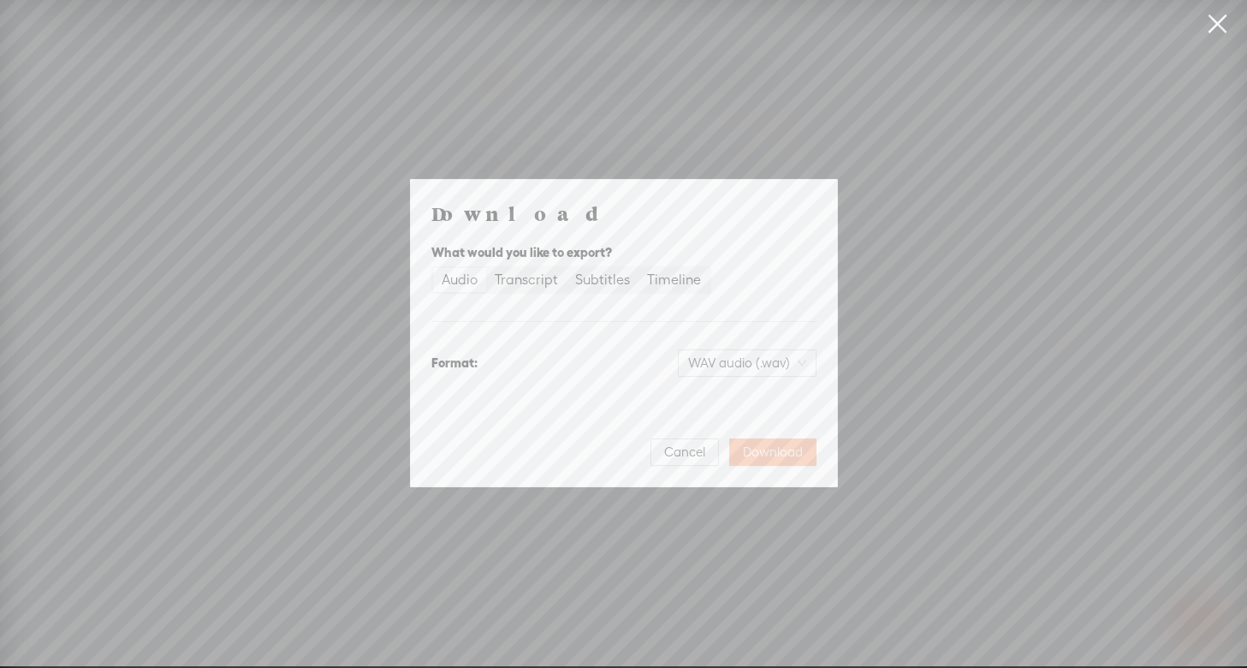
click at [778, 451] on span "Download" at bounding box center [773, 451] width 60 height 17
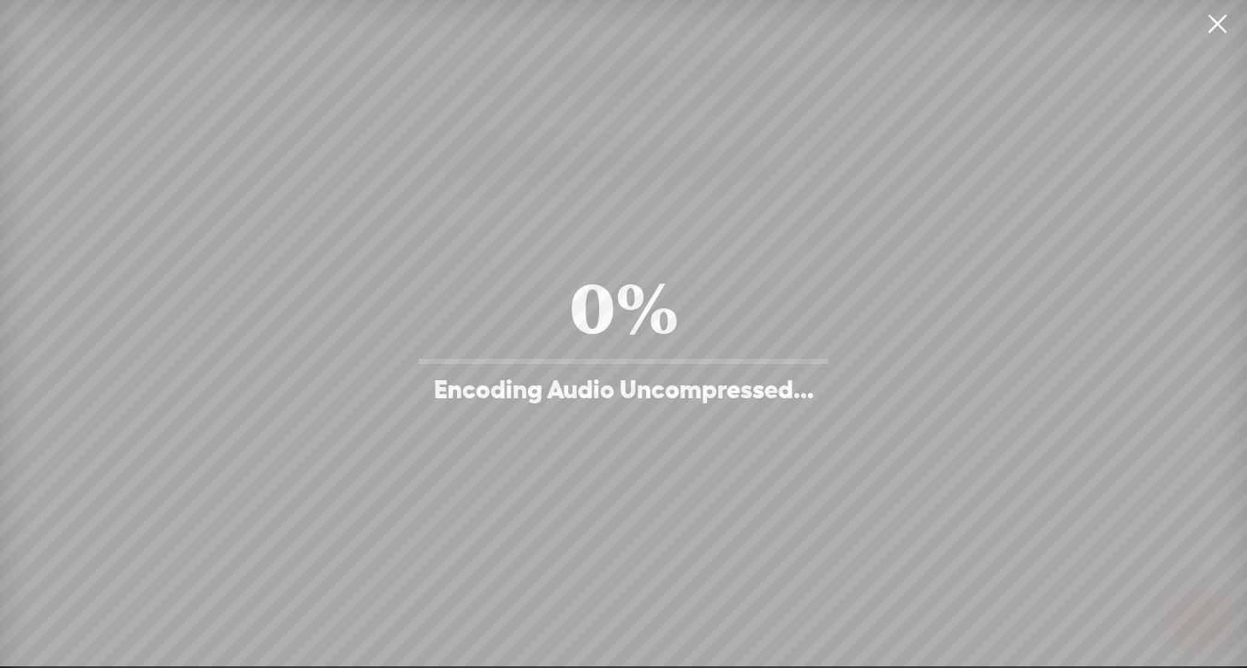
click at [731, 360] on div "0% Encoding Audio Uncompressed..." at bounding box center [624, 333] width 428 height 145
click at [728, 364] on div "0% Encoding Audio Uncompressed..." at bounding box center [624, 333] width 428 height 145
click at [548, 301] on div "0%" at bounding box center [624, 305] width 428 height 89
click at [780, 252] on div "Download What would you like to export? Audio Transcript Subtitles Timeline For…" at bounding box center [623, 333] width 1247 height 666
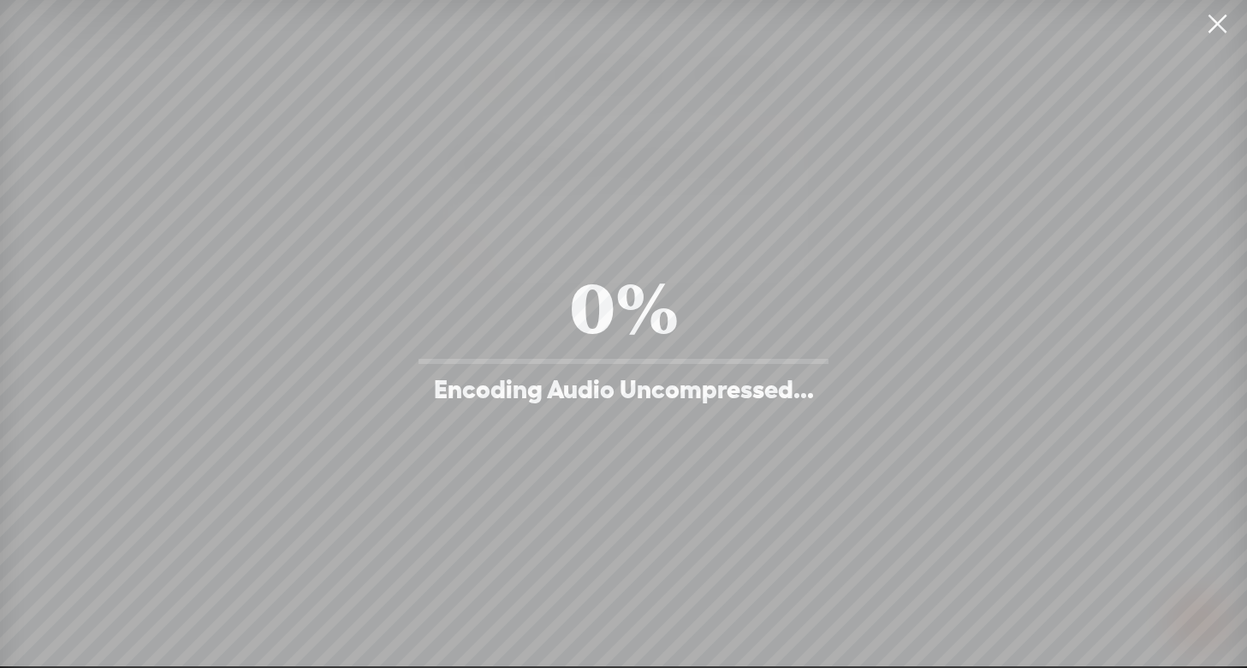
click at [1214, 21] on link at bounding box center [1217, 24] width 43 height 48
click at [1214, 18] on t at bounding box center [1225, 23] width 22 height 22
click at [1214, 18] on link at bounding box center [1225, 23] width 43 height 45
click at [1214, 18] on t at bounding box center [1225, 23] width 22 height 22
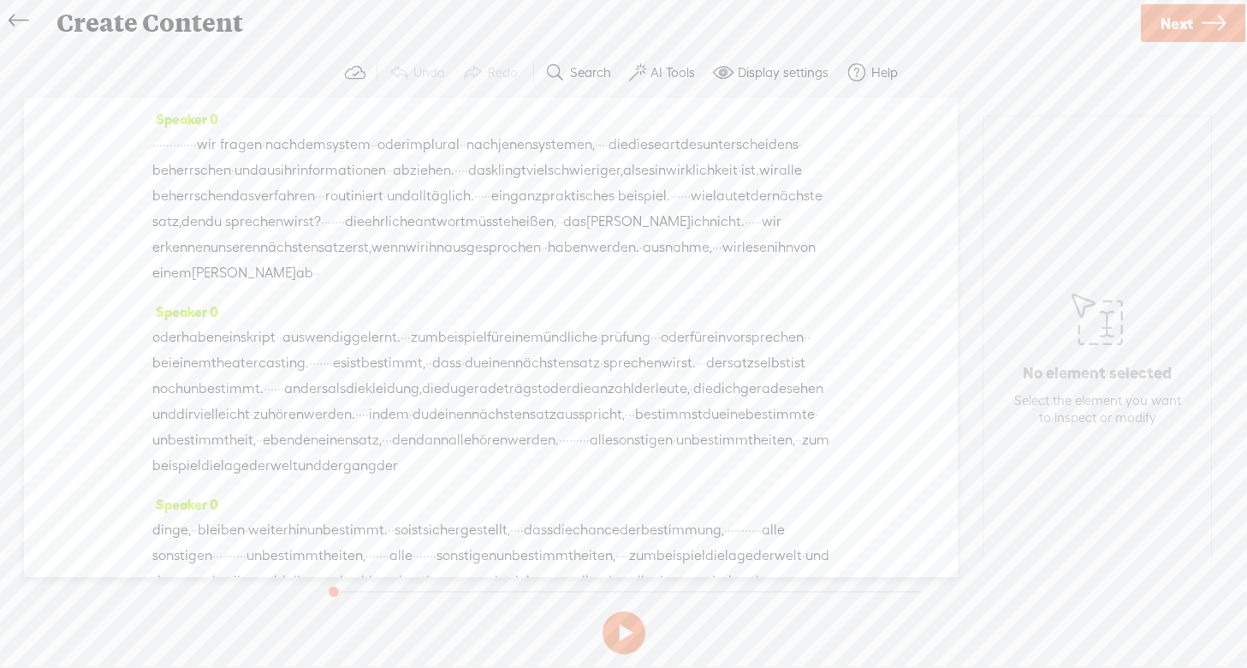
click at [265, 145] on span "·" at bounding box center [263, 145] width 3 height 26
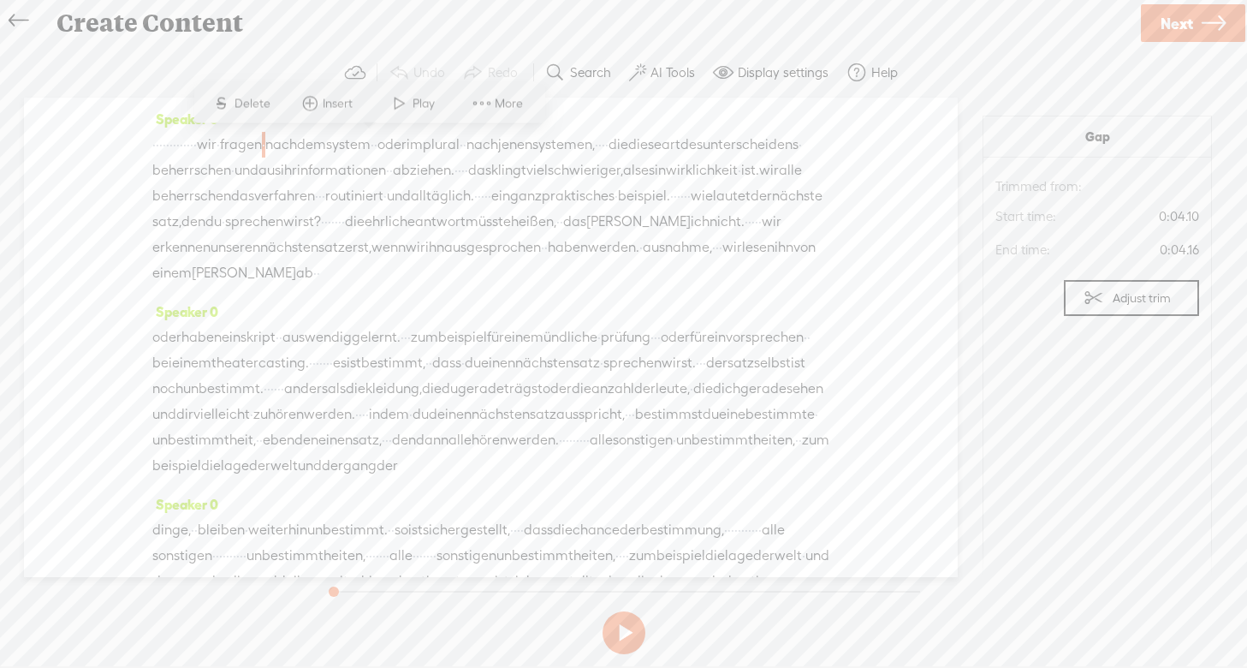
drag, startPoint x: 376, startPoint y: 145, endPoint x: 555, endPoint y: 135, distance: 179.2
click at [555, 135] on div "· · · · · · · · · · · · · wir · fragen · nach dem system · · oder im plural · ·…" at bounding box center [490, 209] width 677 height 154
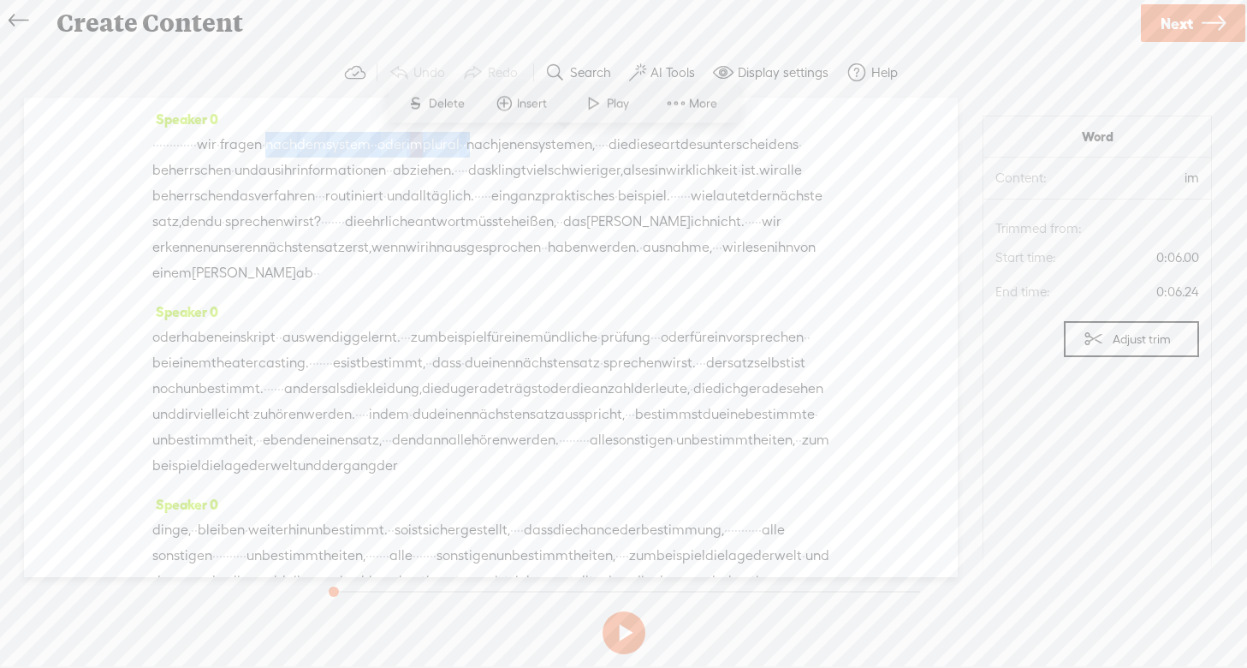
drag, startPoint x: 638, startPoint y: 147, endPoint x: 376, endPoint y: 147, distance: 261.9
click at [376, 147] on div "· · · · · · · · · · · · · wir · fragen · nach dem system · · oder im plural · ·…" at bounding box center [490, 209] width 677 height 154
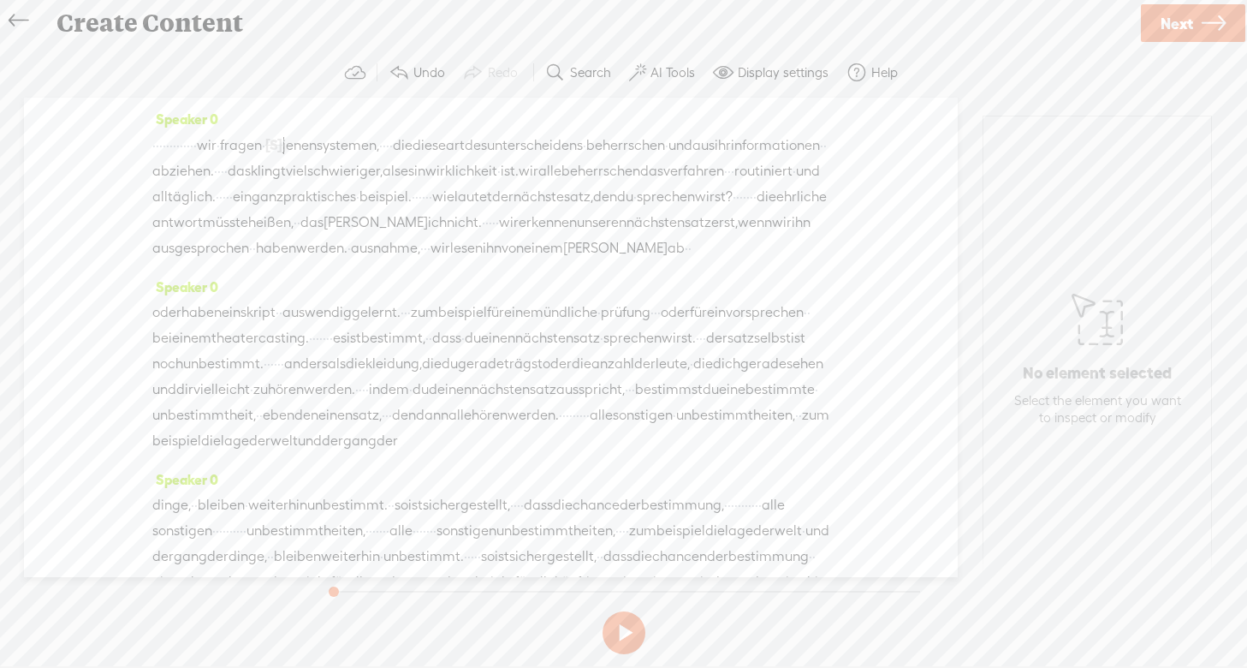
click at [427, 68] on label "Undo" at bounding box center [429, 72] width 32 height 17
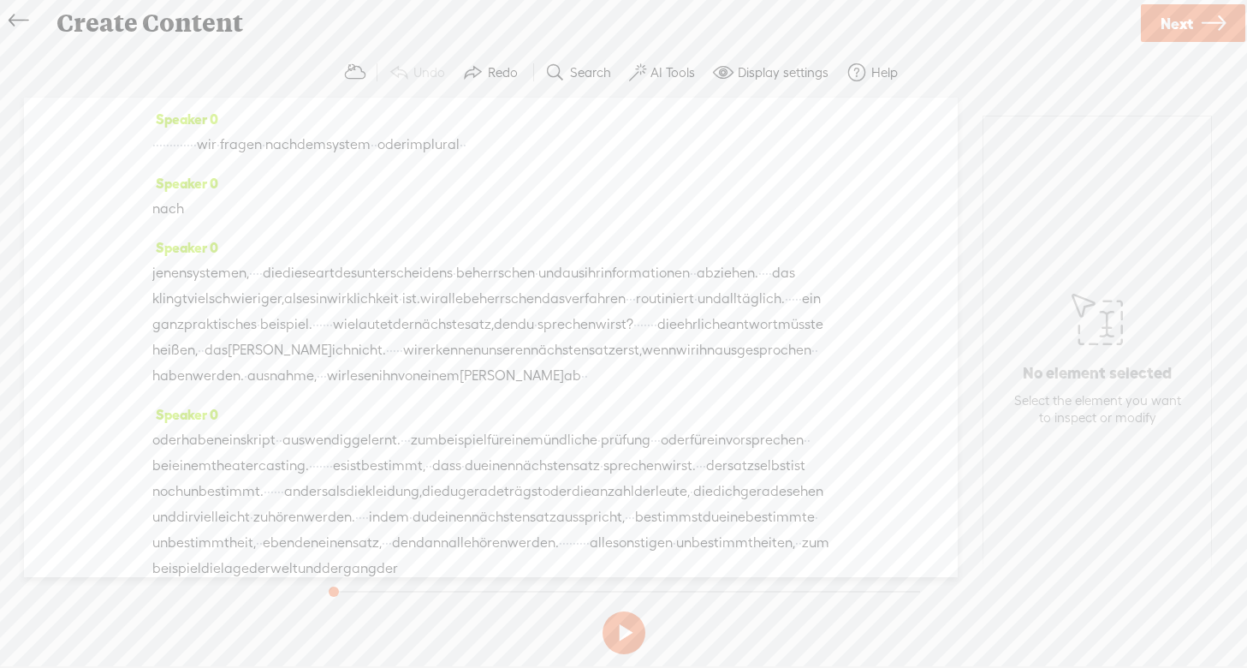
click at [471, 167] on div "Speaker 0 · · · · · · · · · · · · · wir · fragen · nach dem system · · oder im …" at bounding box center [490, 138] width 677 height 64
drag, startPoint x: 377, startPoint y: 145, endPoint x: 371, endPoint y: 219, distance: 73.8
click at [371, 219] on div "Speaker 0 · · · · · · · · · · · · · wir · fragen · nach dem system · · oder im …" at bounding box center [491, 337] width 934 height 479
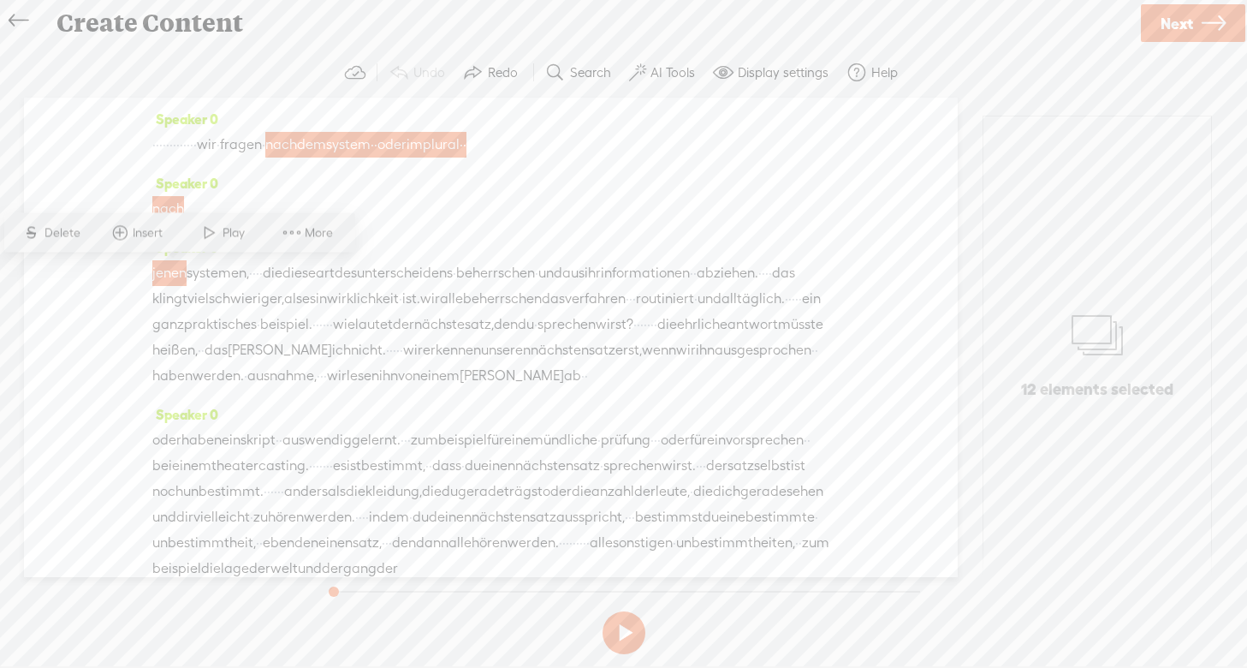
click at [326, 150] on span "dem" at bounding box center [311, 145] width 29 height 26
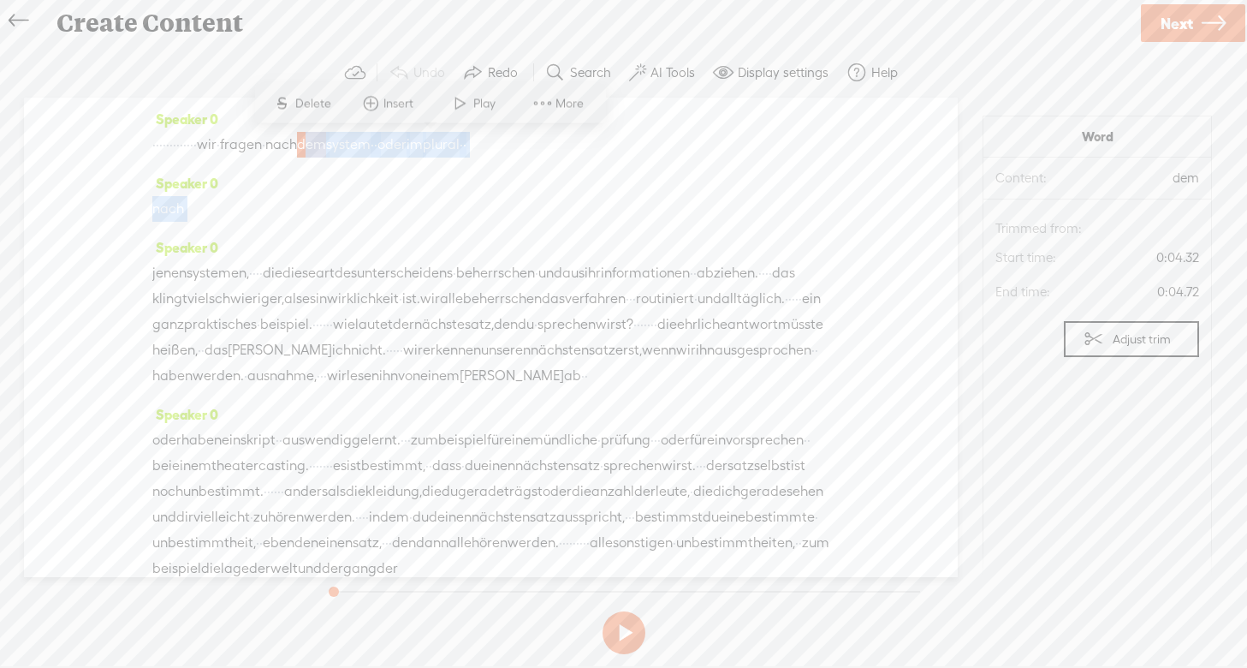
drag, startPoint x: 414, startPoint y: 146, endPoint x: 215, endPoint y: 253, distance: 226.3
click at [215, 253] on div "Speaker 0 · · · · · · · · · · · · · wir · fragen · nach dem system · · oder im …" at bounding box center [491, 337] width 934 height 479
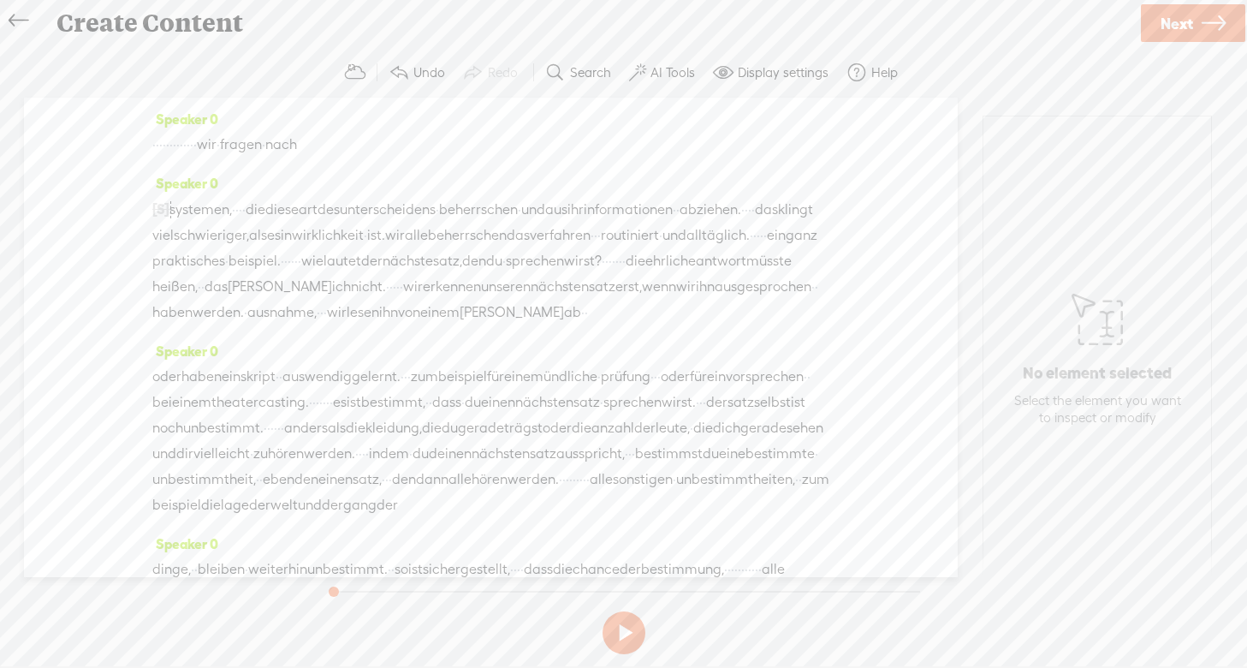
click at [217, 151] on span "wir" at bounding box center [207, 145] width 20 height 26
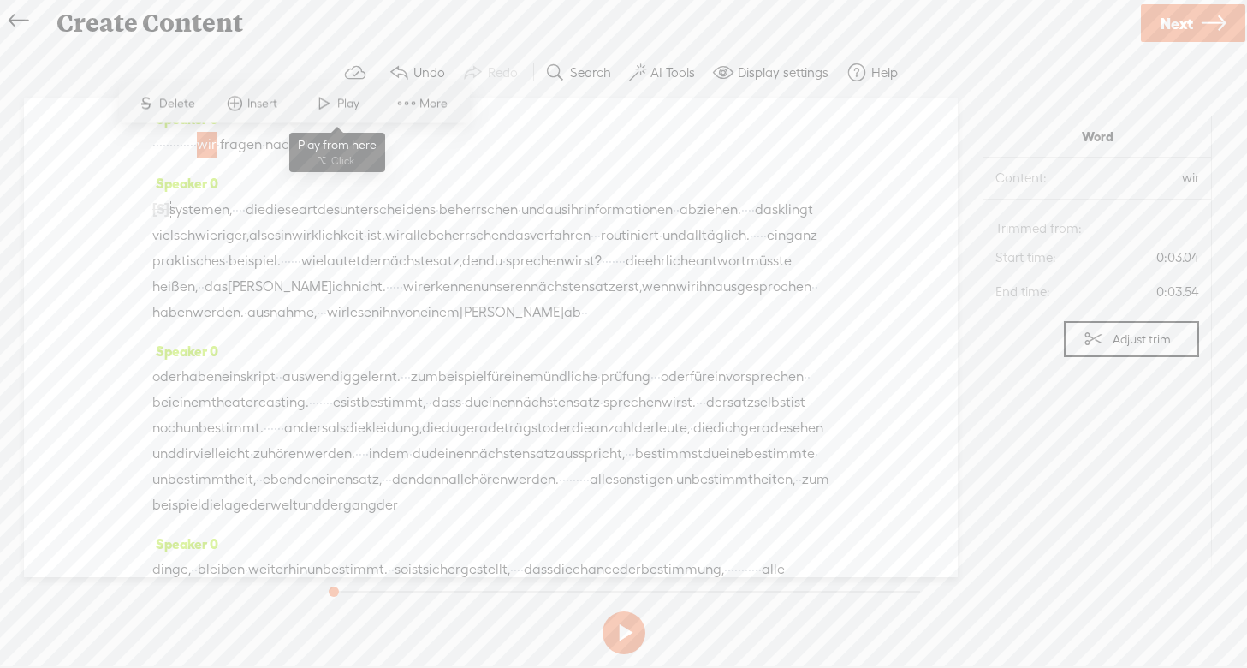
click at [351, 100] on span "Play" at bounding box center [350, 103] width 27 height 17
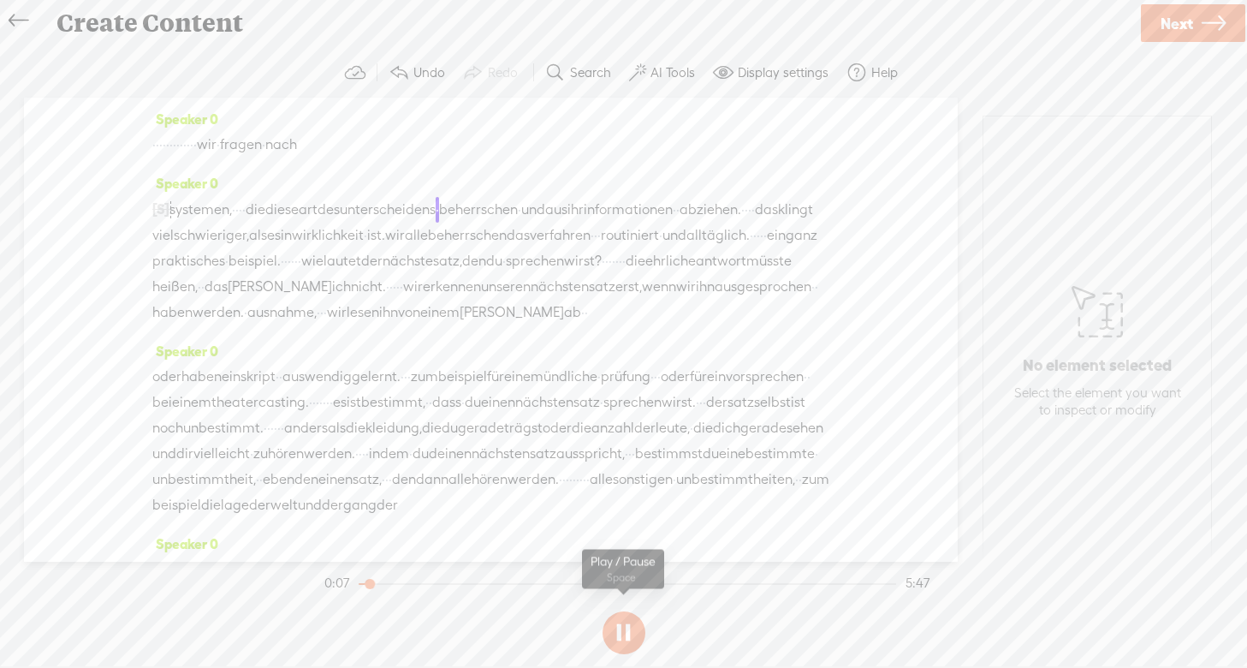
click at [612, 637] on button at bounding box center [624, 632] width 43 height 43
click at [419, 60] on button "Undo" at bounding box center [419, 73] width 74 height 34
drag, startPoint x: 619, startPoint y: 144, endPoint x: 372, endPoint y: 153, distance: 246.7
click at [372, 153] on div "· · · · · · · · · · · · · wir · fragen · nach dem system · · oder im plural · ·…" at bounding box center [490, 145] width 677 height 26
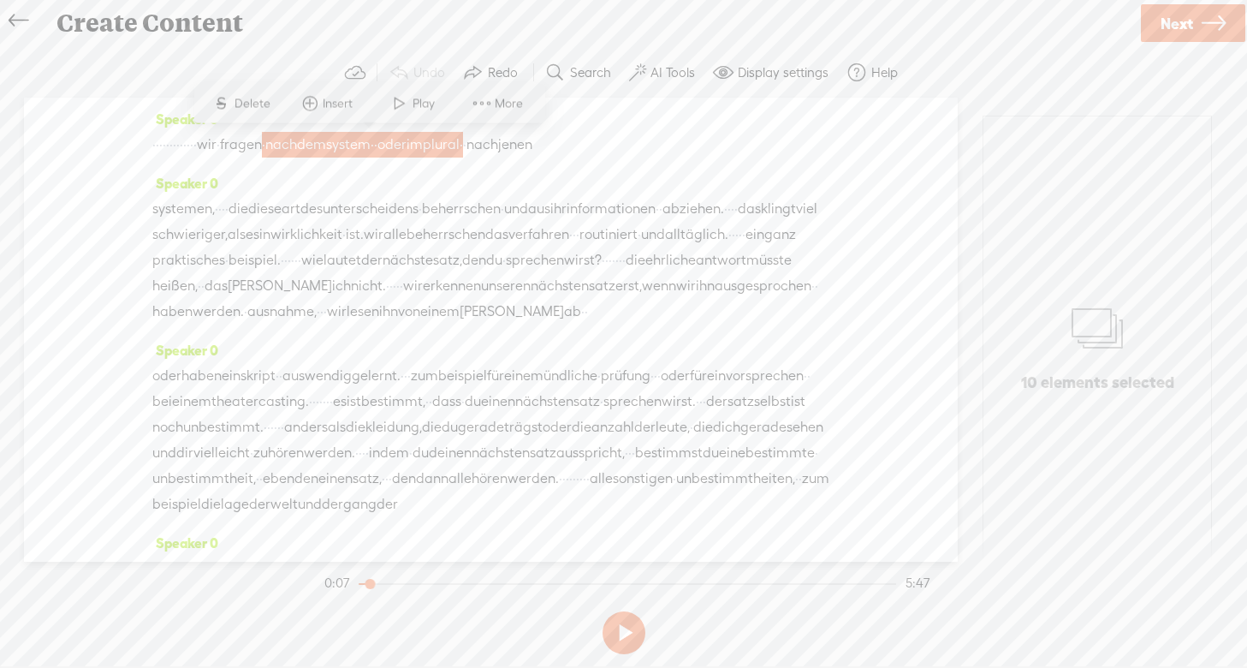
click at [238, 100] on span "Delete" at bounding box center [254, 103] width 40 height 17
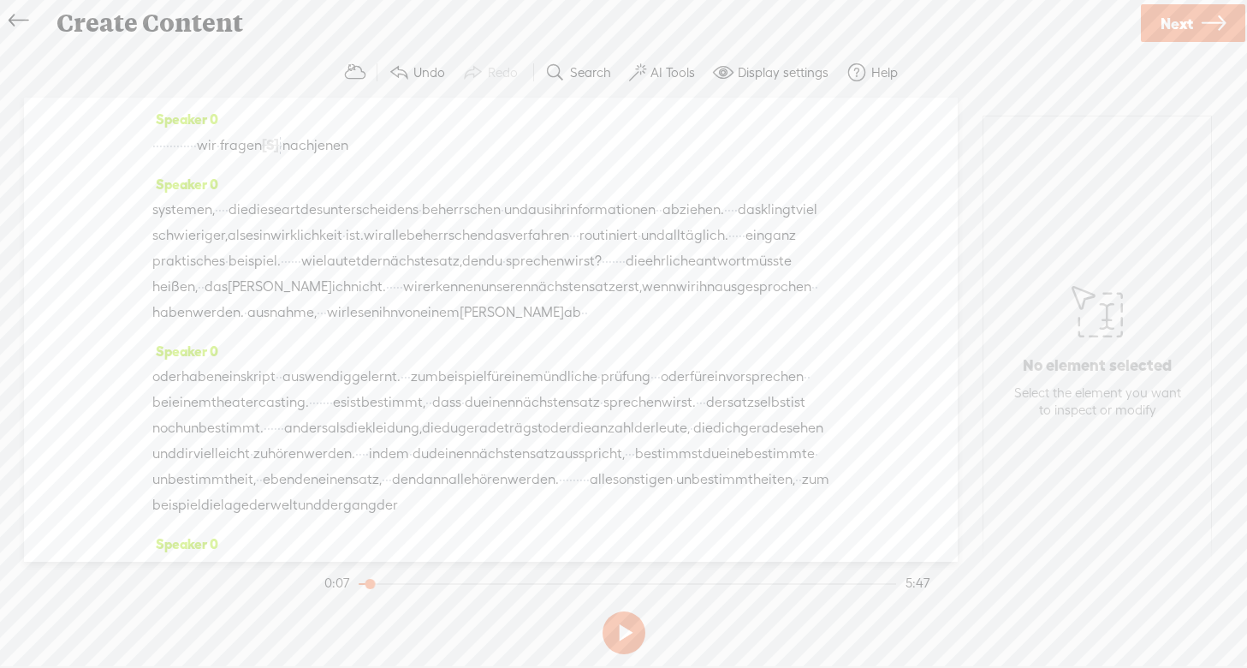
click at [217, 148] on span "wir" at bounding box center [207, 146] width 20 height 26
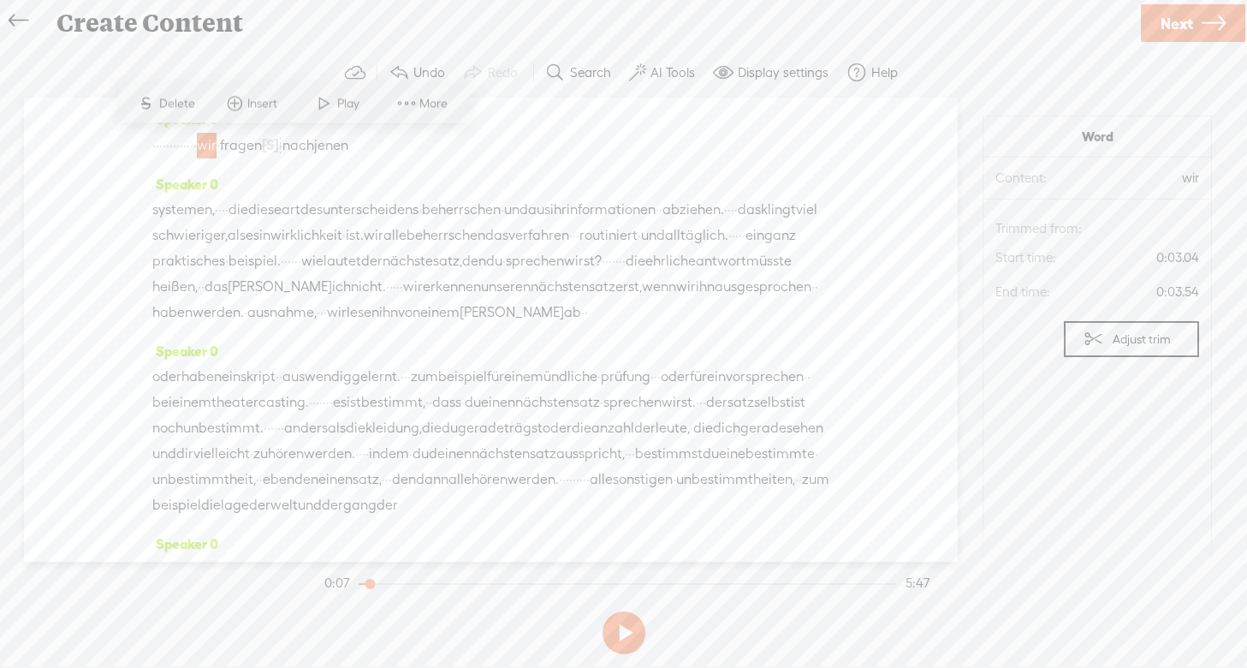
click at [341, 111] on span "Play" at bounding box center [350, 103] width 27 height 17
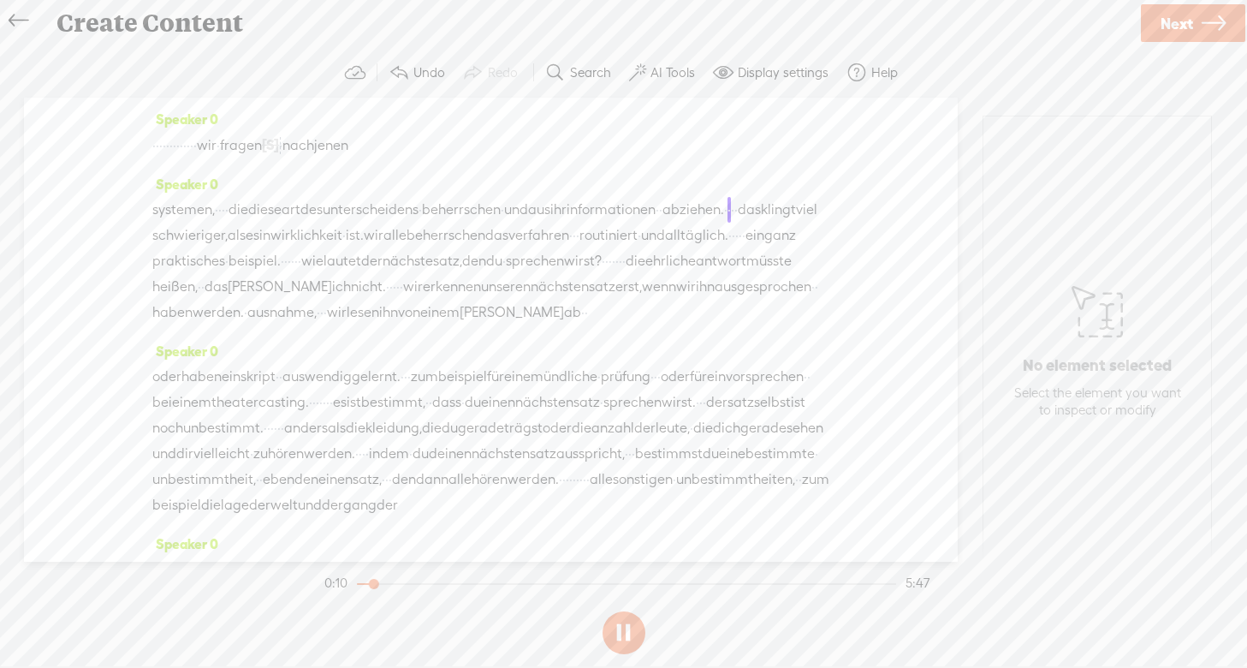
click at [618, 627] on button at bounding box center [624, 632] width 43 height 43
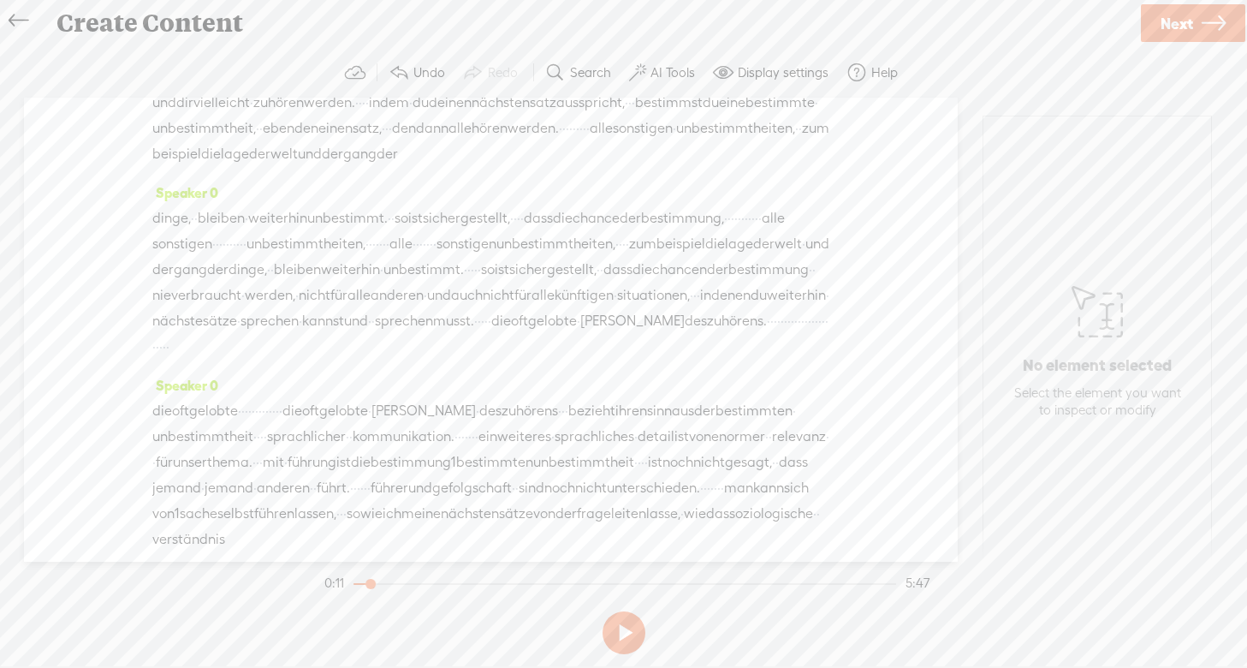
scroll to position [327, 0]
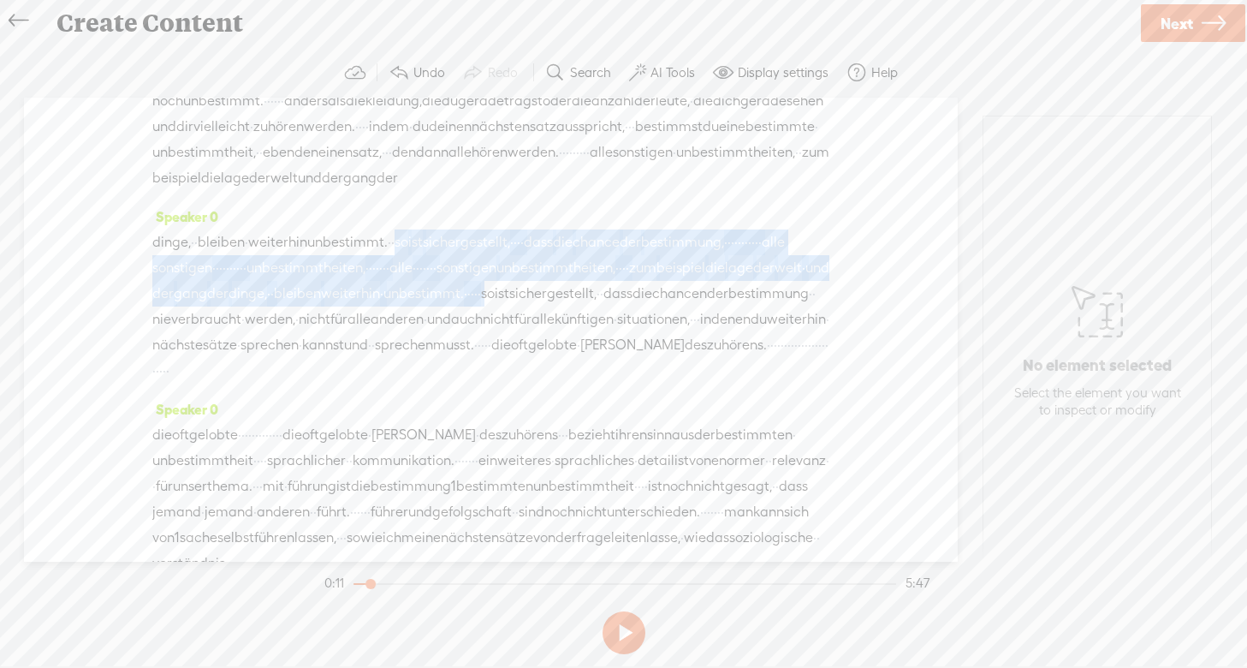
drag, startPoint x: 448, startPoint y: 294, endPoint x: 413, endPoint y: 370, distance: 83.9
click at [414, 370] on div "dinge, · · bleiben · weiterhin unbestimmt. · · so ist sichergestellt, · · · · d…" at bounding box center [490, 306] width 677 height 154
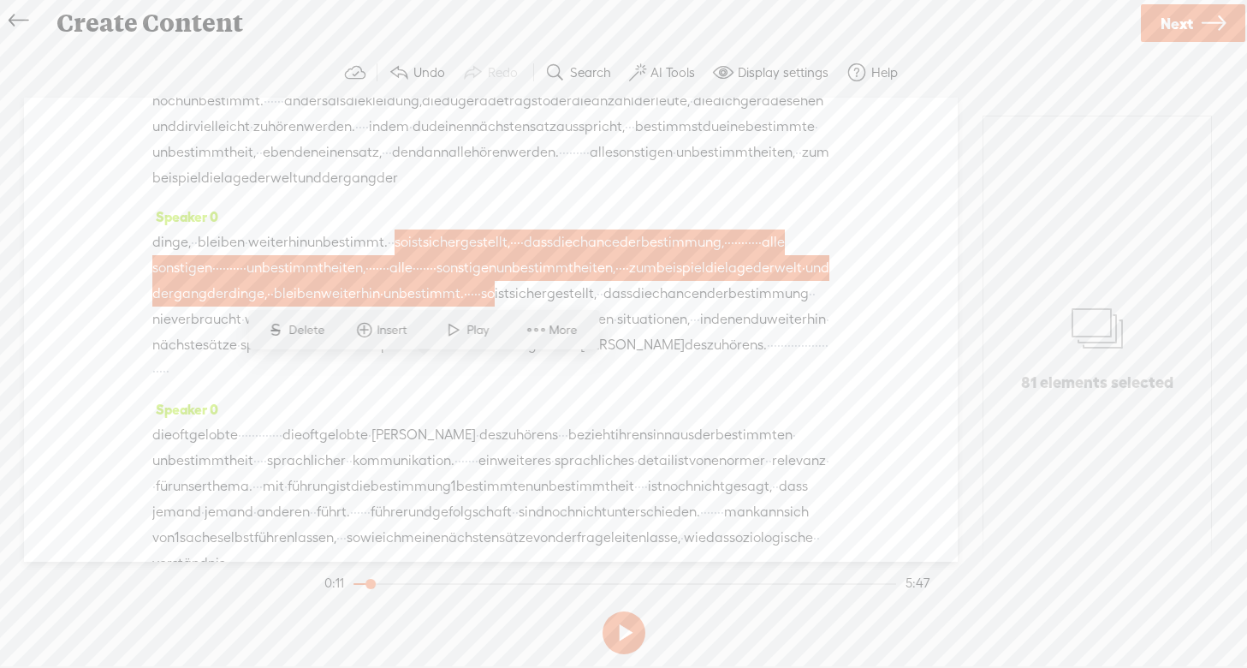
click at [310, 331] on span "Delete" at bounding box center [308, 330] width 40 height 17
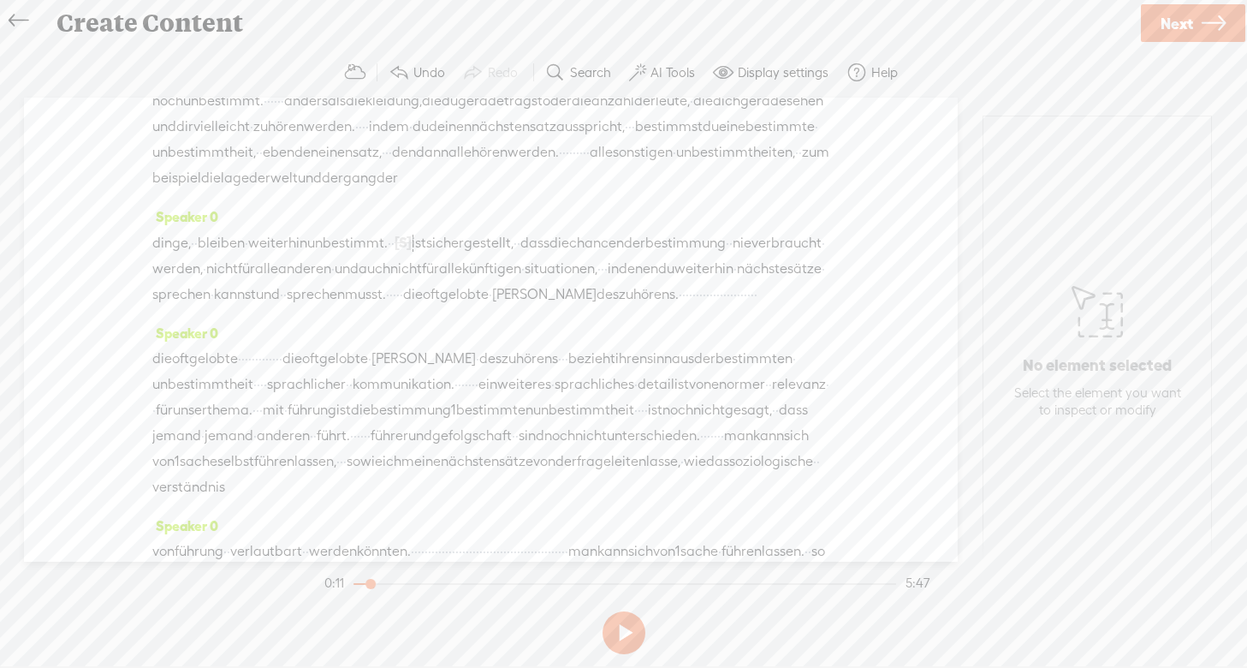
click at [346, 256] on span "unbestimmt." at bounding box center [347, 243] width 80 height 26
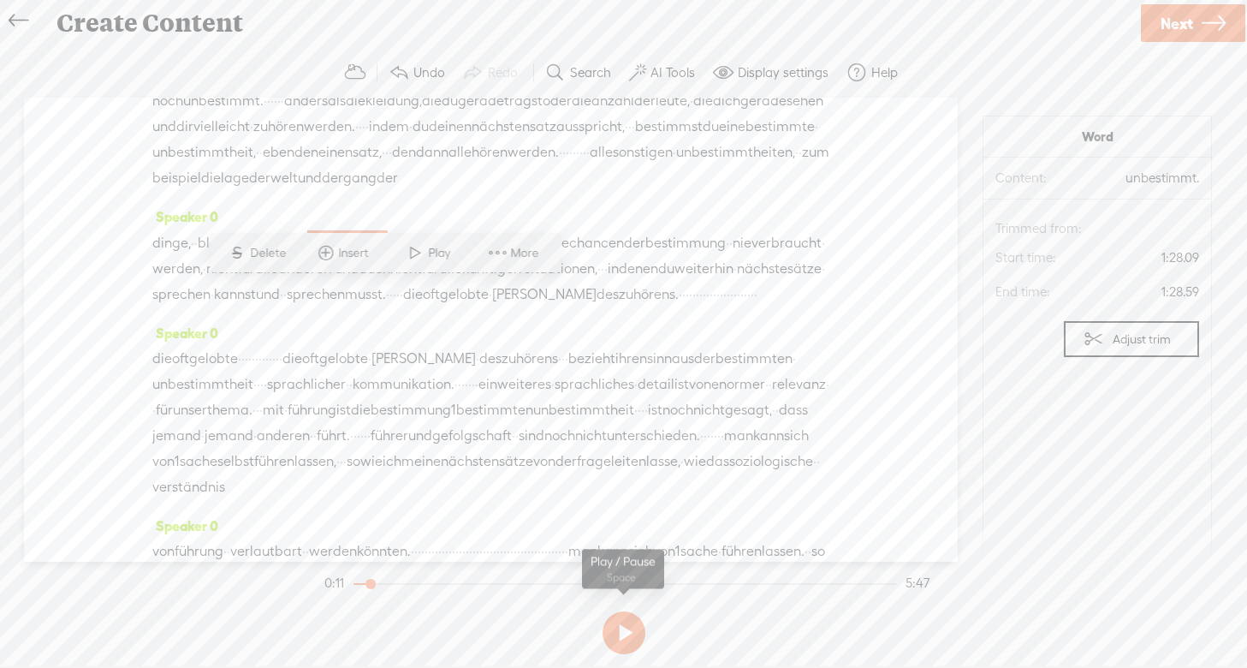
click at [619, 628] on button at bounding box center [624, 632] width 43 height 43
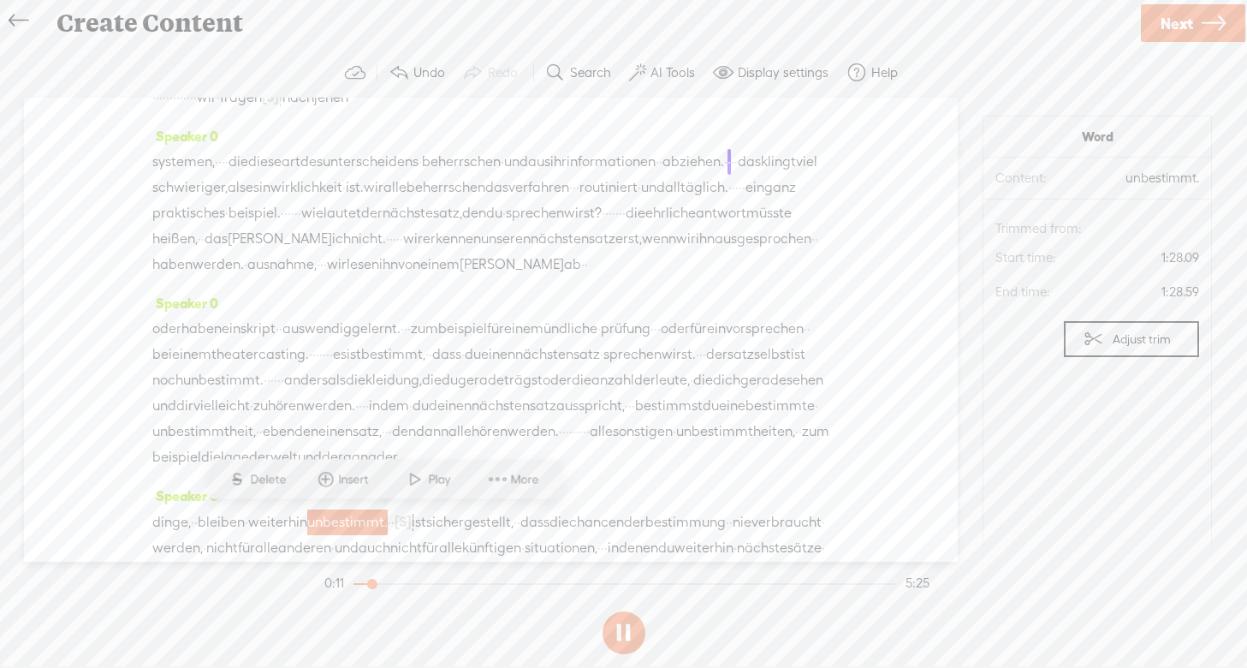
scroll to position [47, 0]
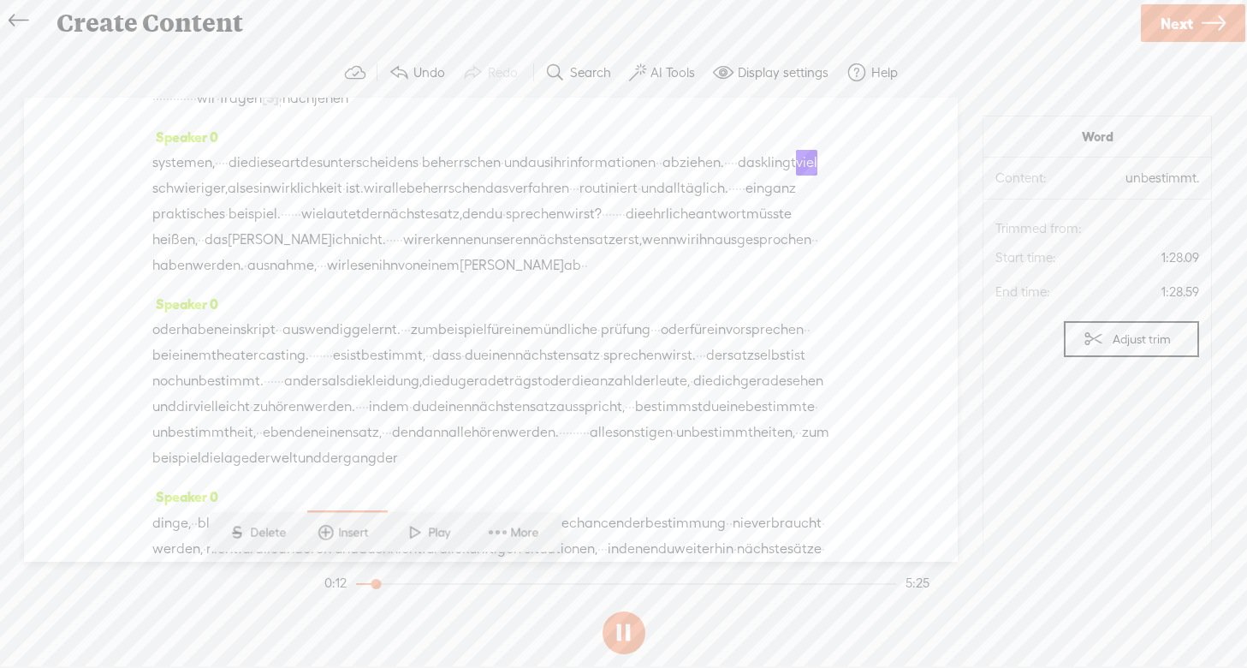
click at [621, 630] on button at bounding box center [624, 632] width 43 height 43
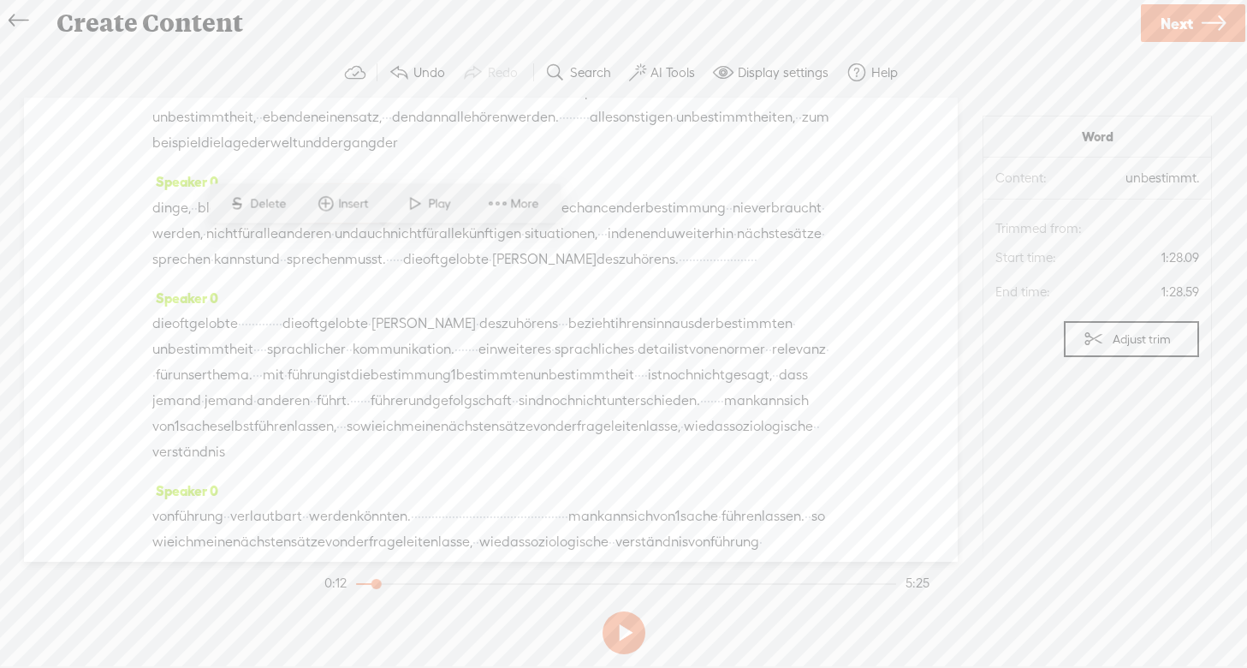
scroll to position [376, 0]
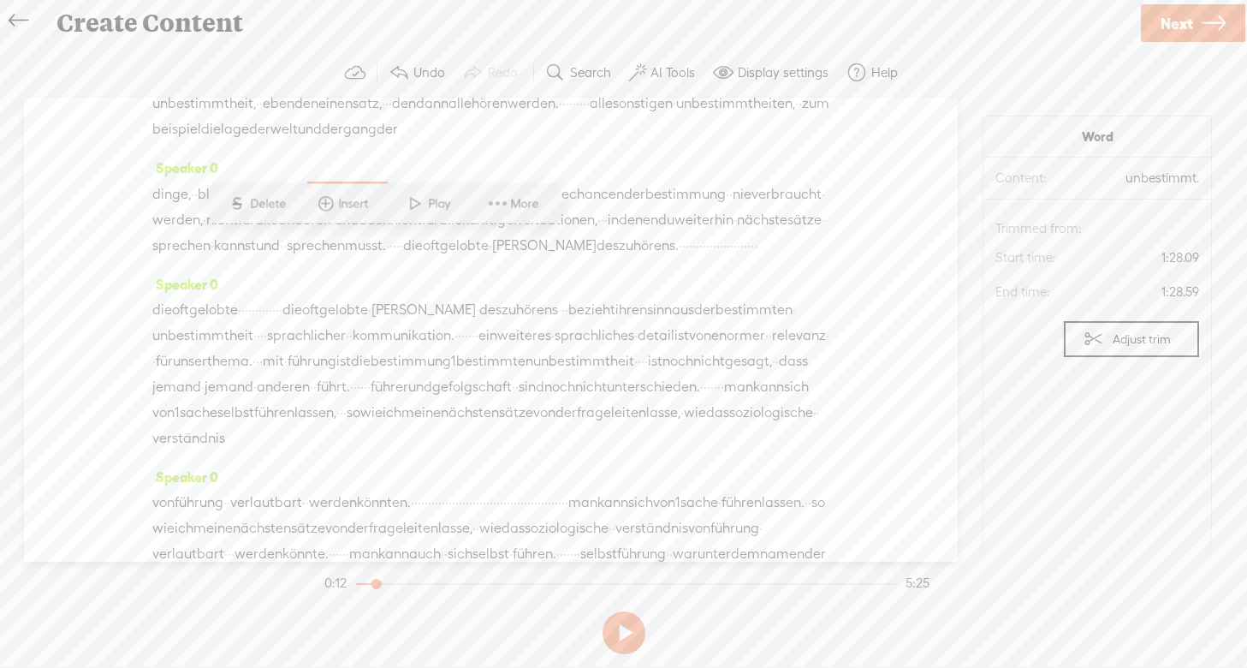
click at [431, 199] on span "Play" at bounding box center [441, 203] width 27 height 17
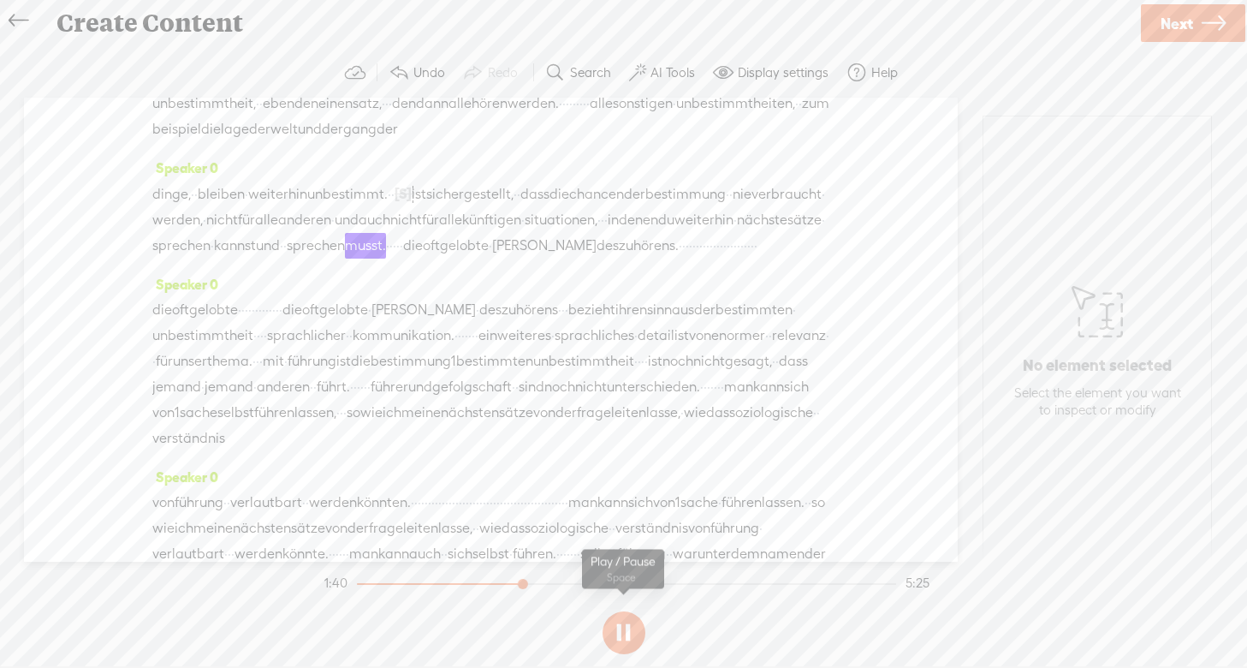
click at [627, 630] on button at bounding box center [624, 632] width 43 height 43
drag, startPoint x: 383, startPoint y: 389, endPoint x: 193, endPoint y: 329, distance: 200.3
click at [193, 329] on div "Speaker 0 · · · · · · · · · · · · · wir · fragen [S] · nach dem system · · oder…" at bounding box center [491, 330] width 934 height 464
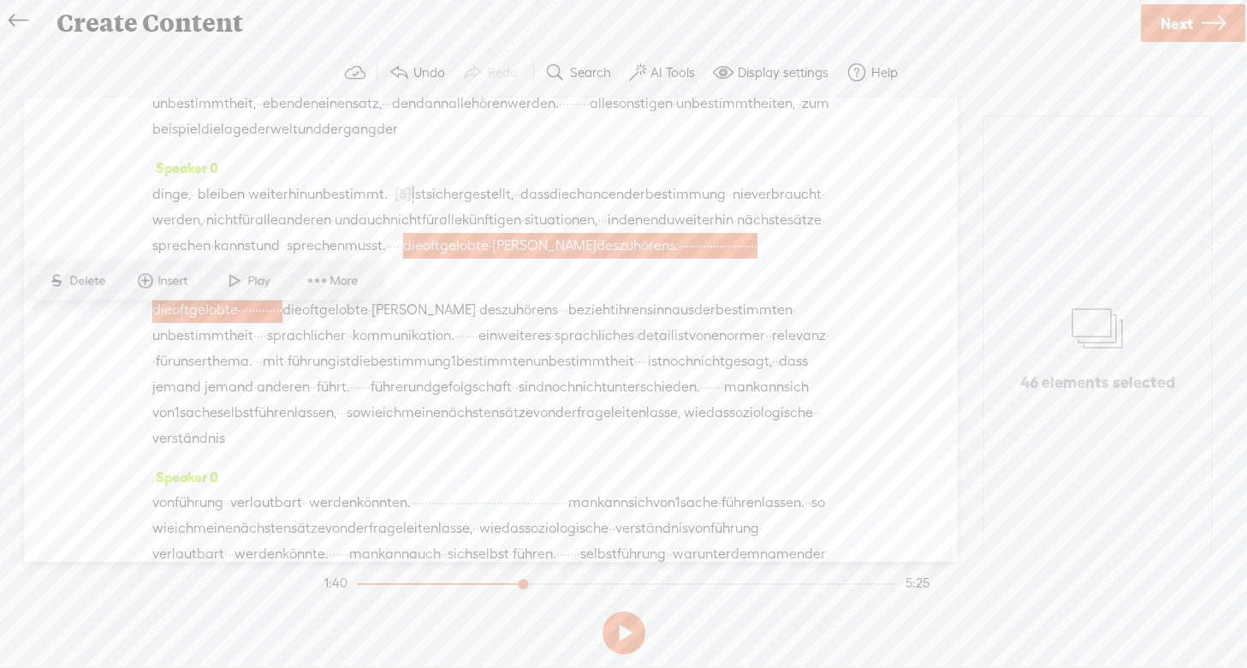
click at [90, 273] on span "Delete" at bounding box center [89, 280] width 40 height 17
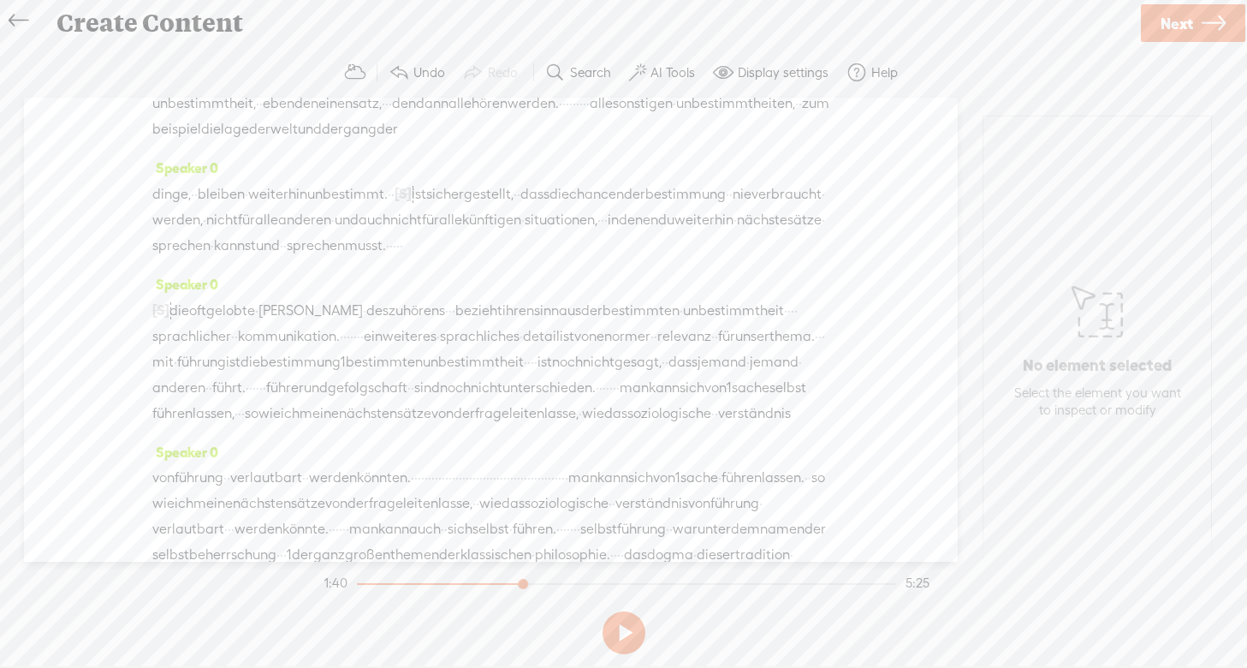
click at [386, 258] on span "musst." at bounding box center [365, 246] width 41 height 26
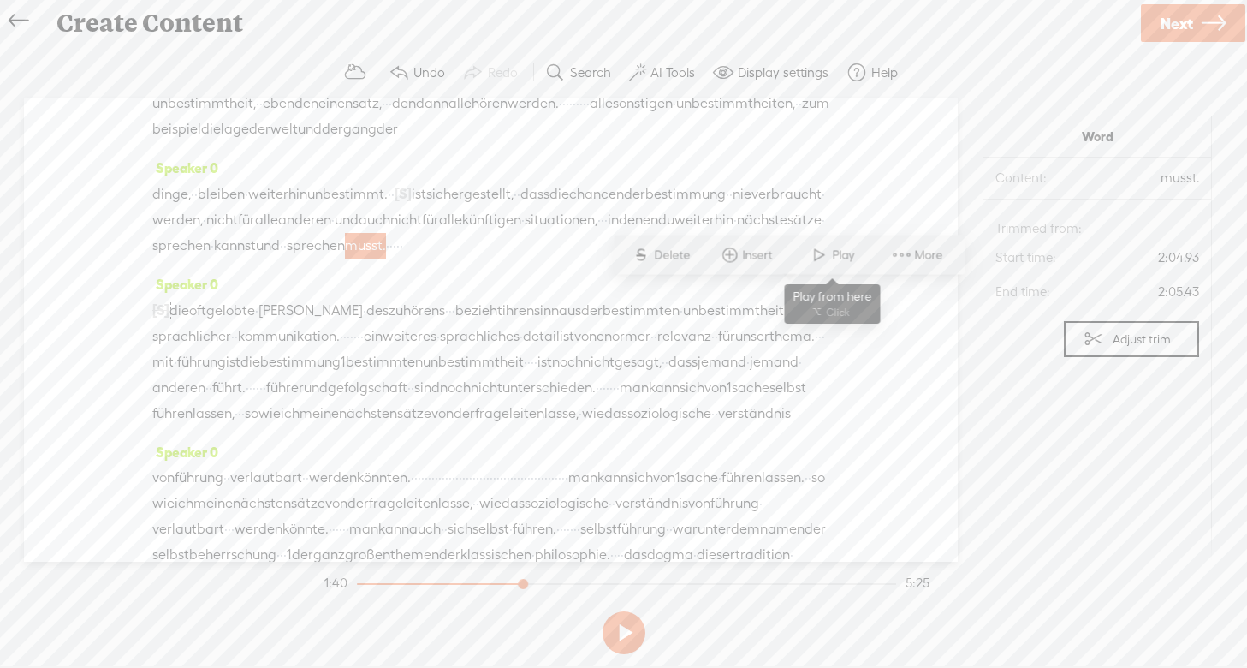
click at [846, 247] on span "Play" at bounding box center [845, 254] width 27 height 17
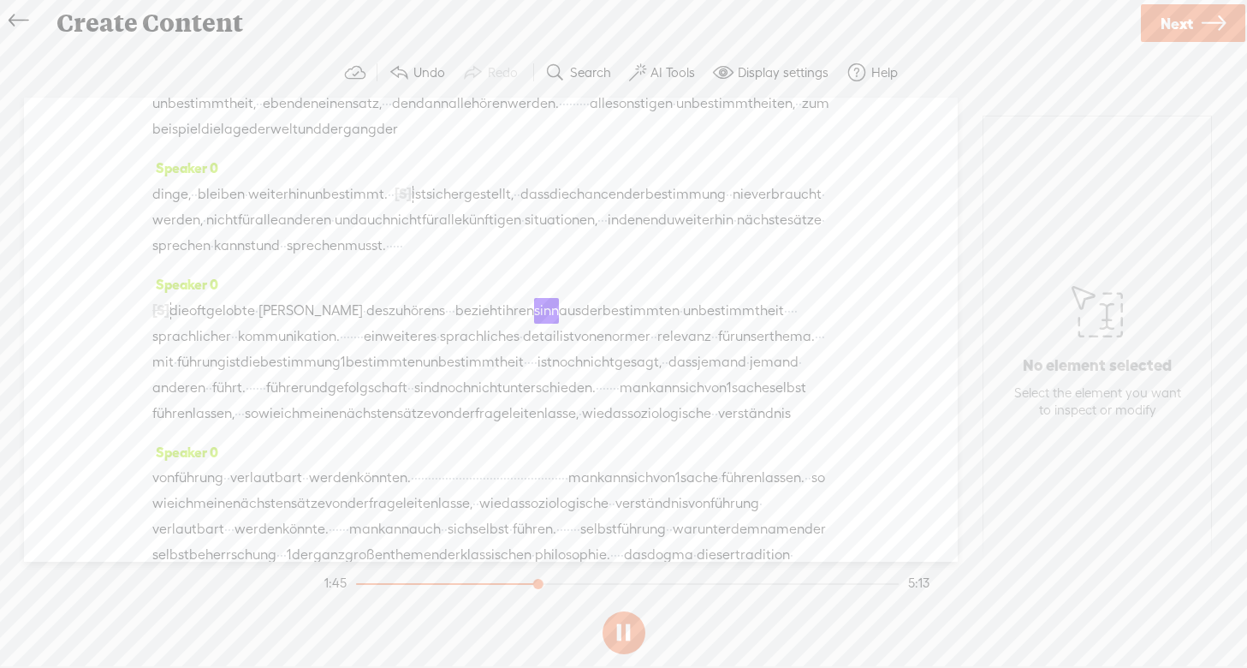
click at [616, 624] on button at bounding box center [624, 632] width 43 height 43
click at [1172, 23] on span "Next" at bounding box center [1177, 24] width 33 height 44
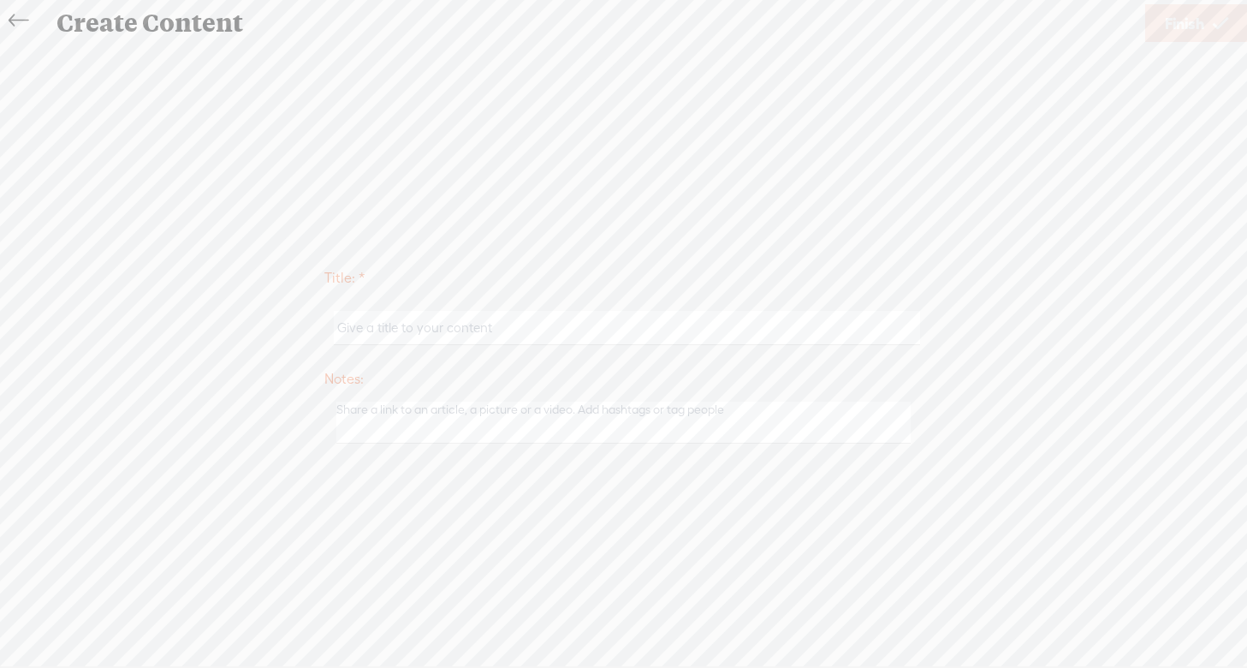
click at [401, 331] on input "text" at bounding box center [627, 327] width 586 height 33
type input "rgt002 test2ter Versuch"
click at [1180, 23] on span "Finish" at bounding box center [1184, 24] width 39 height 44
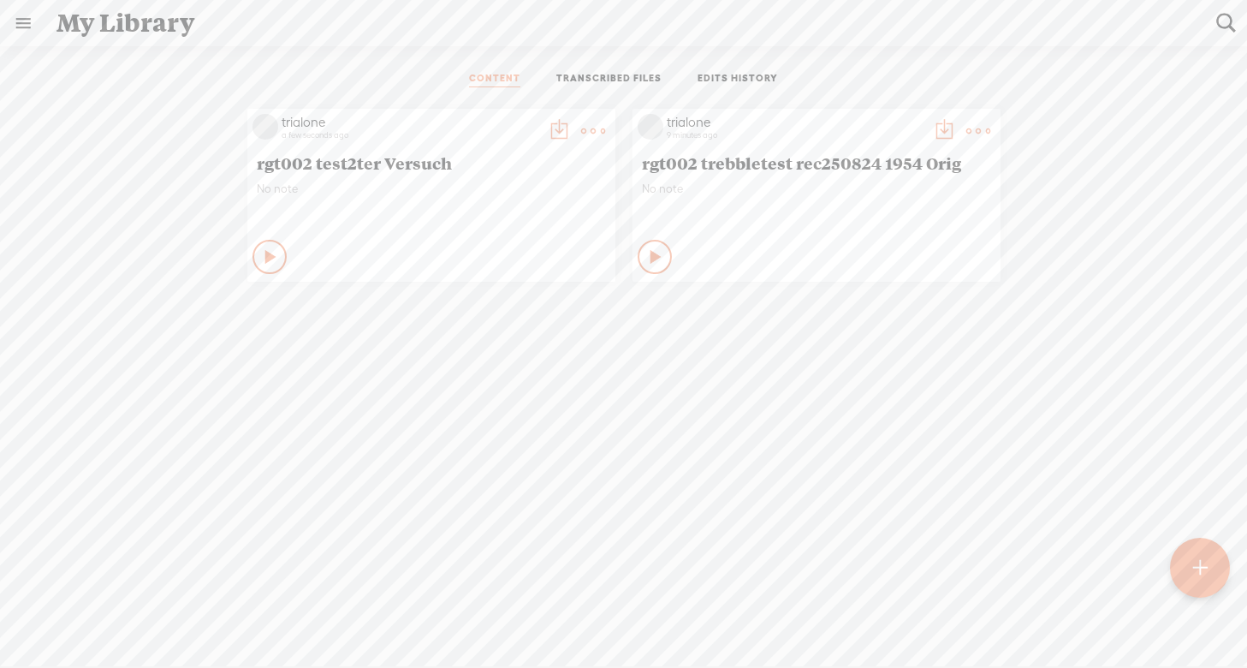
click at [591, 124] on t at bounding box center [593, 131] width 24 height 24
click at [506, 304] on link "Download as..." at bounding box center [511, 306] width 171 height 39
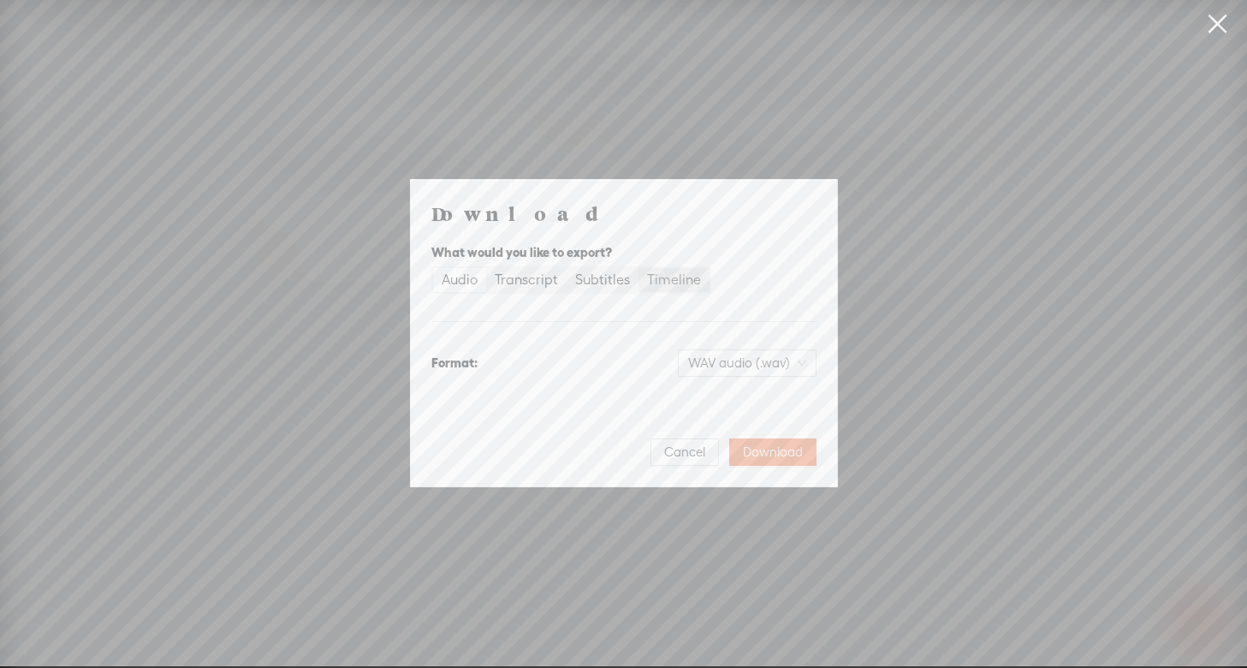
click at [670, 278] on div "Timeline" at bounding box center [674, 280] width 54 height 24
click at [638, 268] on input "Timeline" at bounding box center [638, 268] width 0 height 0
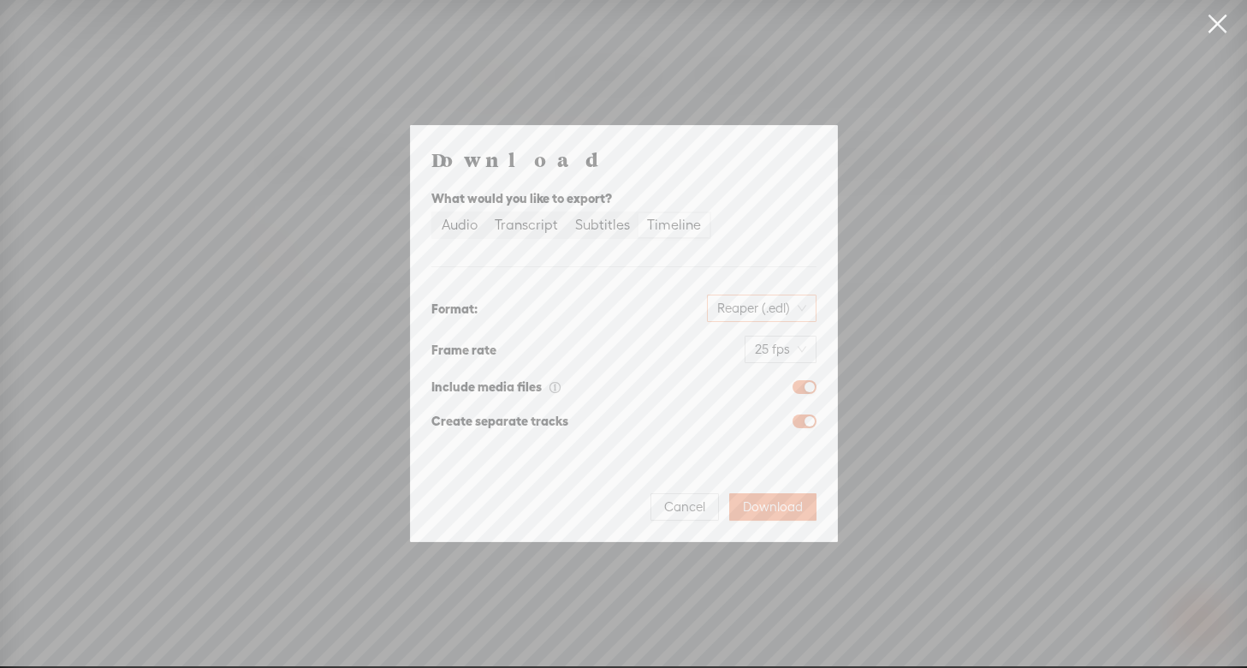
click at [798, 304] on span "Reaper (.edl)" at bounding box center [761, 308] width 89 height 26
click at [806, 308] on div "Reaper (.edl)" at bounding box center [762, 307] width 110 height 27
click at [805, 308] on div "Reaper (.edl)" at bounding box center [762, 307] width 110 height 27
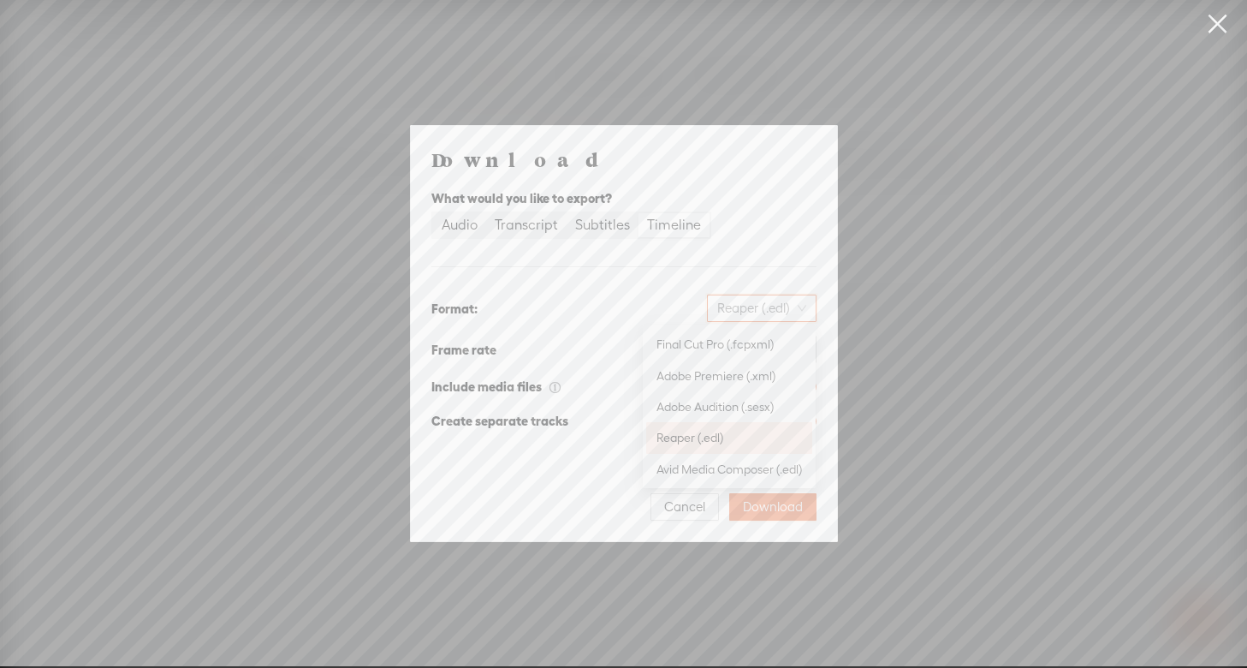
click at [805, 308] on div "Reaper (.edl)" at bounding box center [762, 307] width 110 height 27
click at [801, 307] on span "Reaper (.edl)" at bounding box center [761, 308] width 89 height 26
click at [764, 163] on h4 "Download" at bounding box center [623, 159] width 385 height 26
click at [462, 226] on div "Audio" at bounding box center [460, 225] width 36 height 24
click at [433, 213] on input "Audio" at bounding box center [433, 213] width 0 height 0
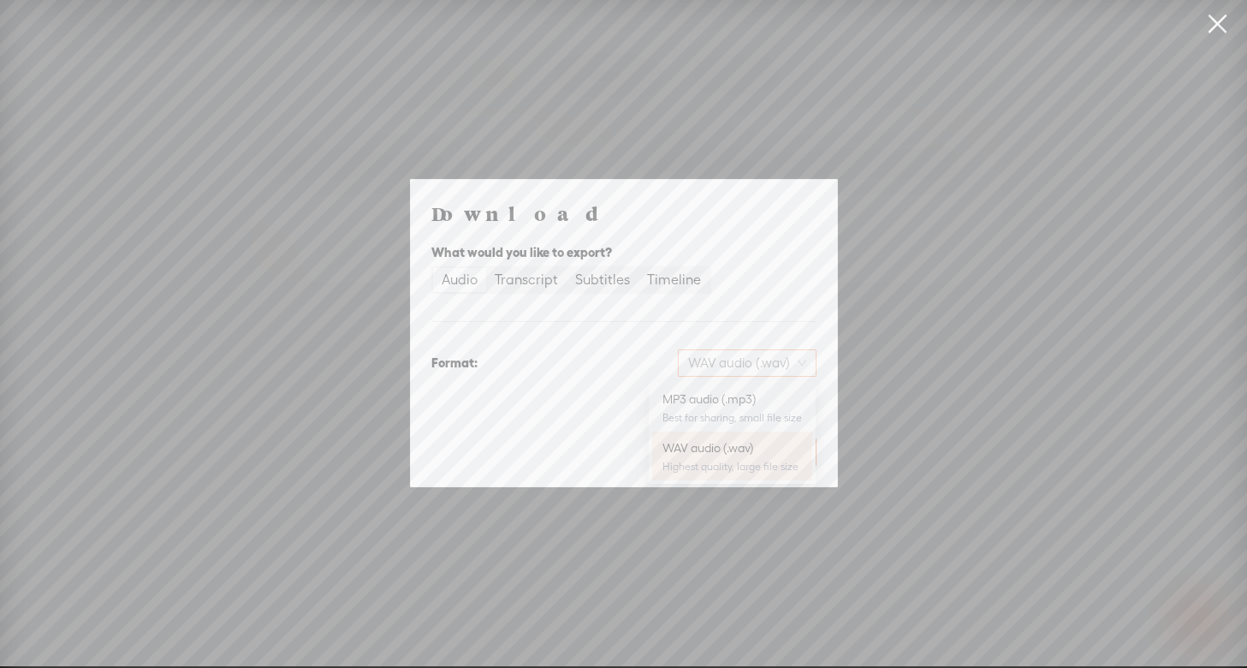
click at [804, 359] on span "WAV audio (.wav)" at bounding box center [747, 363] width 118 height 26
click at [750, 460] on div "Highest quality, large file size" at bounding box center [732, 467] width 140 height 14
click at [537, 283] on div "Transcript" at bounding box center [526, 280] width 63 height 24
click at [486, 268] on input "Transcript" at bounding box center [486, 268] width 0 height 0
click at [608, 276] on div "Subtitles" at bounding box center [602, 280] width 55 height 24
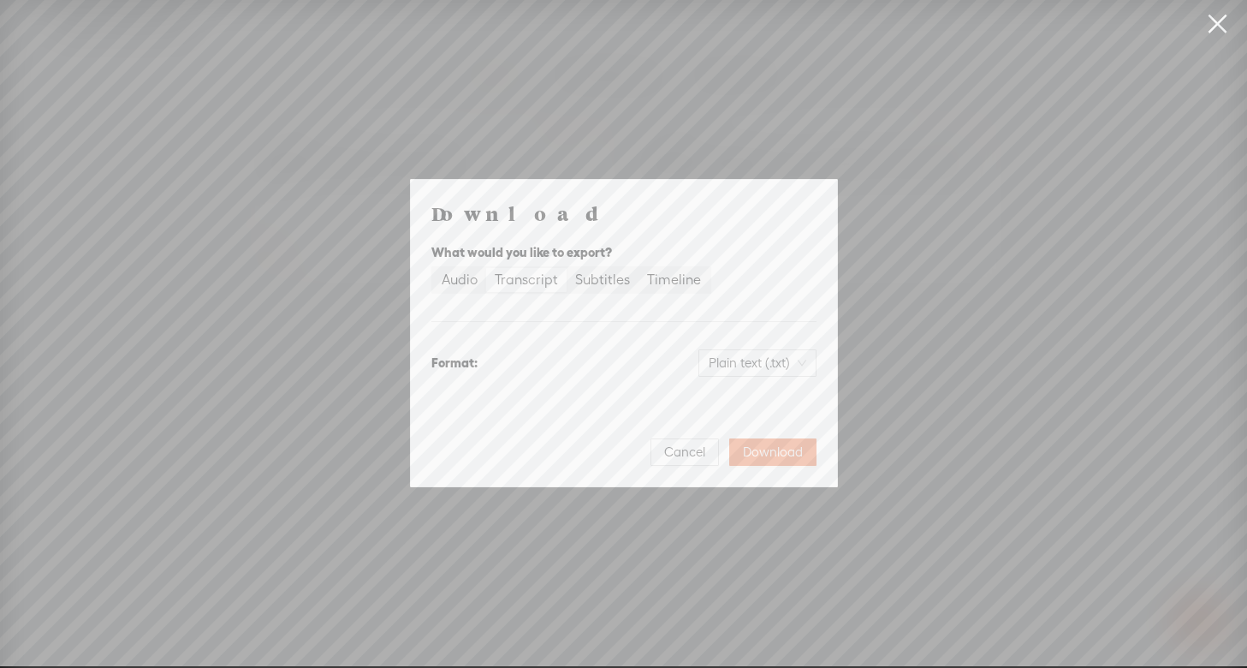
click at [567, 268] on input "Subtitles" at bounding box center [567, 268] width 0 height 0
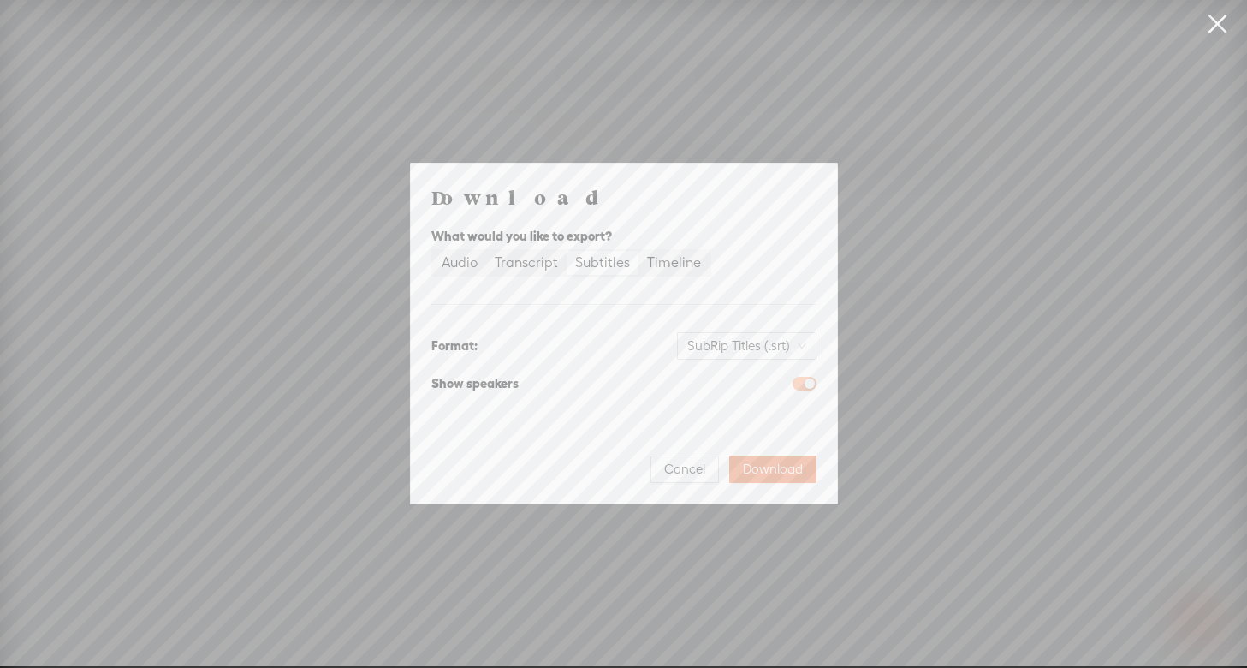
click at [800, 383] on span "button" at bounding box center [804, 384] width 24 height 14
click at [779, 468] on span "Download" at bounding box center [773, 468] width 60 height 17
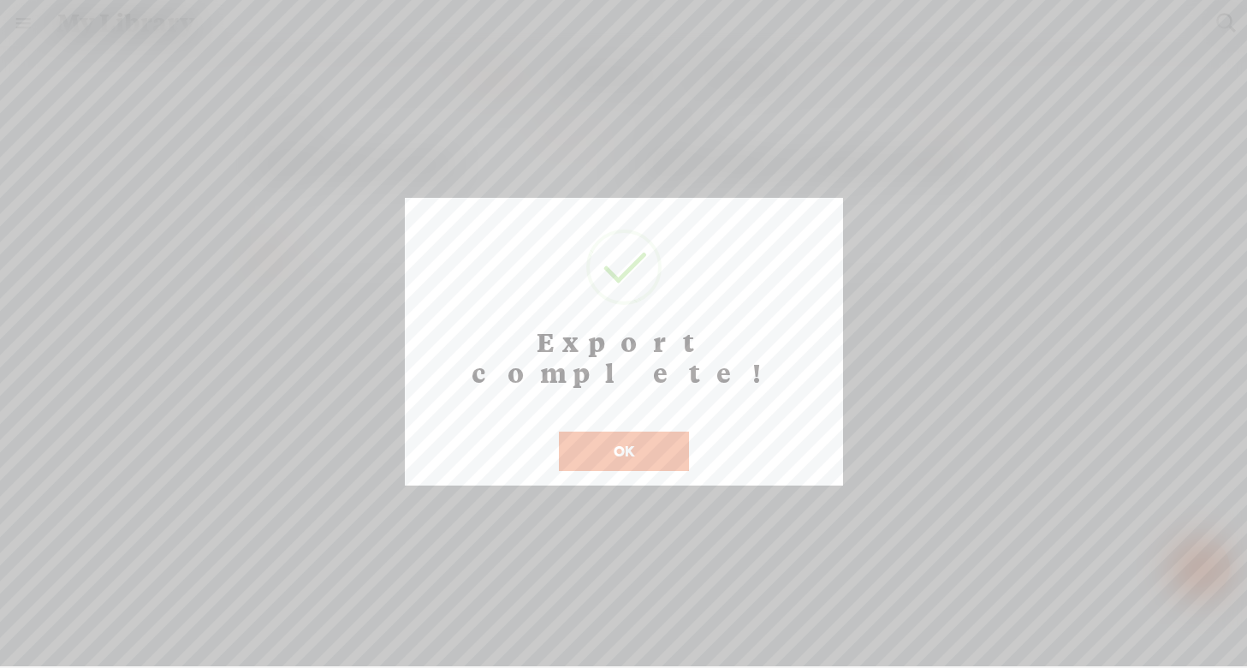
click at [623, 431] on button "OK" at bounding box center [624, 450] width 130 height 39
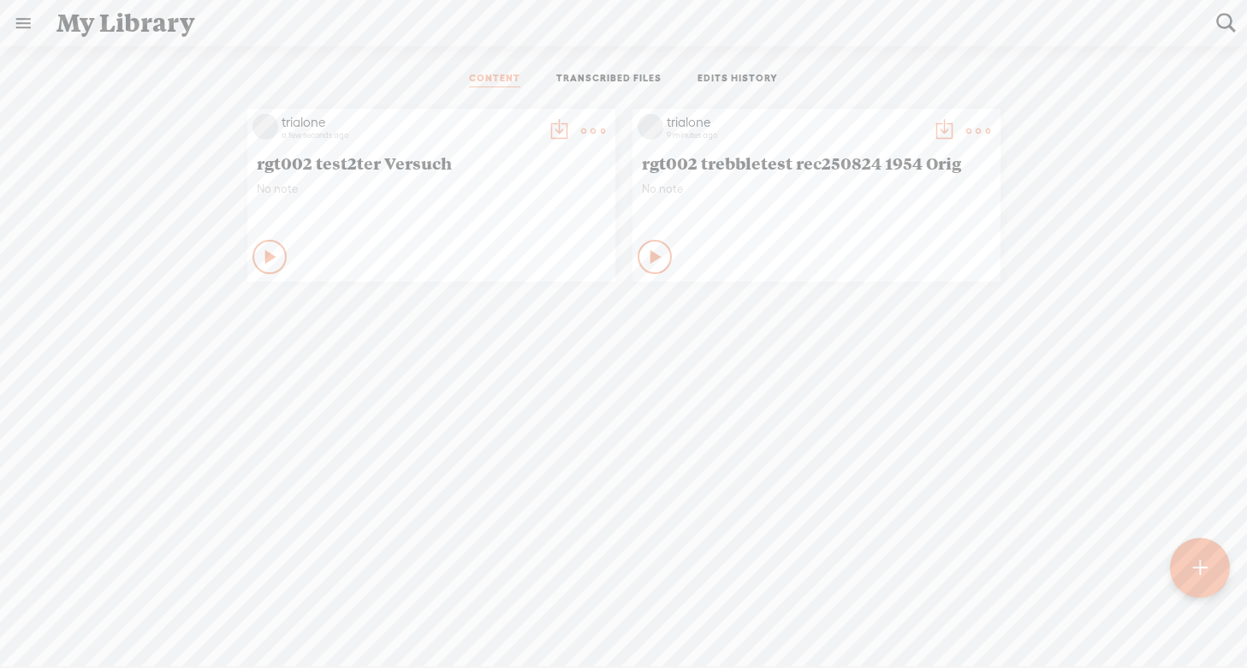
click at [603, 78] on link "TRANSCRIBED FILES" at bounding box center [608, 79] width 105 height 15
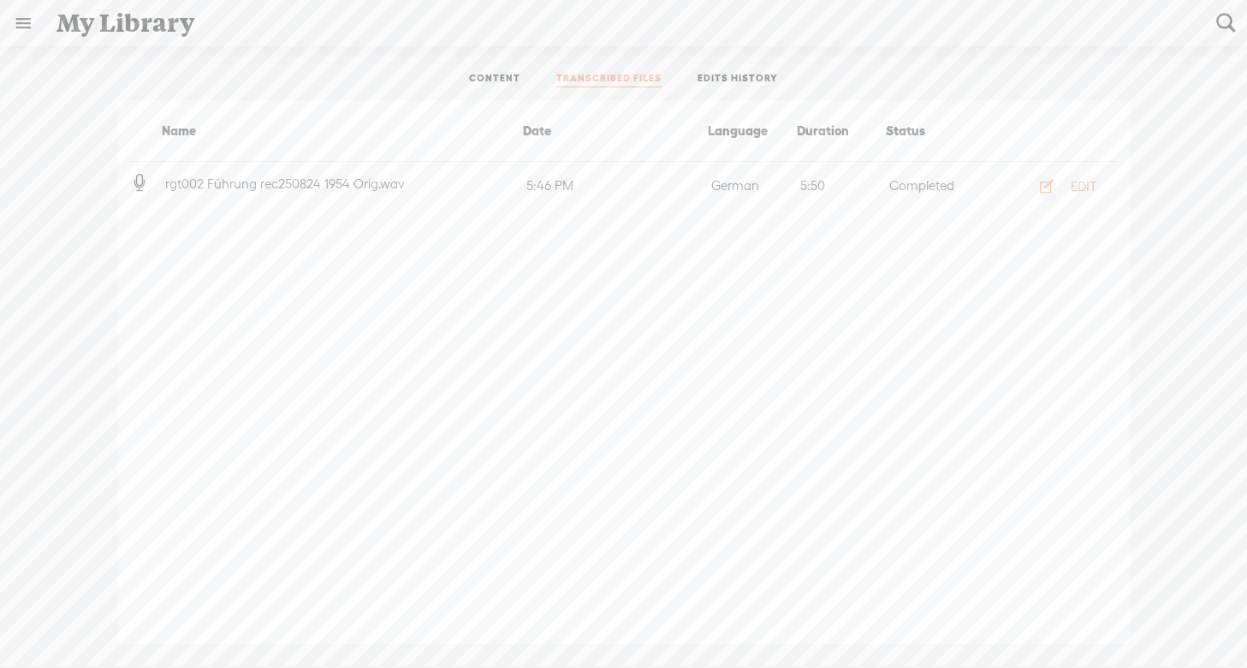
click at [720, 79] on link "EDITS HISTORY" at bounding box center [738, 79] width 80 height 15
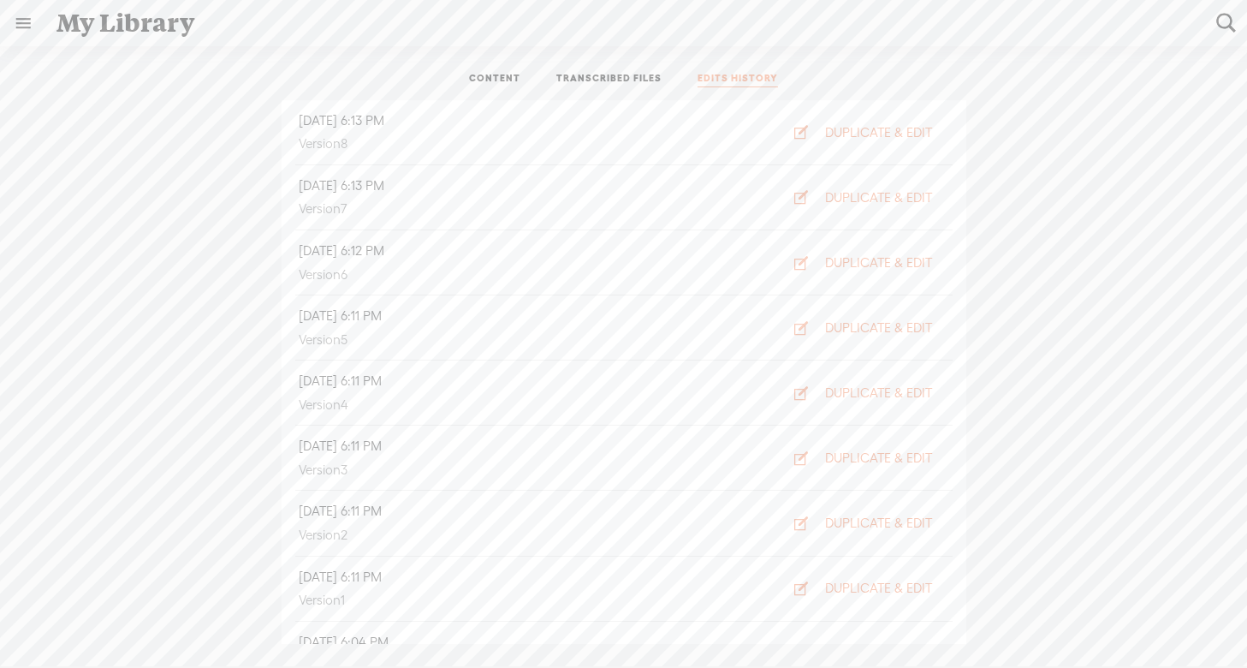
click at [504, 78] on link "CONTENT" at bounding box center [494, 79] width 51 height 15
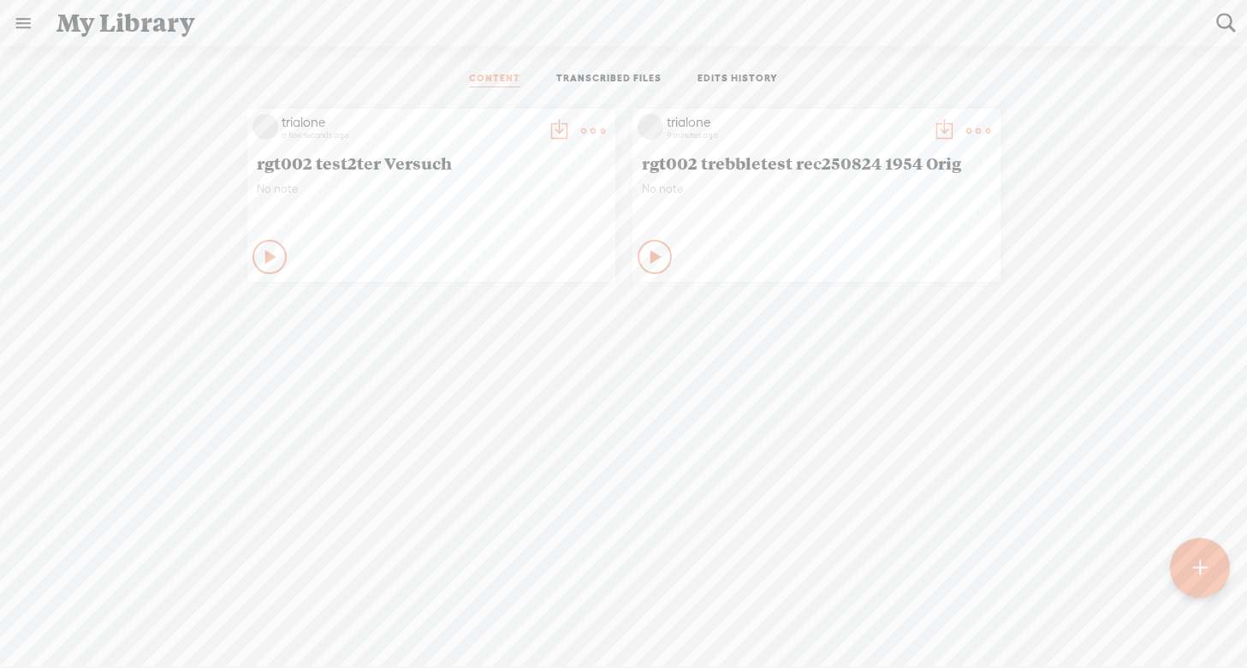
click at [263, 255] on icon at bounding box center [271, 256] width 17 height 17
click at [264, 250] on icon at bounding box center [270, 256] width 17 height 17
click at [590, 128] on t at bounding box center [593, 131] width 24 height 24
click at [527, 313] on link "Download as..." at bounding box center [511, 306] width 171 height 39
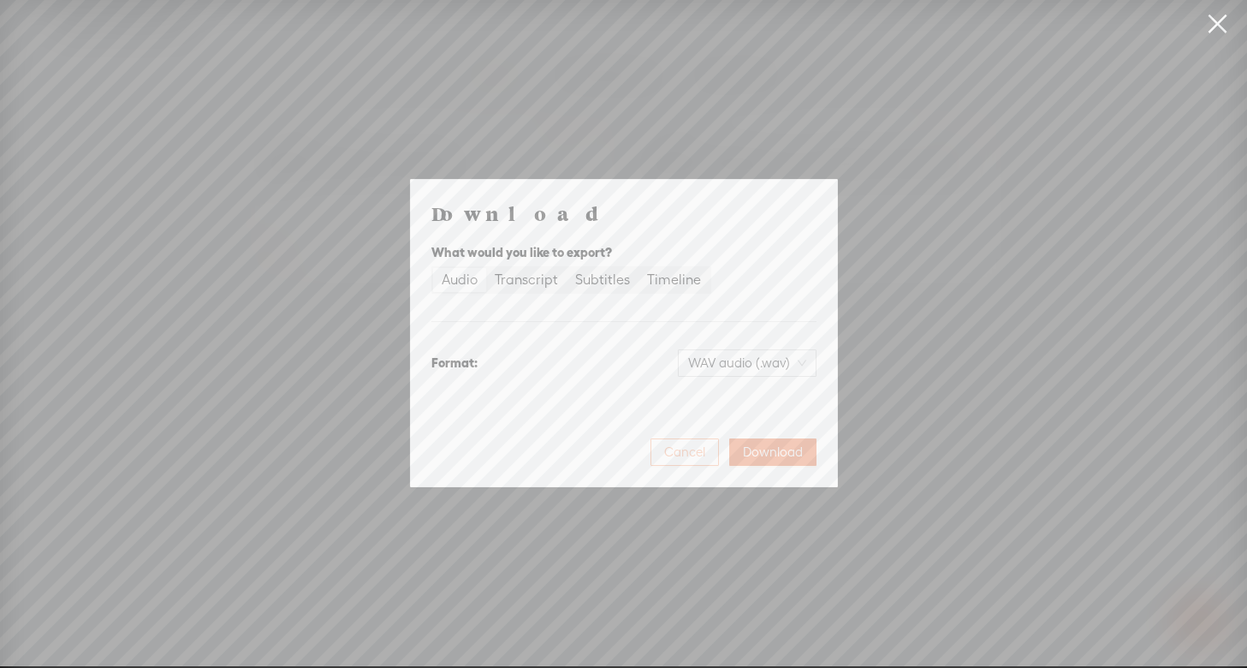
click at [685, 451] on span "Cancel" at bounding box center [684, 451] width 41 height 17
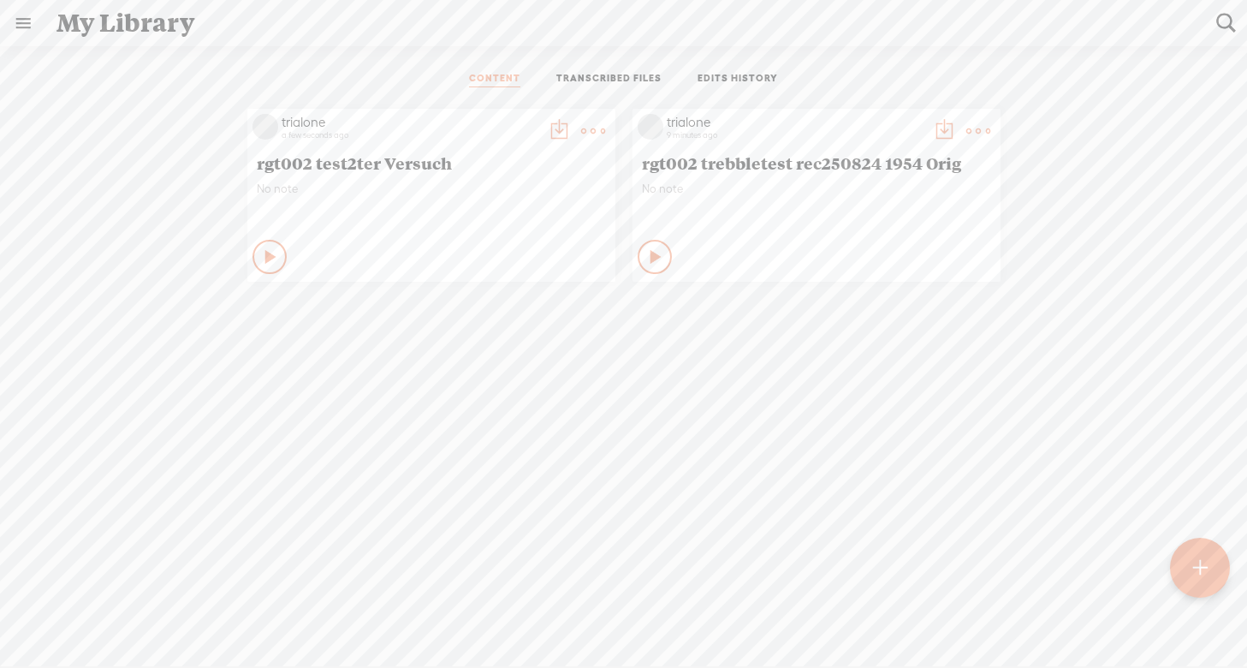
click at [555, 124] on t at bounding box center [559, 131] width 24 height 24
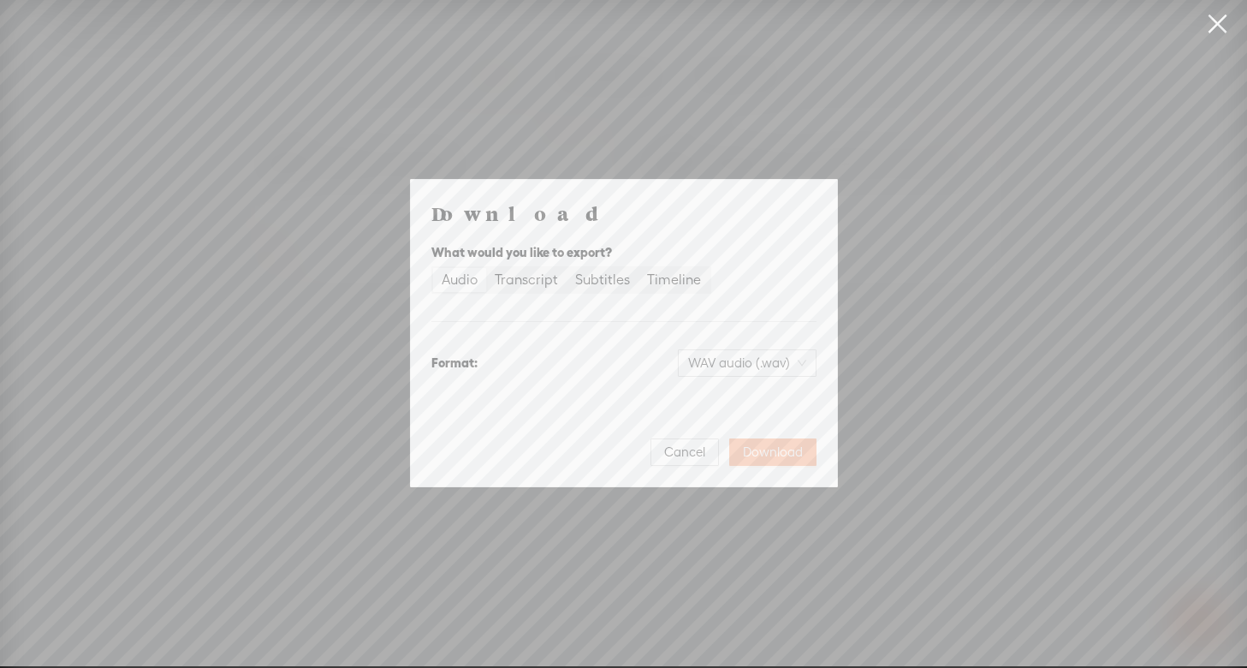
click at [772, 451] on span "Download" at bounding box center [773, 451] width 60 height 17
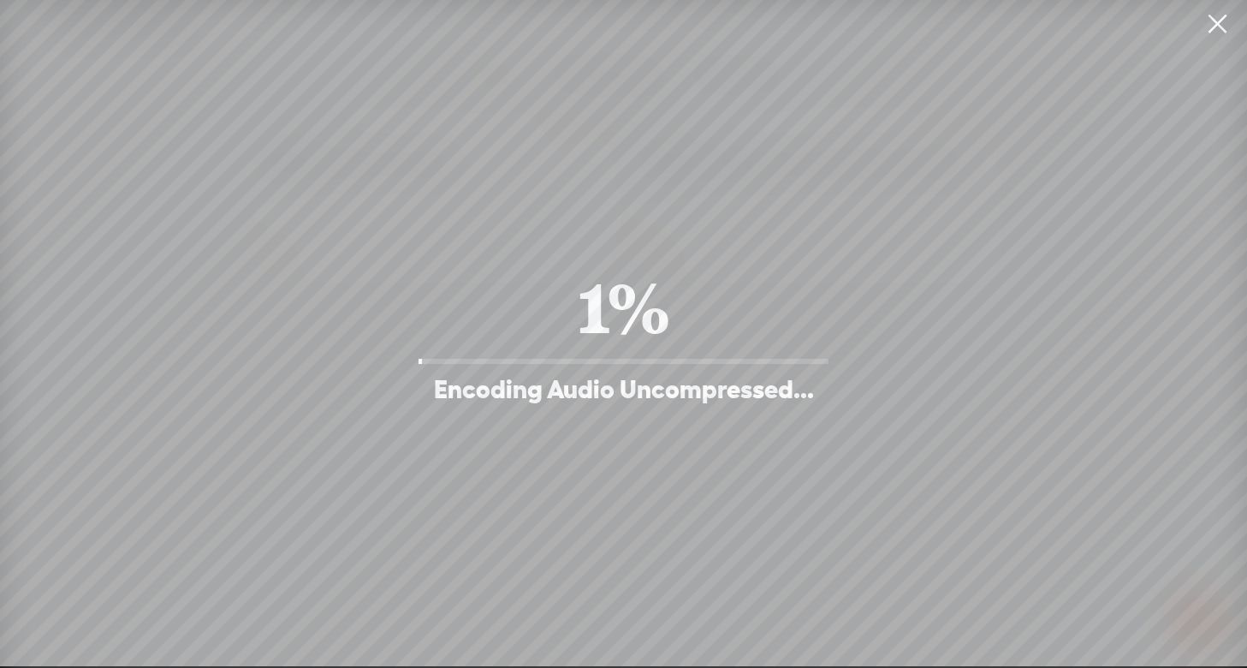
click at [488, 361] on div "1% Encoding Audio Uncompressed..." at bounding box center [624, 333] width 428 height 145
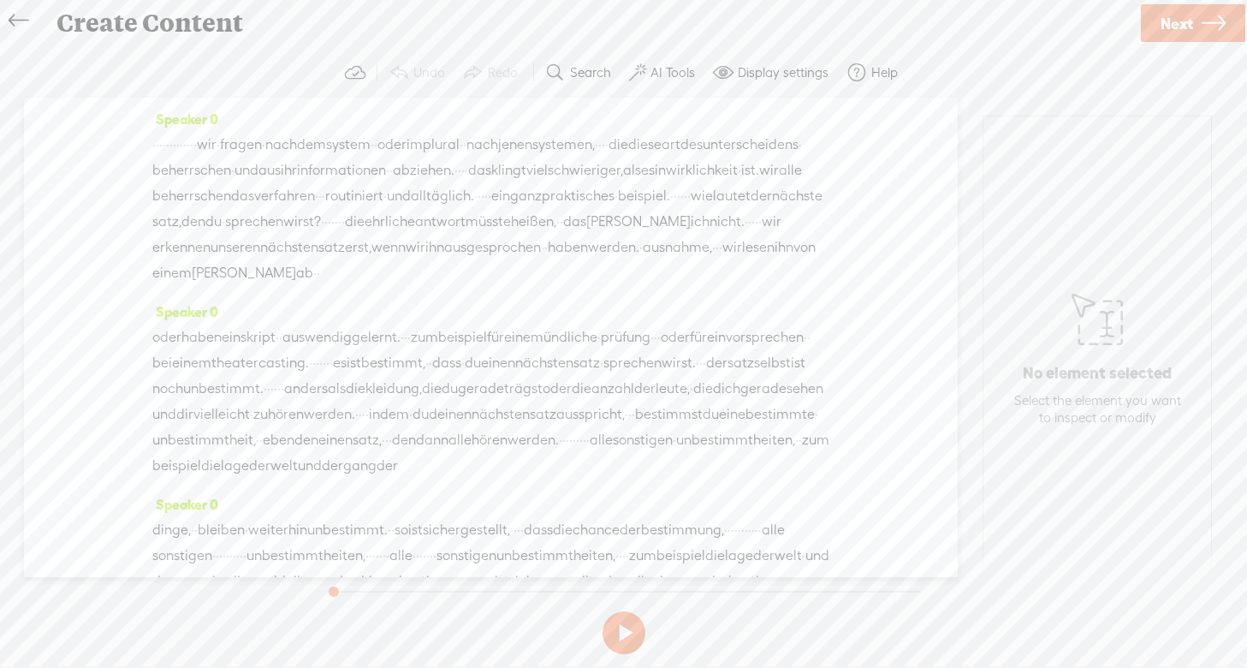
click at [662, 71] on label "AI Tools" at bounding box center [672, 72] width 45 height 17
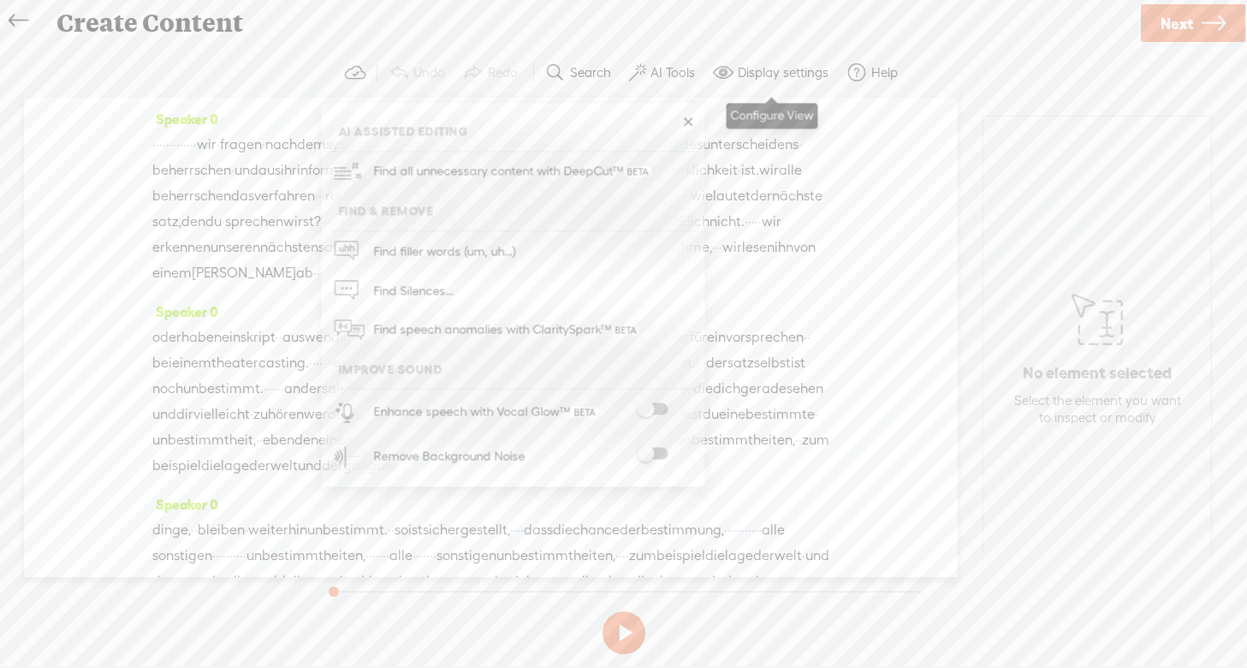
click at [787, 68] on label "Display settings" at bounding box center [783, 72] width 91 height 17
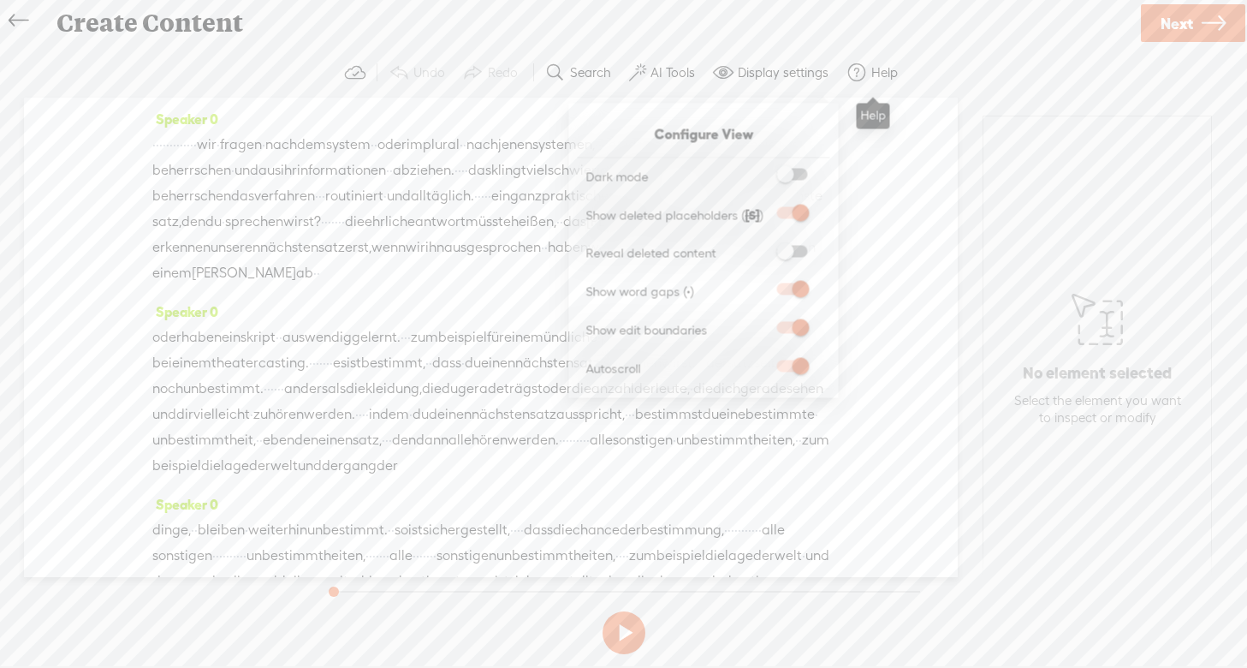
click at [864, 66] on span at bounding box center [856, 72] width 21 height 21
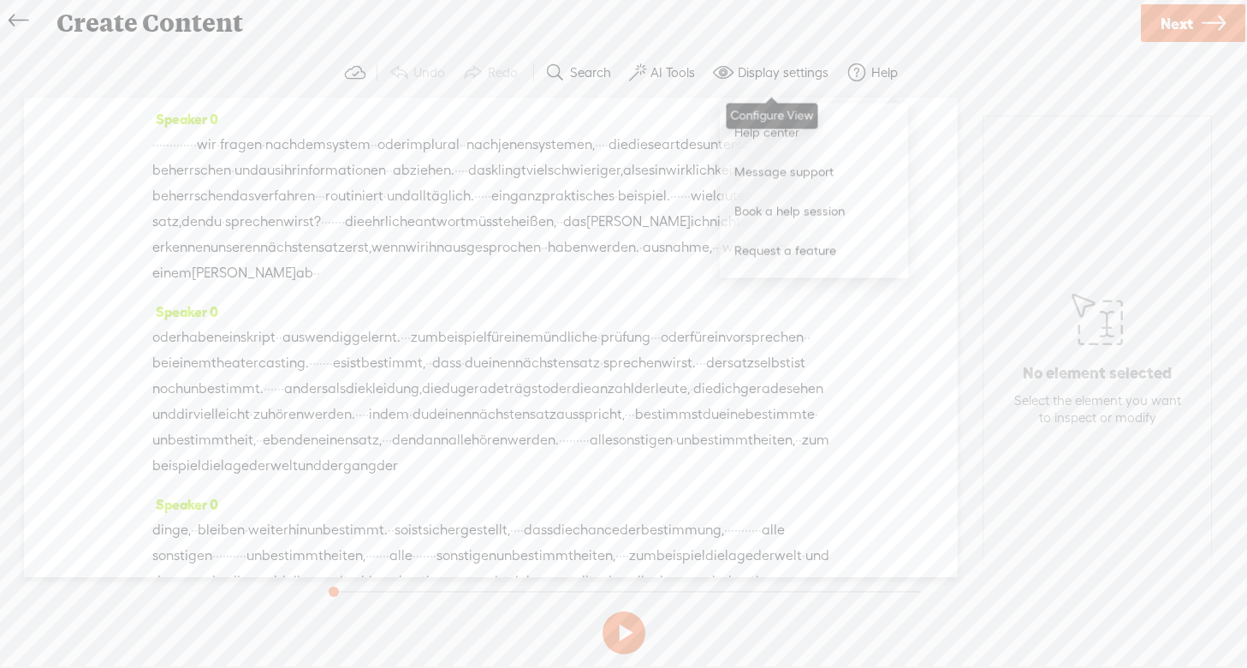
click at [783, 72] on label "Display settings" at bounding box center [783, 72] width 91 height 17
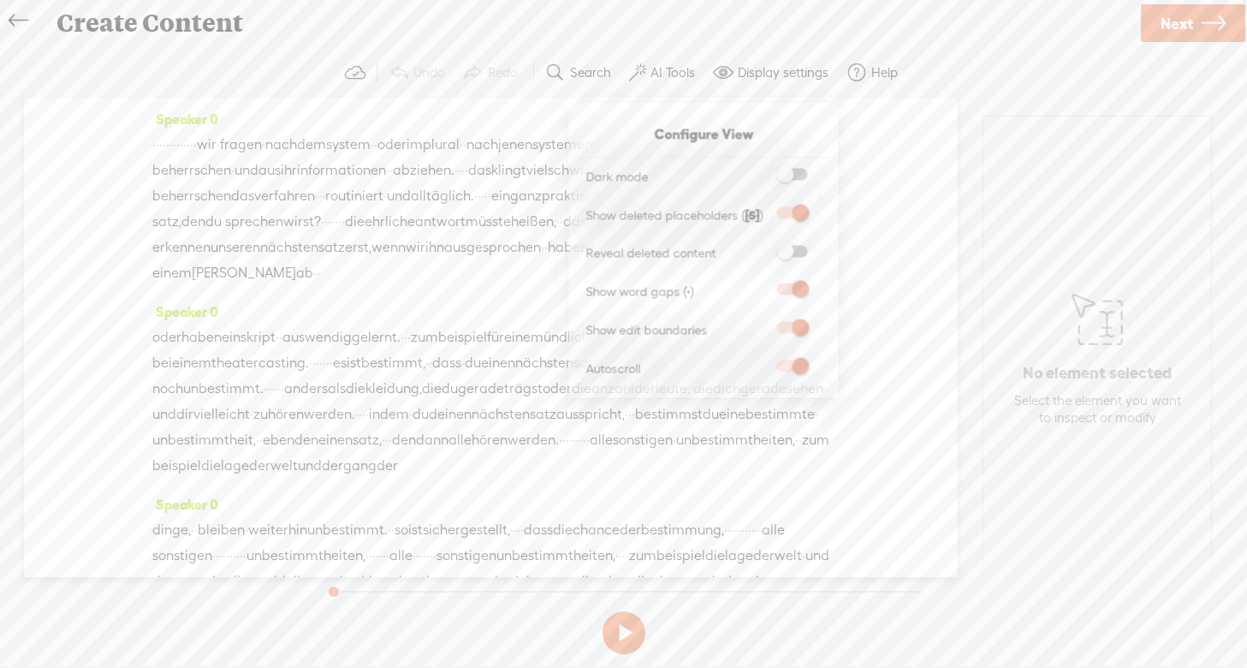
click at [407, 328] on div "Speaker 0 oder haben ein skript · · auswendig gelernt. · · · zum beispiel für e…" at bounding box center [490, 395] width 677 height 193
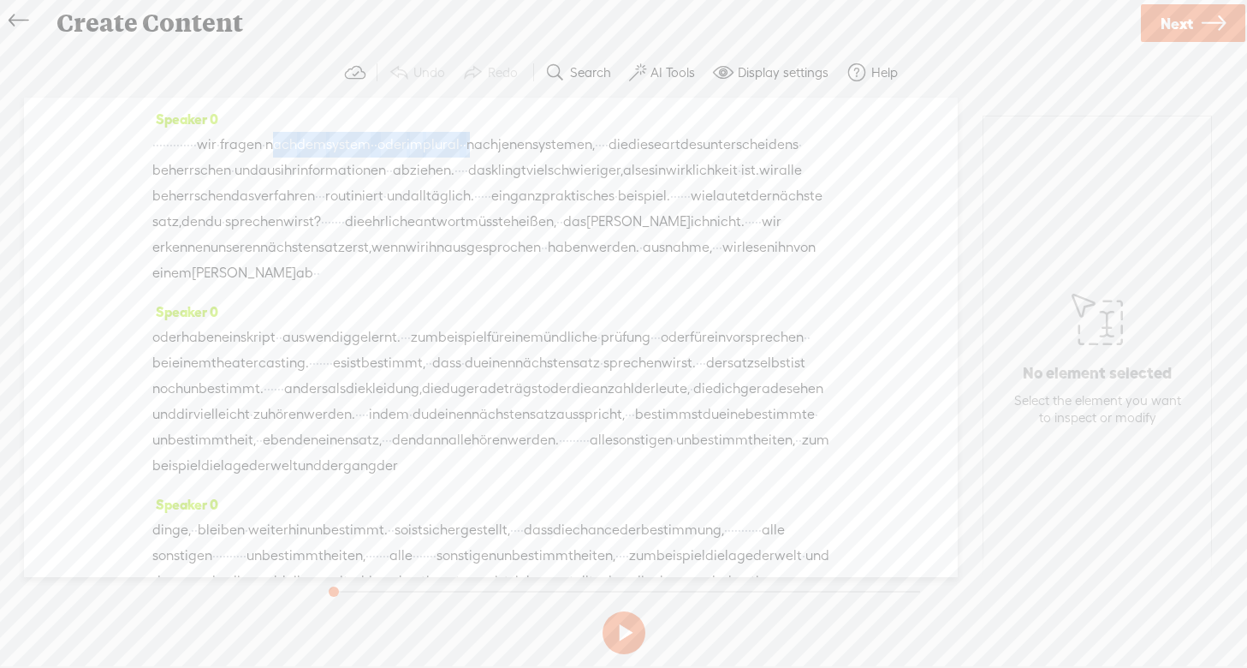
drag, startPoint x: 379, startPoint y: 144, endPoint x: 638, endPoint y: 141, distance: 259.3
click at [638, 141] on div "· · · · · · · · · · · · · wir · fragen · nach dem system · · oder im plural · ·…" at bounding box center [490, 209] width 677 height 154
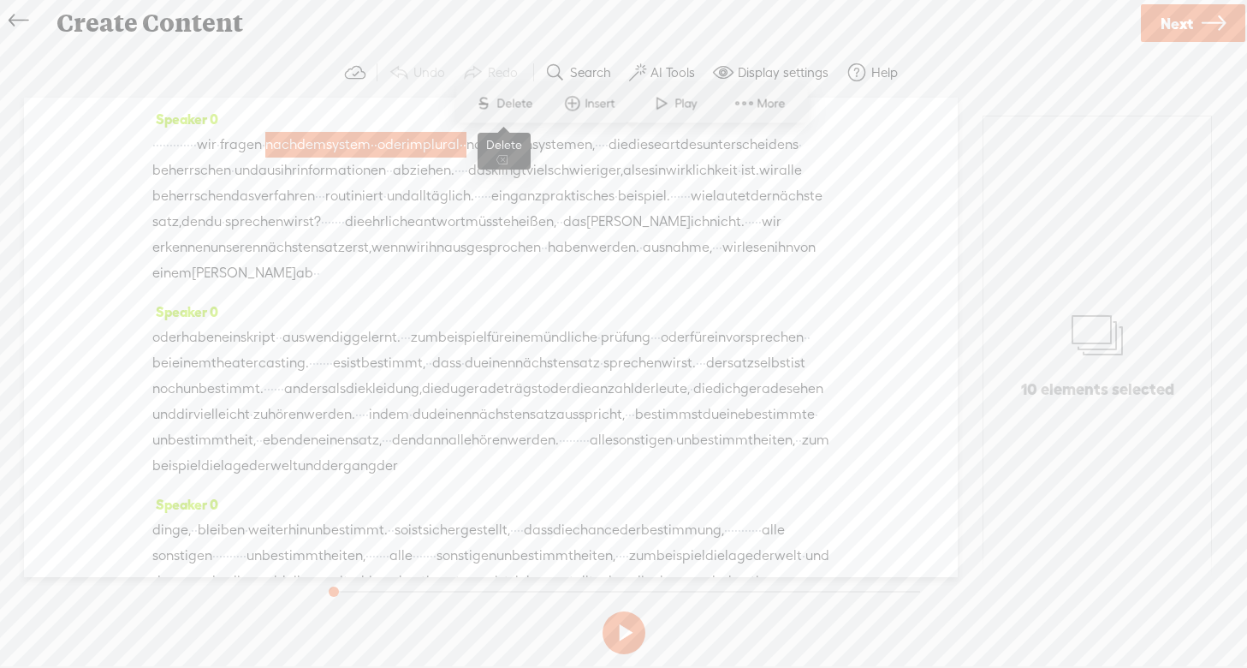
click at [513, 102] on span "Delete" at bounding box center [516, 103] width 40 height 17
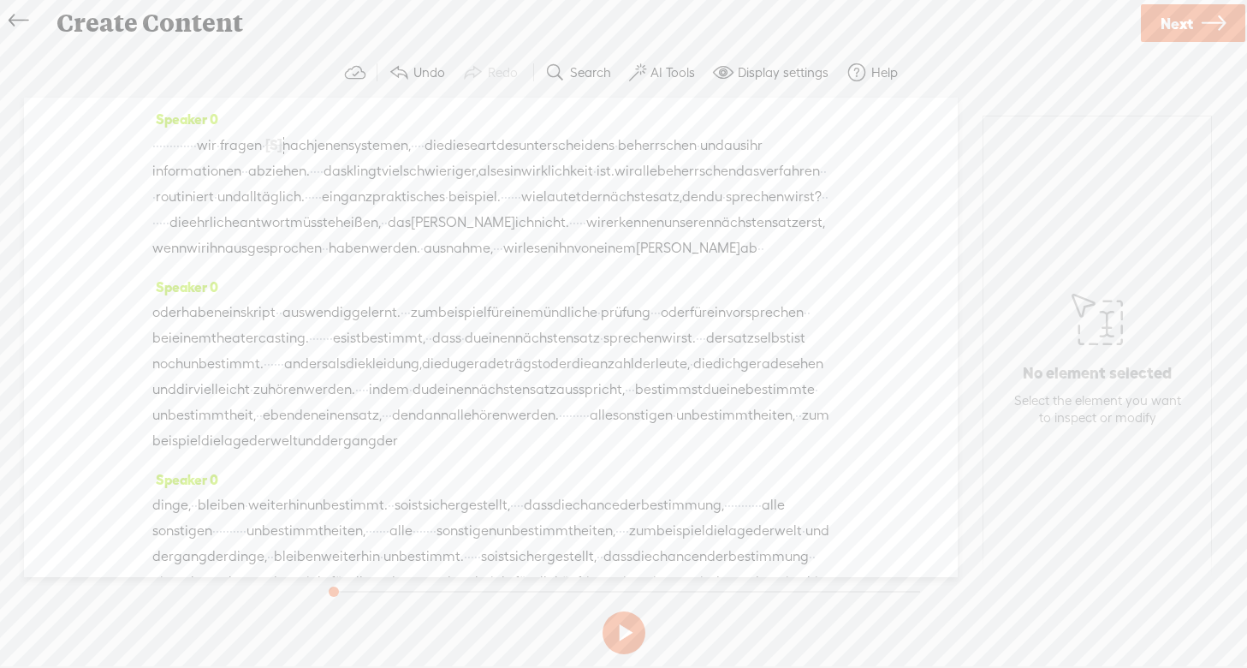
click at [217, 148] on span "wir" at bounding box center [207, 146] width 20 height 26
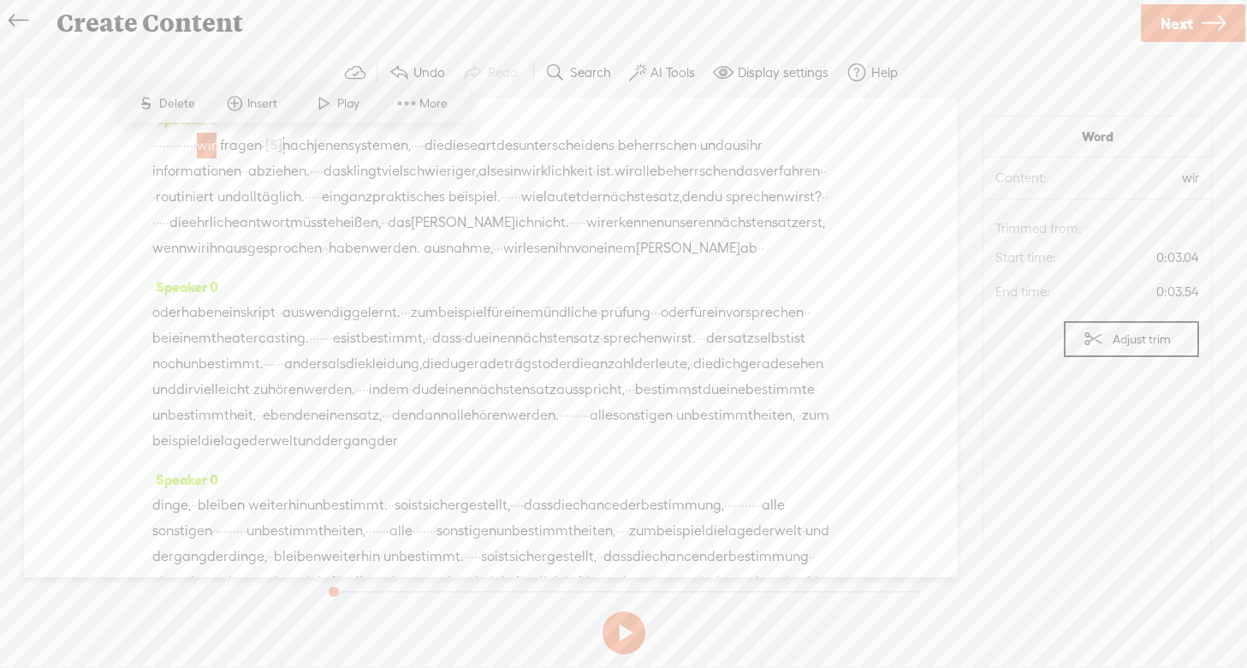
click at [346, 101] on span "Play" at bounding box center [350, 103] width 27 height 17
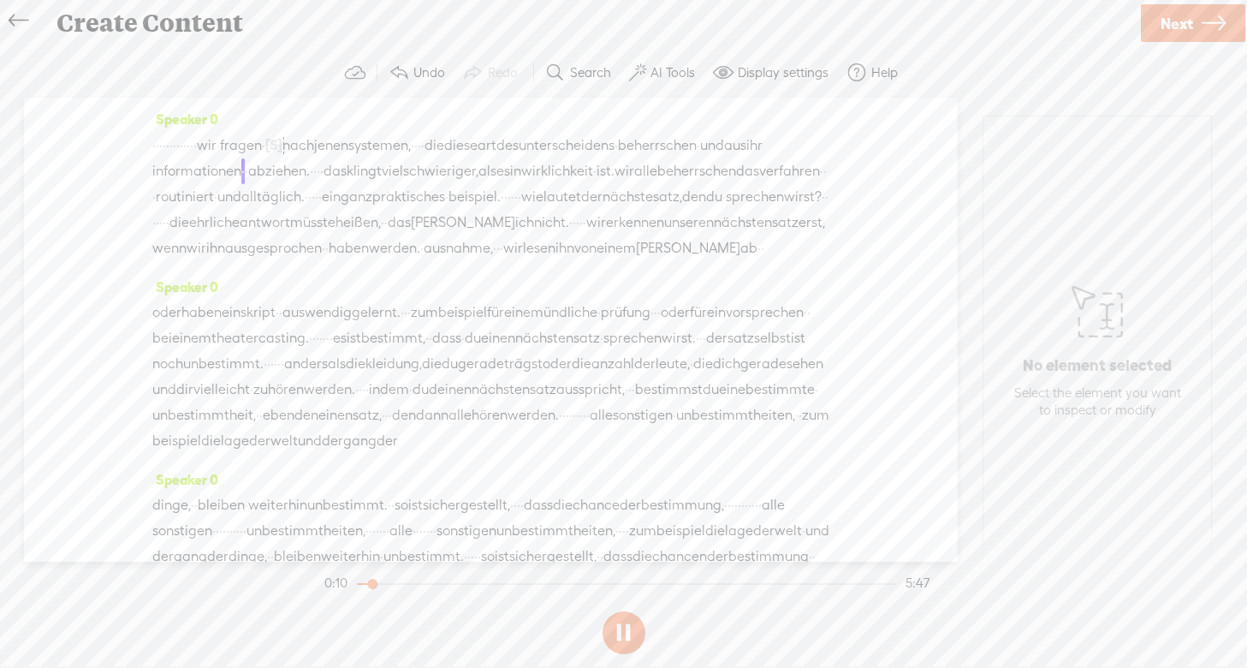
click at [624, 630] on button at bounding box center [624, 632] width 43 height 43
click at [1174, 21] on span "Next" at bounding box center [1177, 24] width 33 height 44
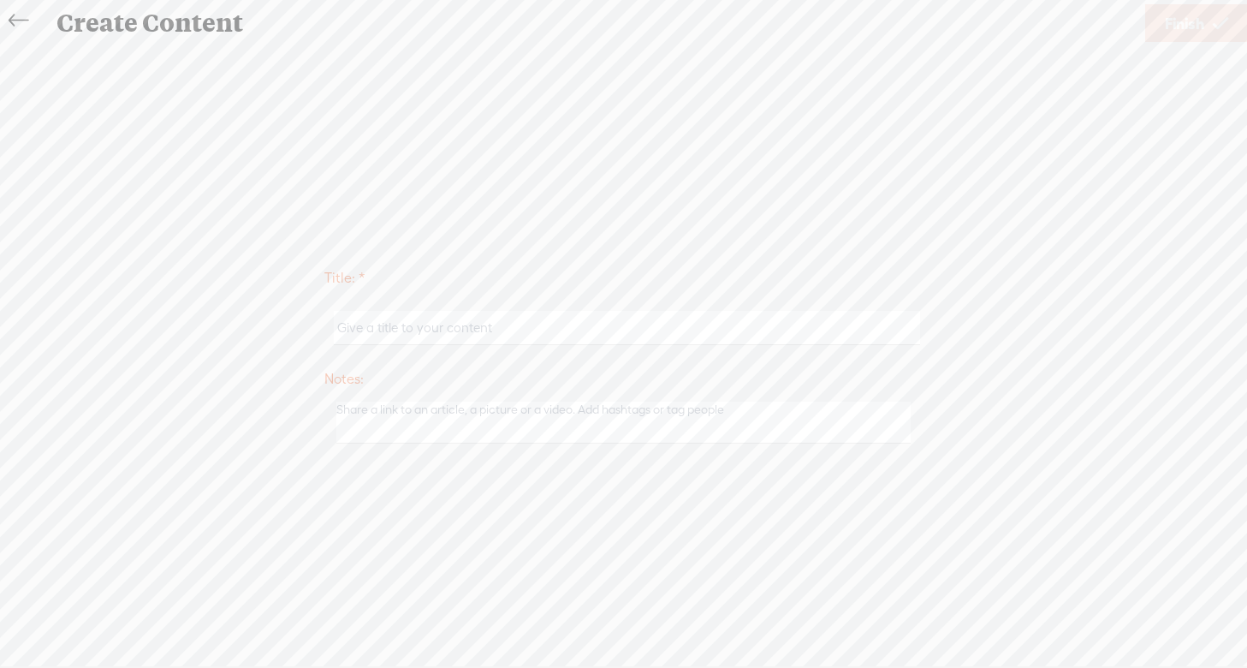
click at [373, 337] on input "text" at bounding box center [627, 327] width 586 height 33
type input "test3"
click at [1176, 20] on span "Finish" at bounding box center [1184, 24] width 39 height 44
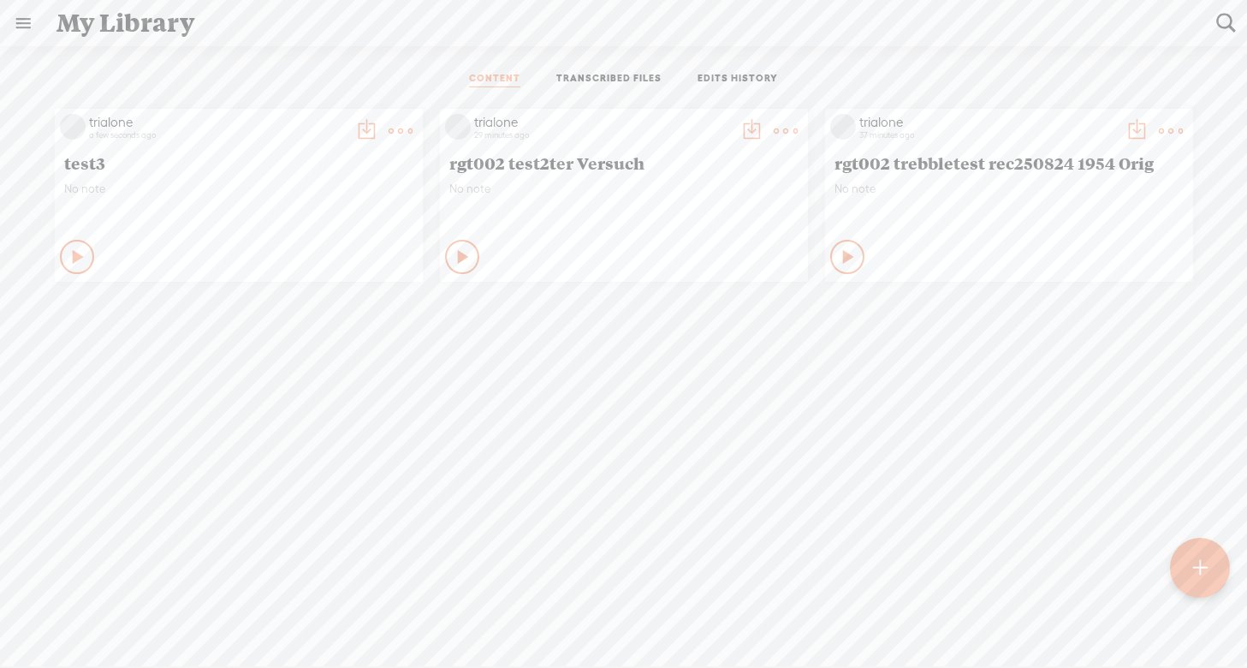
click at [359, 129] on t at bounding box center [366, 131] width 24 height 24
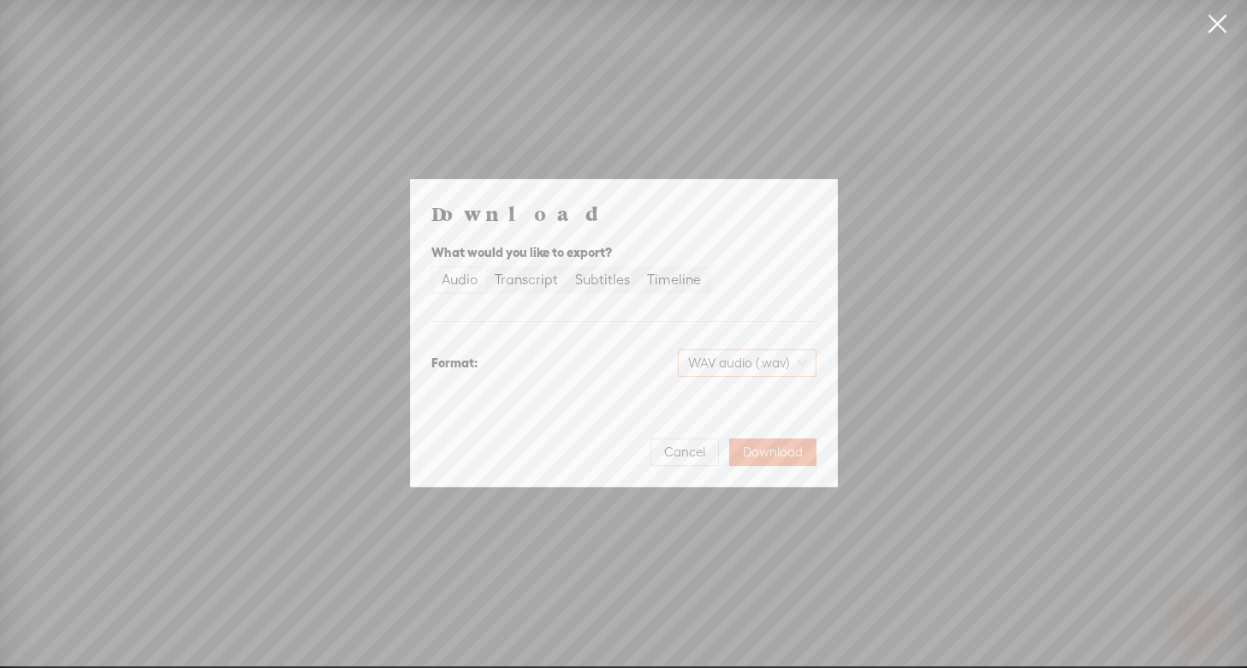
click at [803, 364] on span "WAV audio (.wav)" at bounding box center [747, 363] width 118 height 26
click at [785, 318] on div "Download What would you like to export? Audio Transcript Subtitles Timeline For…" at bounding box center [623, 332] width 385 height 265
click at [680, 277] on div "Timeline" at bounding box center [674, 280] width 54 height 24
click at [638, 268] on input "Timeline" at bounding box center [638, 268] width 0 height 0
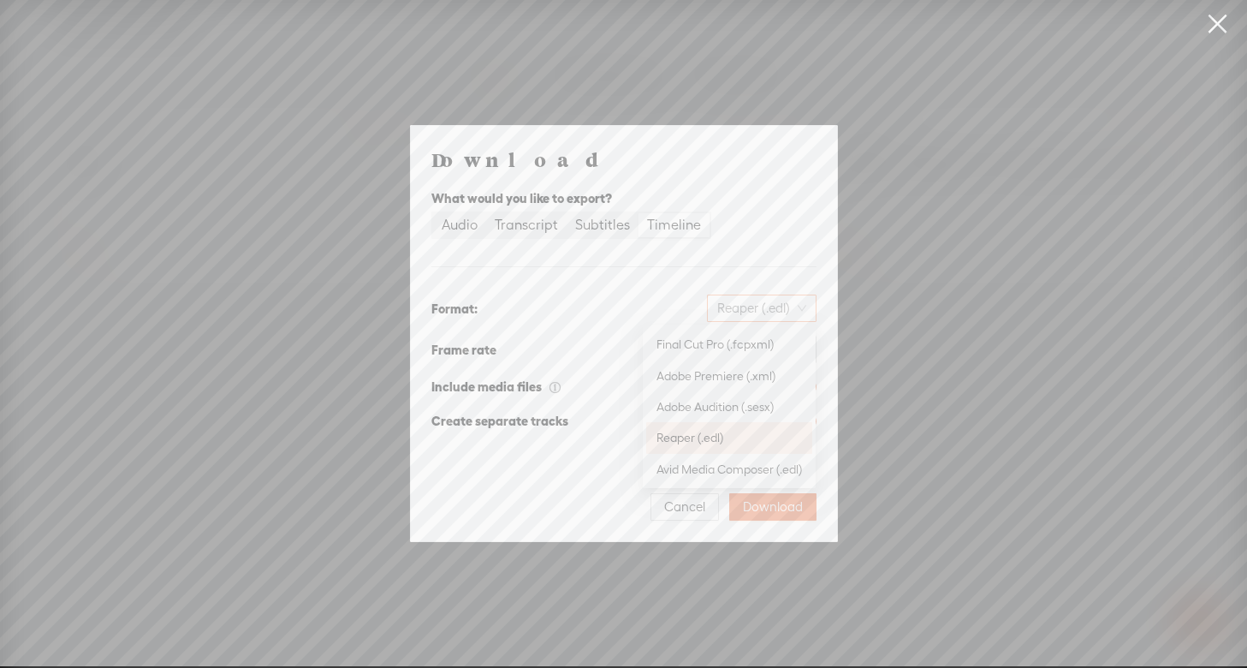
click at [799, 304] on span "Reaper (.edl)" at bounding box center [761, 308] width 89 height 26
click at [597, 224] on div "Subtitles" at bounding box center [602, 225] width 55 height 24
click at [567, 213] on input "Subtitles" at bounding box center [567, 213] width 0 height 0
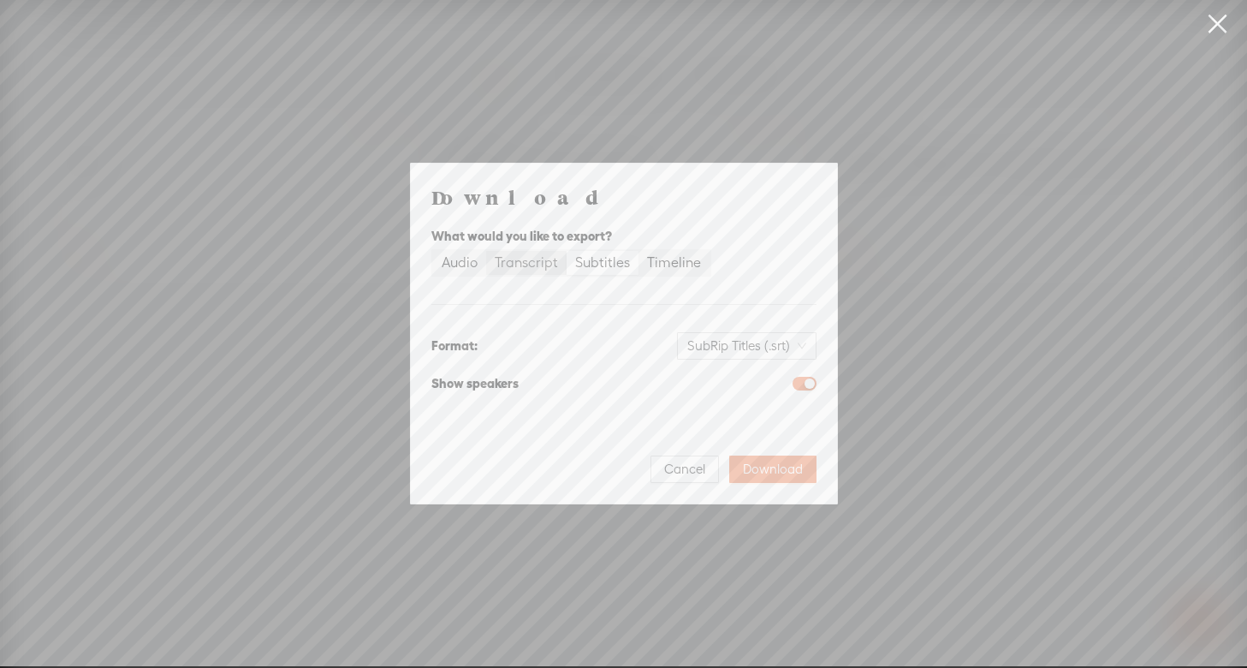
click at [511, 259] on div "Transcript" at bounding box center [526, 263] width 63 height 24
click at [486, 251] on input "Transcript" at bounding box center [486, 251] width 0 height 0
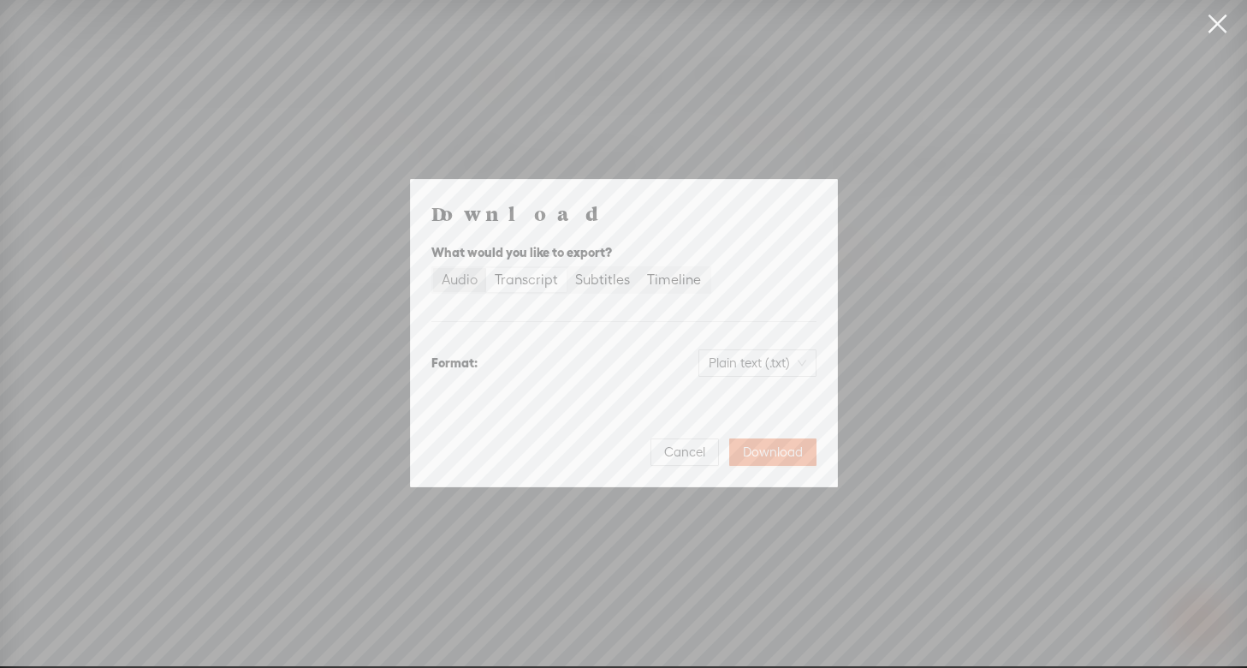
click at [449, 279] on div "Audio" at bounding box center [460, 280] width 36 height 24
click at [433, 268] on input "Audio" at bounding box center [433, 268] width 0 height 0
click at [800, 356] on span "WAV audio (.wav)" at bounding box center [747, 363] width 118 height 26
click at [742, 460] on div "Highest quality, large file size" at bounding box center [732, 467] width 140 height 14
click at [774, 449] on span "Download" at bounding box center [773, 451] width 60 height 17
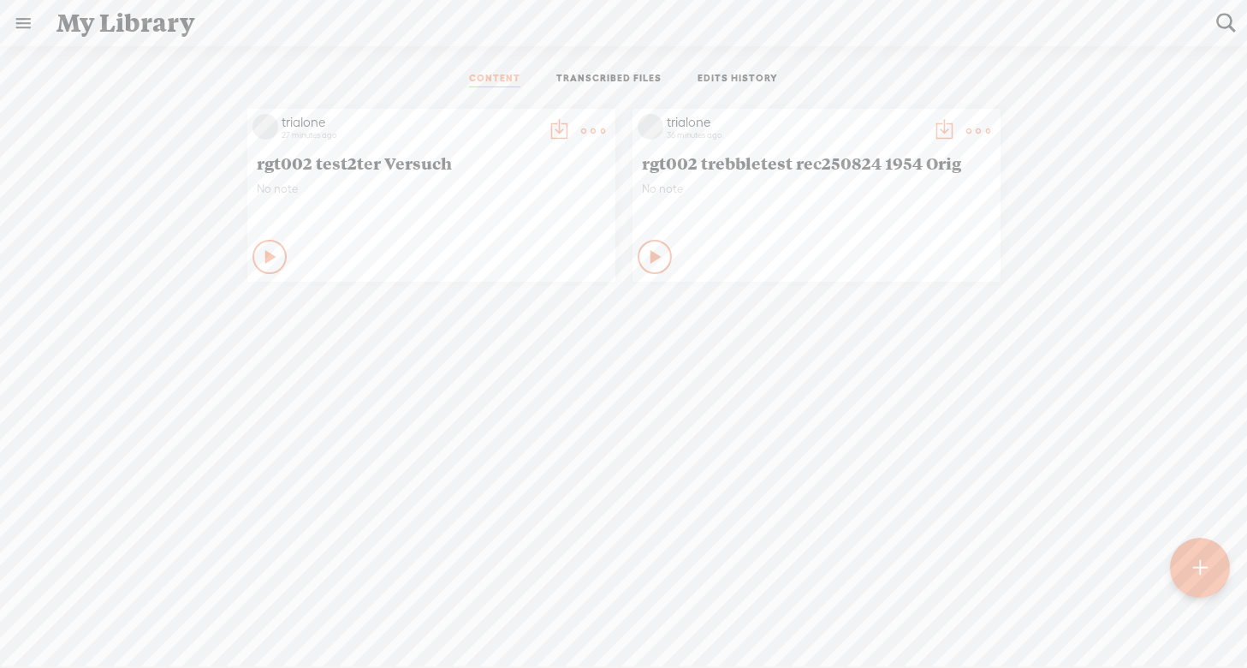
click at [24, 26] on link at bounding box center [23, 23] width 45 height 45
click at [101, 631] on div "SETTINGS" at bounding box center [90, 627] width 62 height 15
